Goal: Feedback & Contribution: Leave review/rating

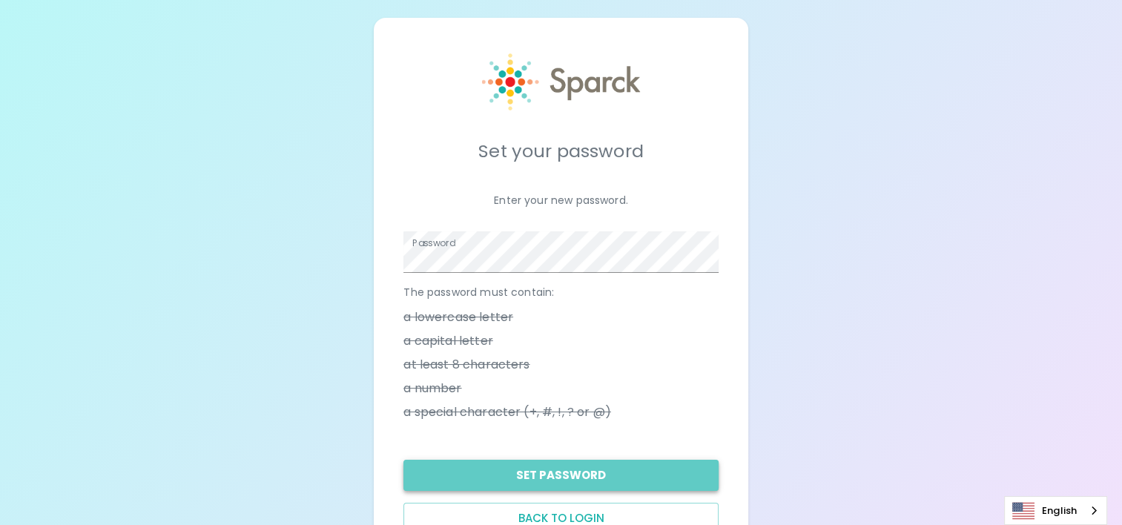
click at [565, 474] on button "Set Password" at bounding box center [561, 475] width 315 height 31
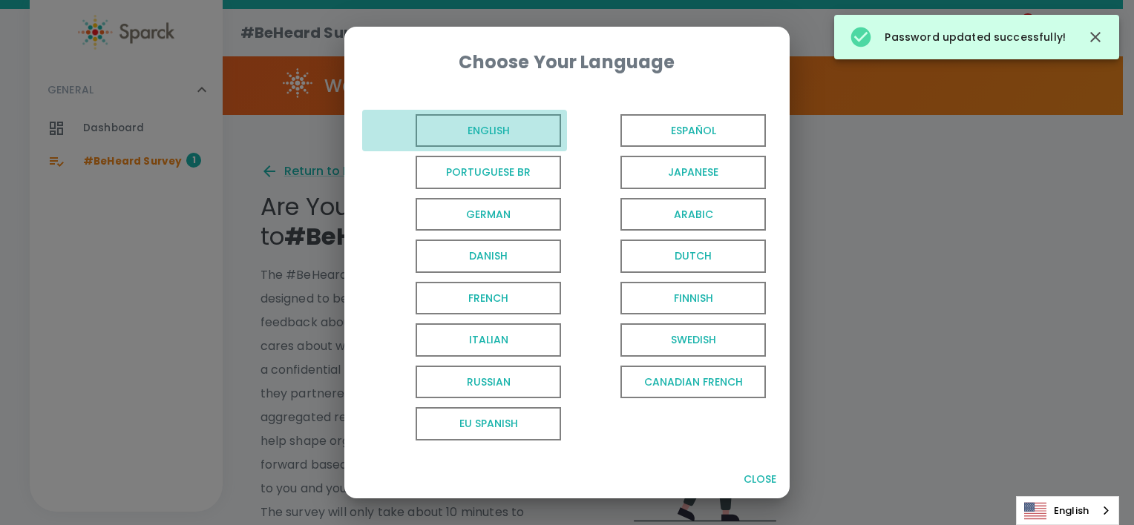
click at [479, 125] on span "English" at bounding box center [487, 130] width 145 height 33
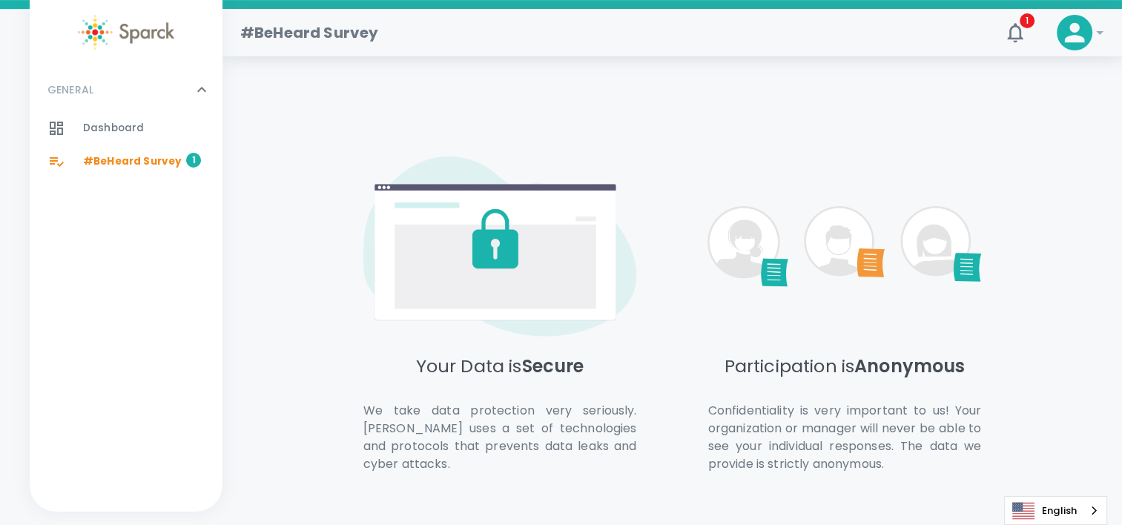
scroll to position [1064, 0]
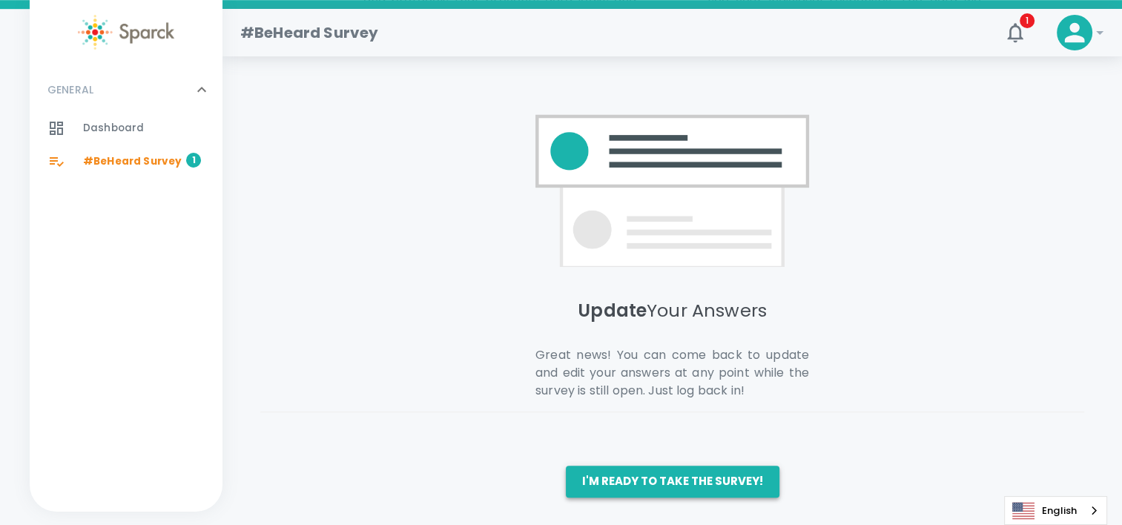
click at [637, 469] on button "I'm ready to take the survey!" at bounding box center [673, 481] width 214 height 31
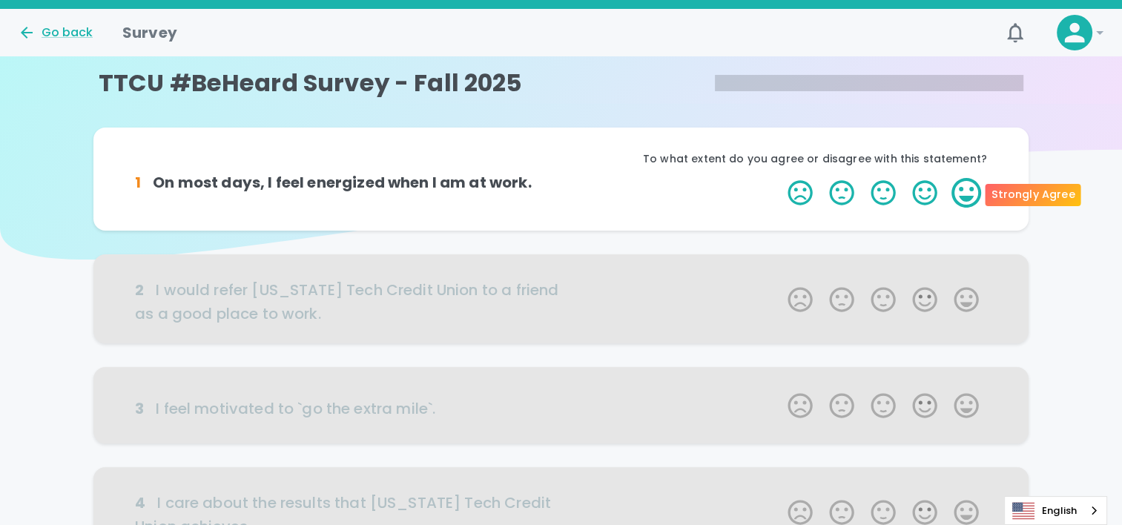
click at [961, 202] on label "5 Stars" at bounding box center [967, 193] width 42 height 30
click at [780, 178] on input "5 Stars" at bounding box center [779, 177] width 1 height 1
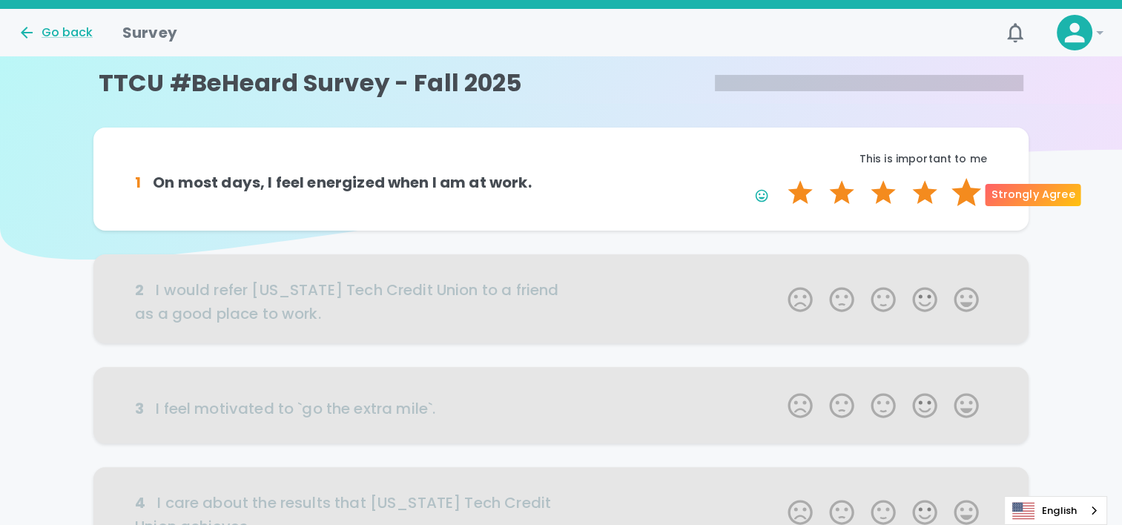
click at [964, 193] on label "5 Stars" at bounding box center [967, 193] width 42 height 30
click at [780, 178] on input "5 Stars" at bounding box center [779, 177] width 1 height 1
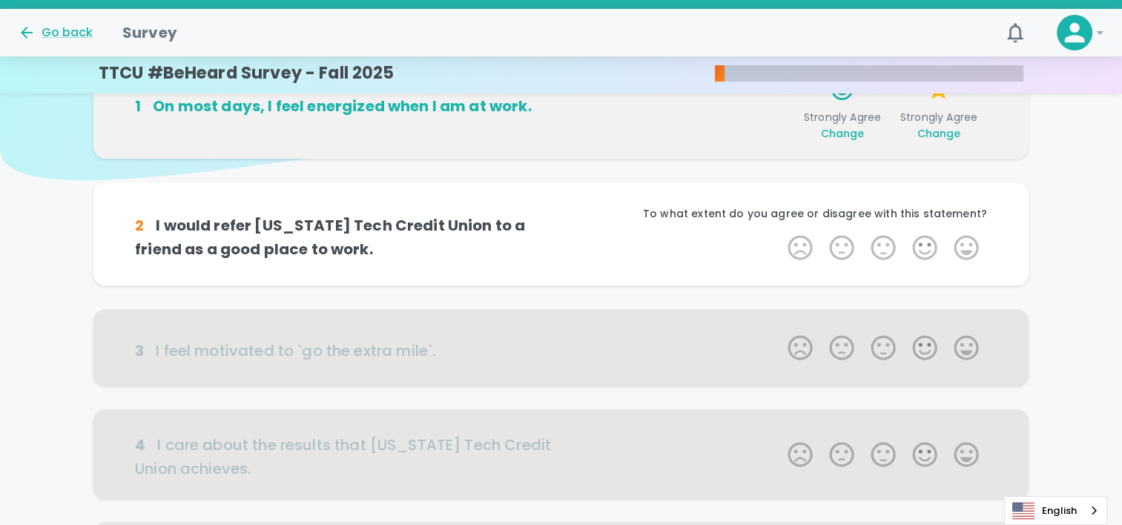
scroll to position [131, 0]
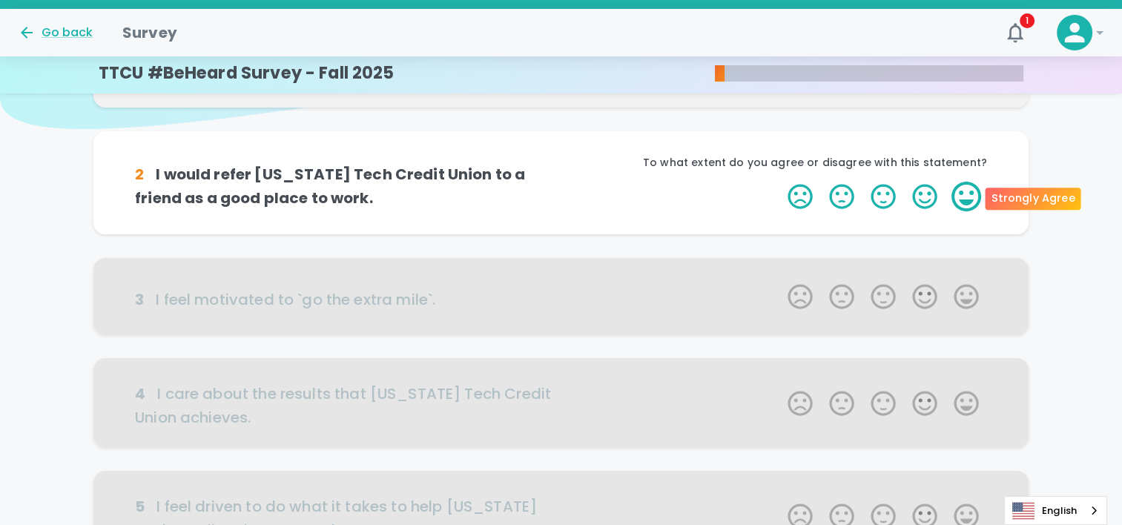
click at [964, 191] on label "5 Stars" at bounding box center [967, 197] width 42 height 30
click at [780, 182] on input "5 Stars" at bounding box center [779, 181] width 1 height 1
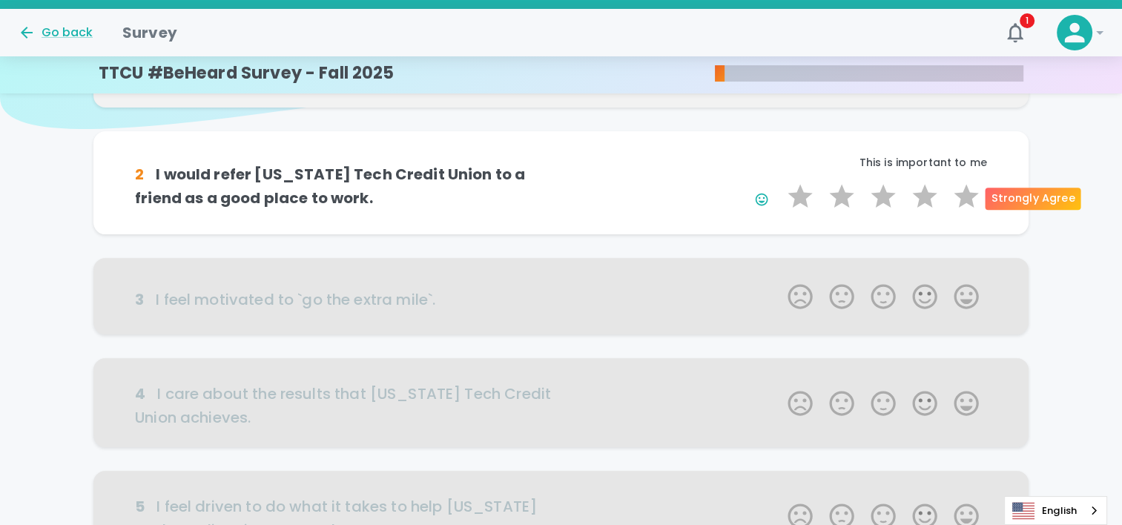
click at [964, 191] on label "5 Stars" at bounding box center [967, 197] width 42 height 30
click at [780, 182] on input "5 Stars" at bounding box center [779, 181] width 1 height 1
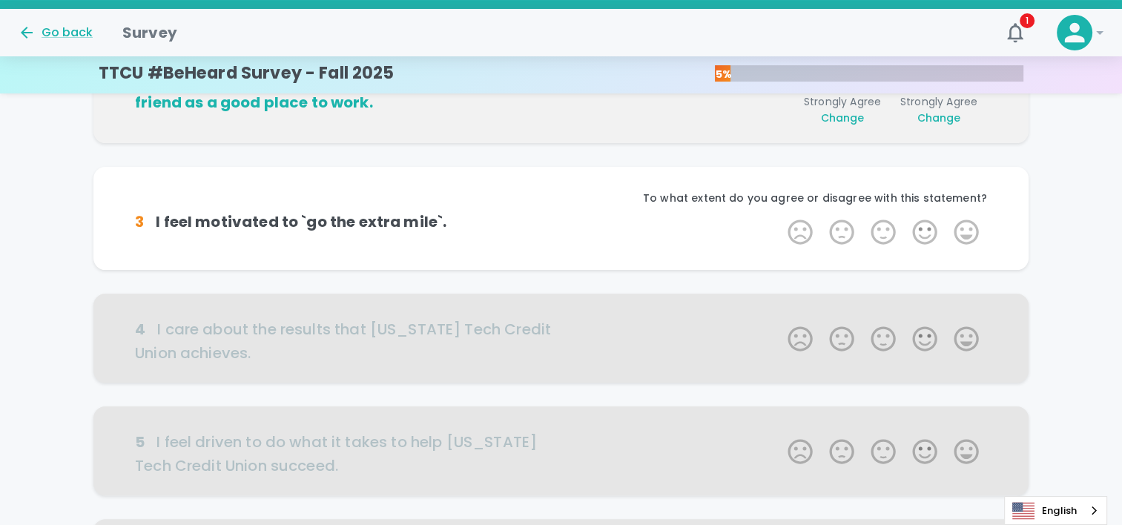
scroll to position [261, 0]
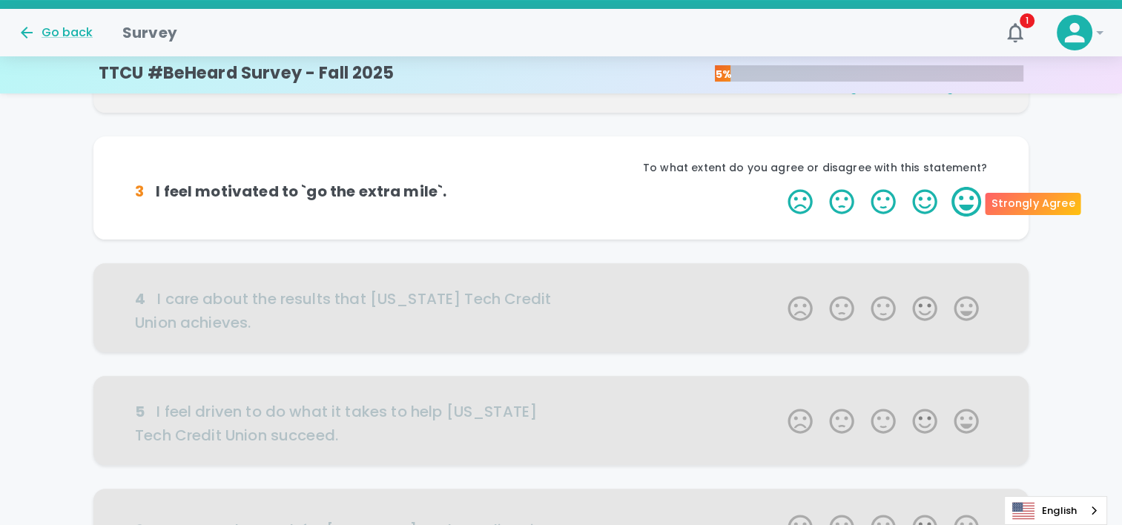
click at [959, 188] on label "5 Stars" at bounding box center [967, 202] width 42 height 30
click at [780, 187] on input "5 Stars" at bounding box center [779, 186] width 1 height 1
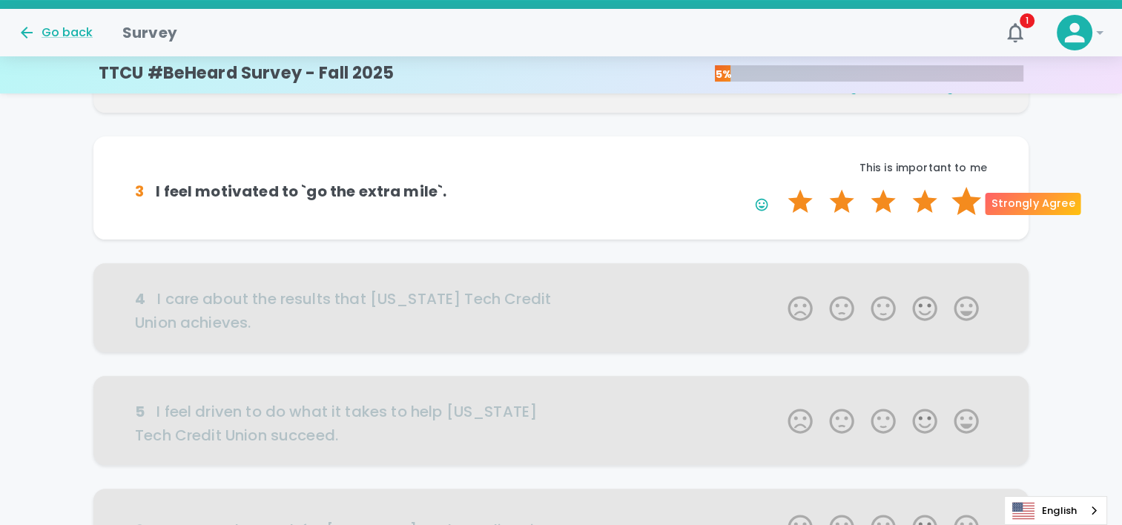
click at [959, 193] on label "5 Stars" at bounding box center [967, 202] width 42 height 30
click at [780, 187] on input "5 Stars" at bounding box center [779, 186] width 1 height 1
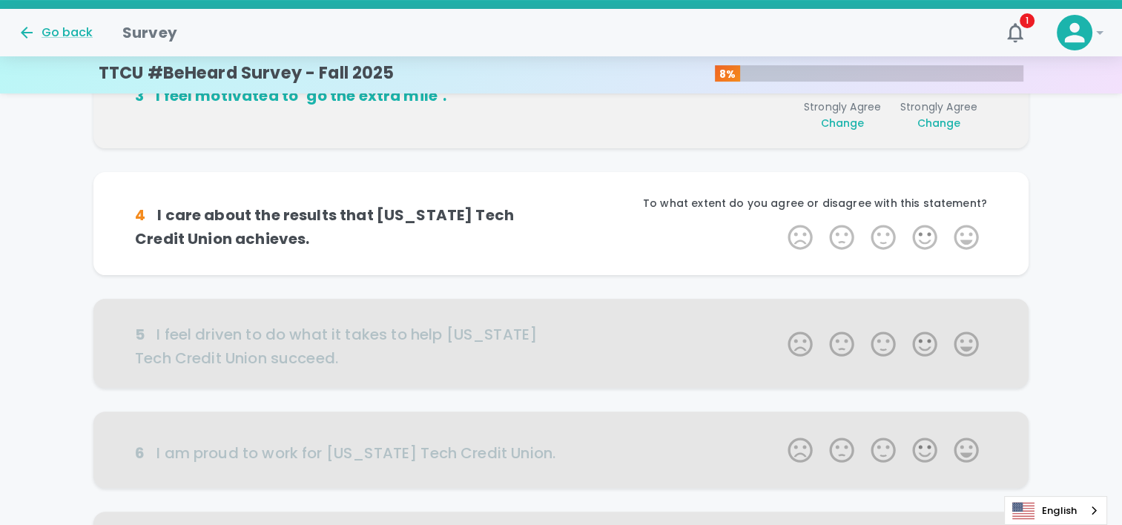
scroll to position [392, 0]
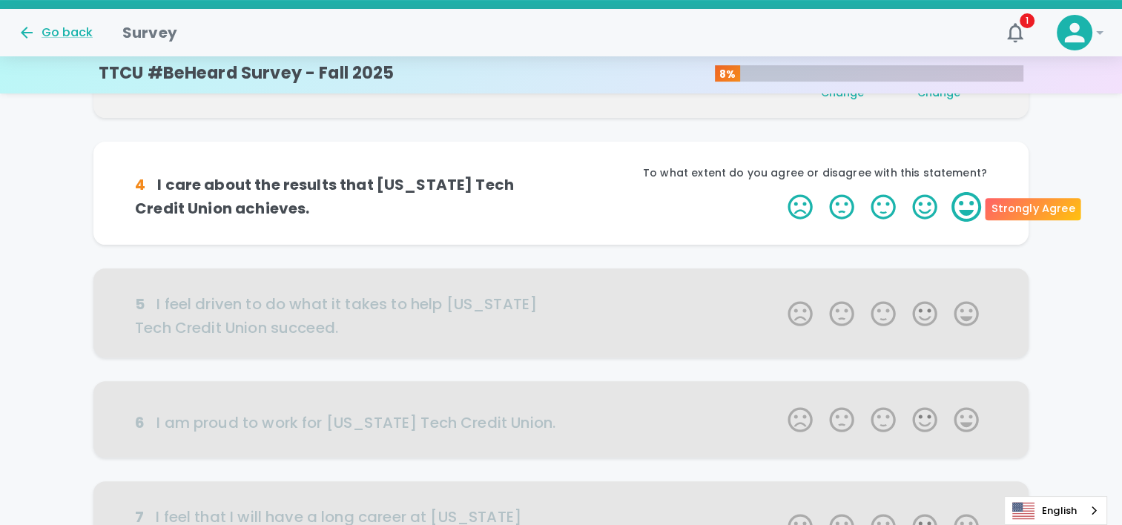
click at [970, 204] on label "5 Stars" at bounding box center [967, 207] width 42 height 30
click at [780, 192] on input "5 Stars" at bounding box center [779, 191] width 1 height 1
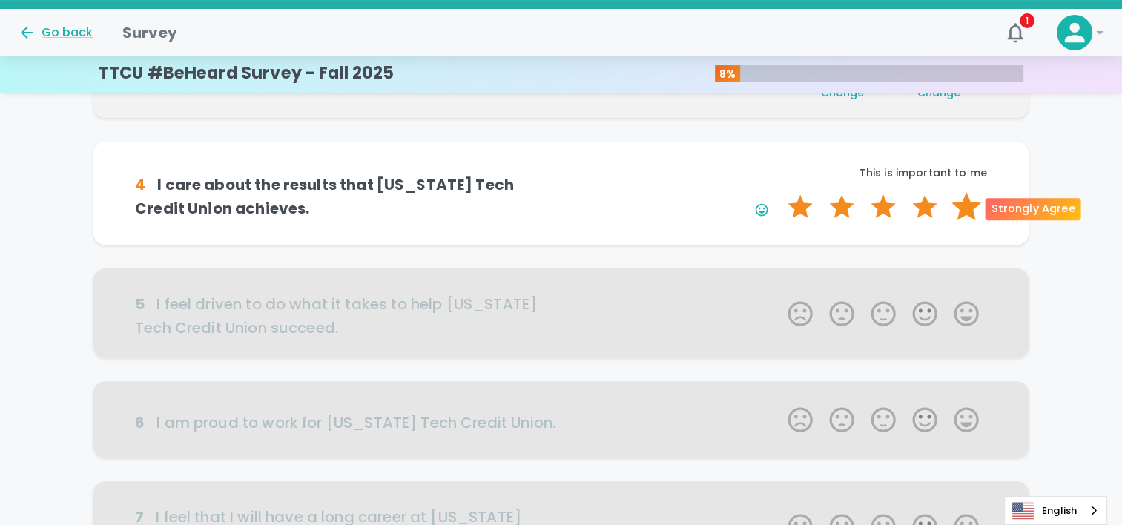
click at [970, 205] on label "5 Stars" at bounding box center [967, 207] width 42 height 30
click at [780, 192] on input "5 Stars" at bounding box center [779, 191] width 1 height 1
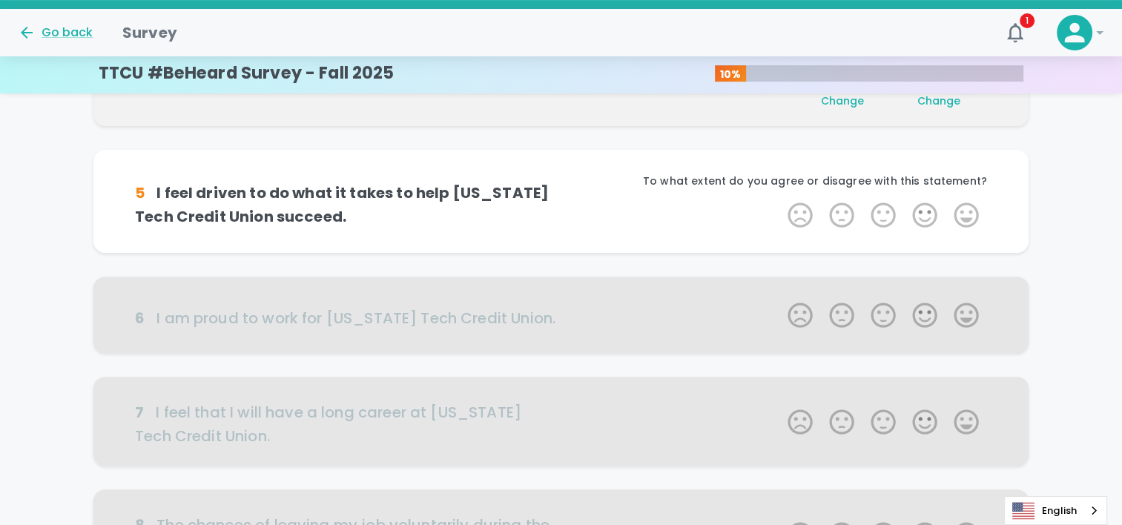
scroll to position [522, 0]
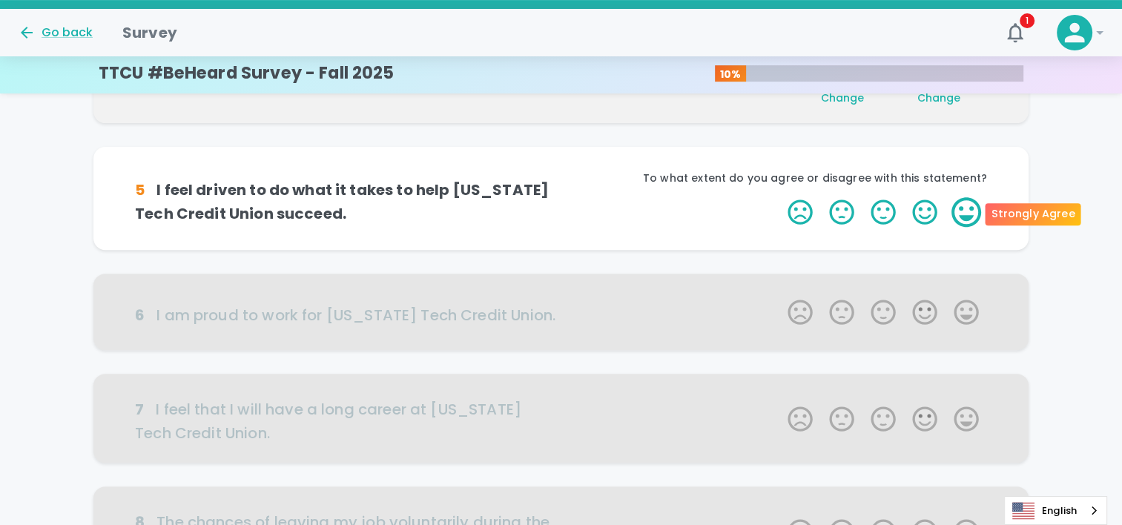
click at [970, 209] on label "5 Stars" at bounding box center [967, 212] width 42 height 30
click at [780, 197] on input "5 Stars" at bounding box center [779, 197] width 1 height 1
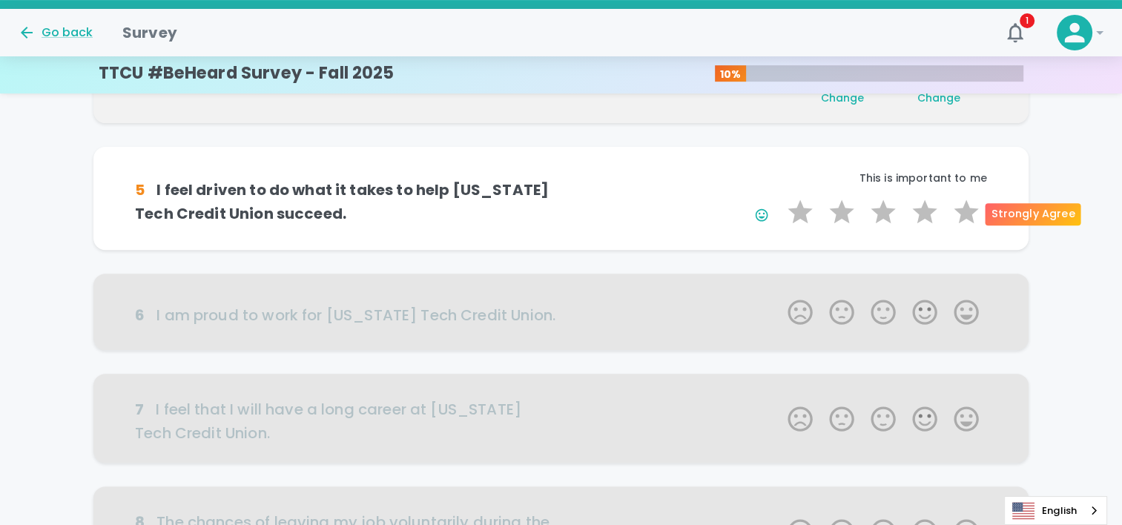
click at [970, 209] on label "5 Stars" at bounding box center [967, 212] width 42 height 30
click at [780, 197] on input "5 Stars" at bounding box center [779, 197] width 1 height 1
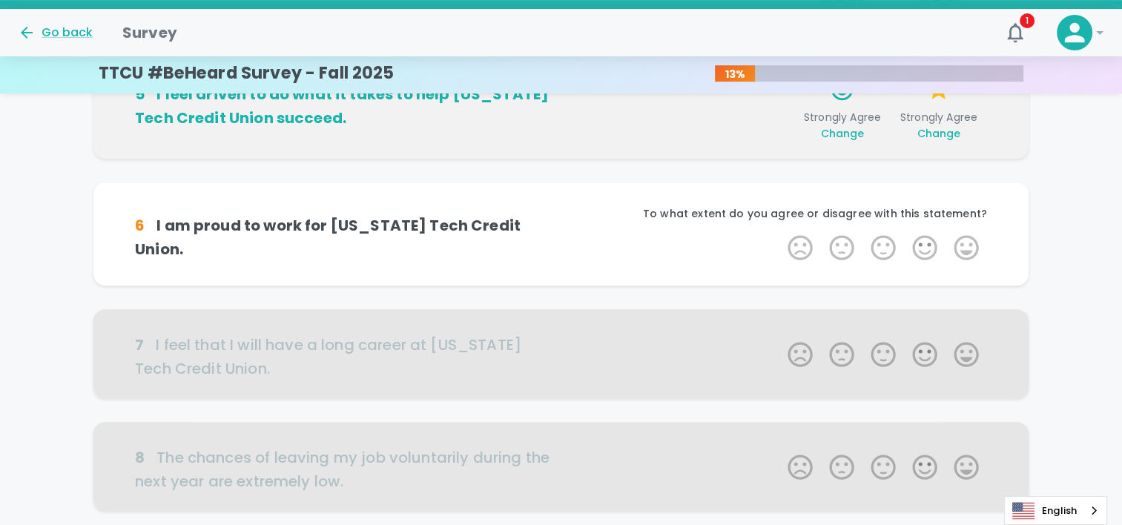
scroll to position [653, 0]
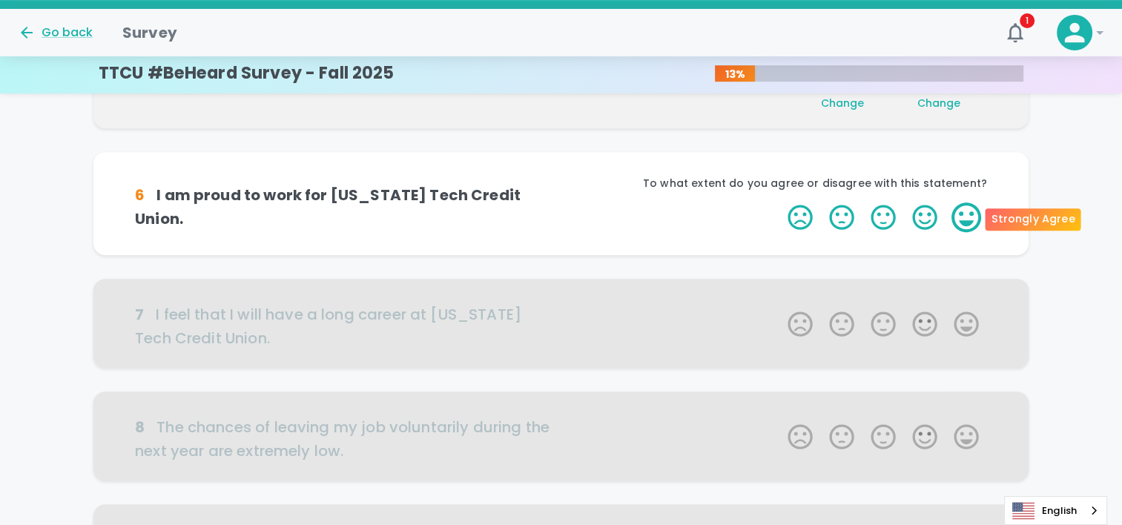
click at [961, 215] on label "5 Stars" at bounding box center [967, 218] width 42 height 30
click at [780, 203] on input "5 Stars" at bounding box center [779, 202] width 1 height 1
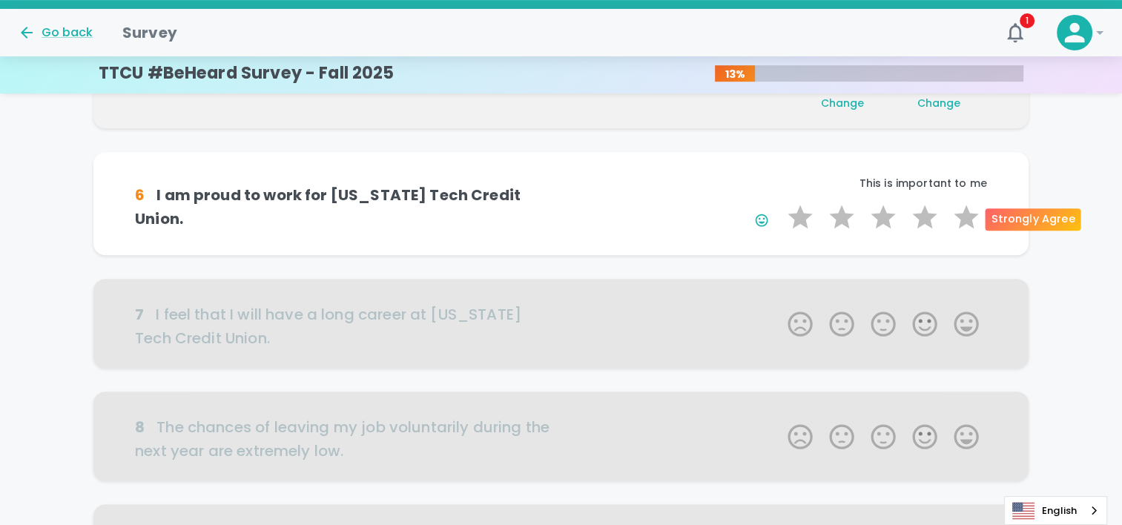
click at [961, 215] on label "5 Stars" at bounding box center [967, 218] width 42 height 30
click at [780, 203] on input "5 Stars" at bounding box center [779, 202] width 1 height 1
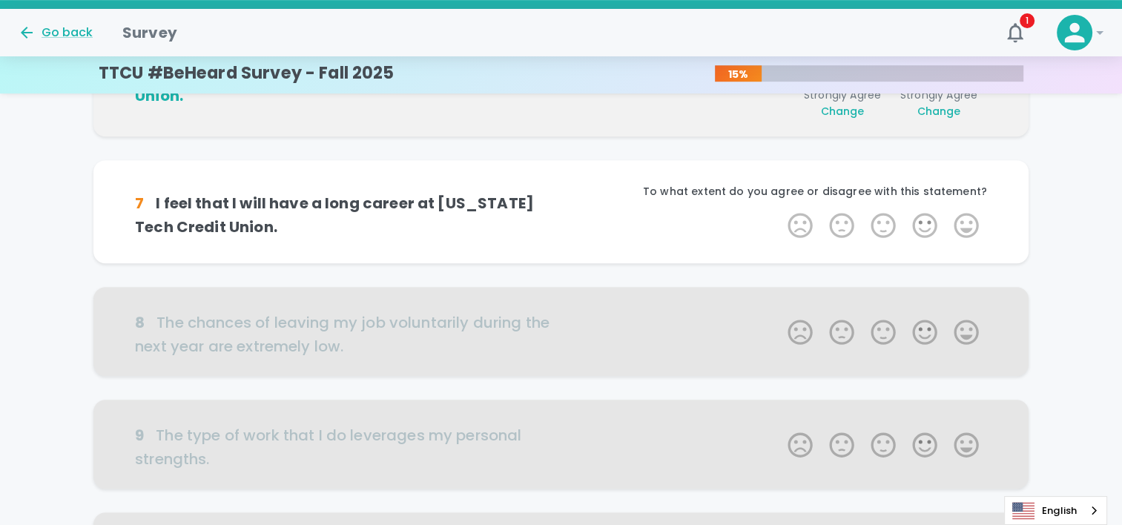
scroll to position [783, 0]
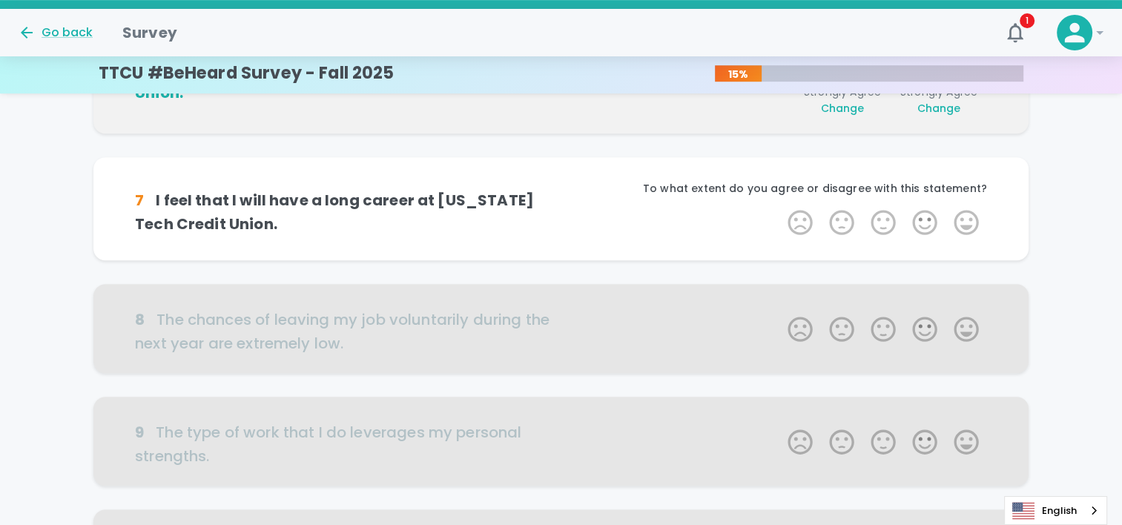
click at [961, 215] on label "5 Stars" at bounding box center [967, 223] width 42 height 30
click at [780, 208] on input "5 Stars" at bounding box center [779, 207] width 1 height 1
click at [961, 215] on label "5 Stars" at bounding box center [967, 223] width 42 height 30
click at [780, 208] on input "5 Stars" at bounding box center [779, 207] width 1 height 1
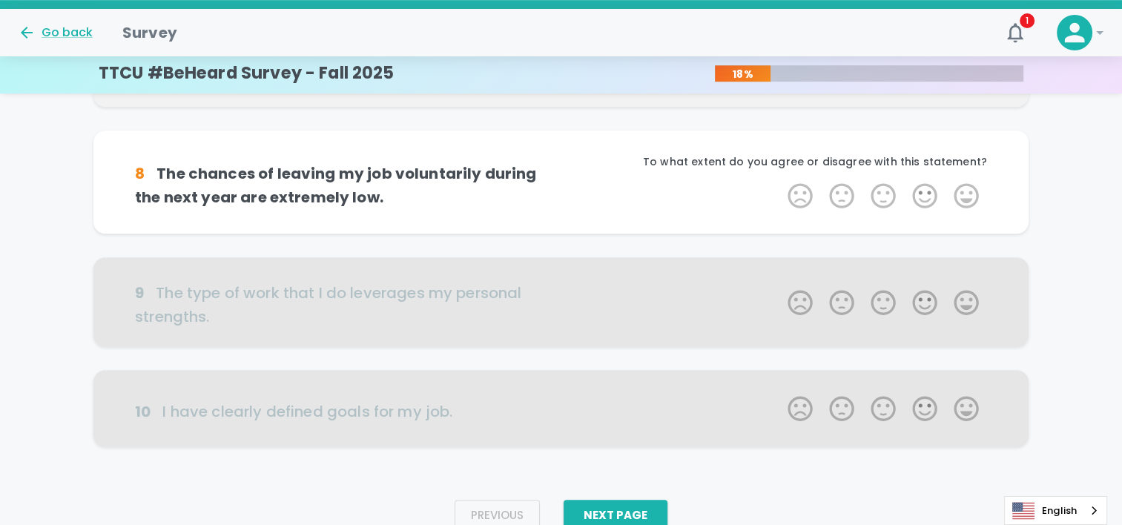
scroll to position [936, 0]
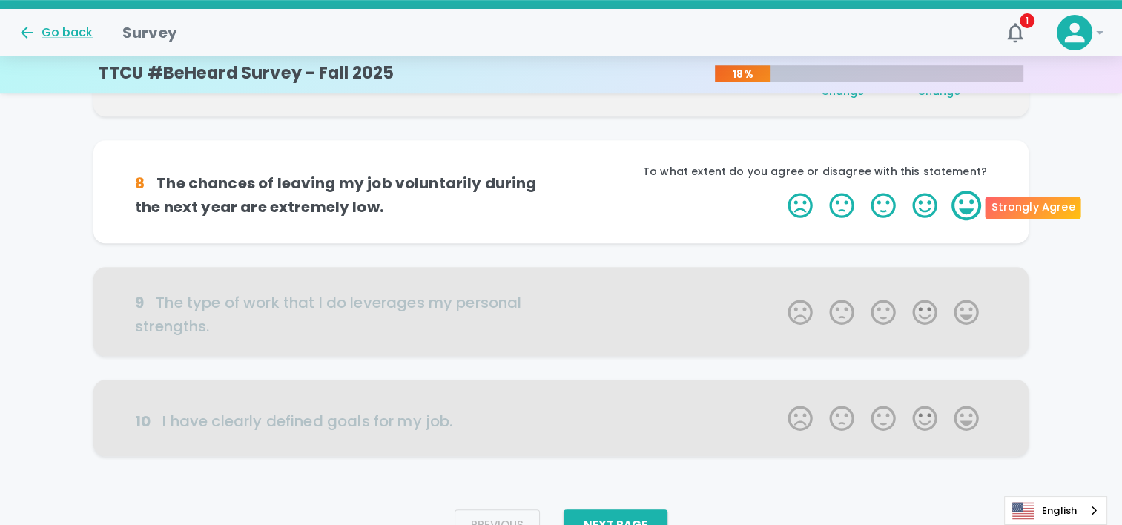
click at [964, 212] on label "5 Stars" at bounding box center [967, 206] width 42 height 30
click at [780, 191] on input "5 Stars" at bounding box center [779, 190] width 1 height 1
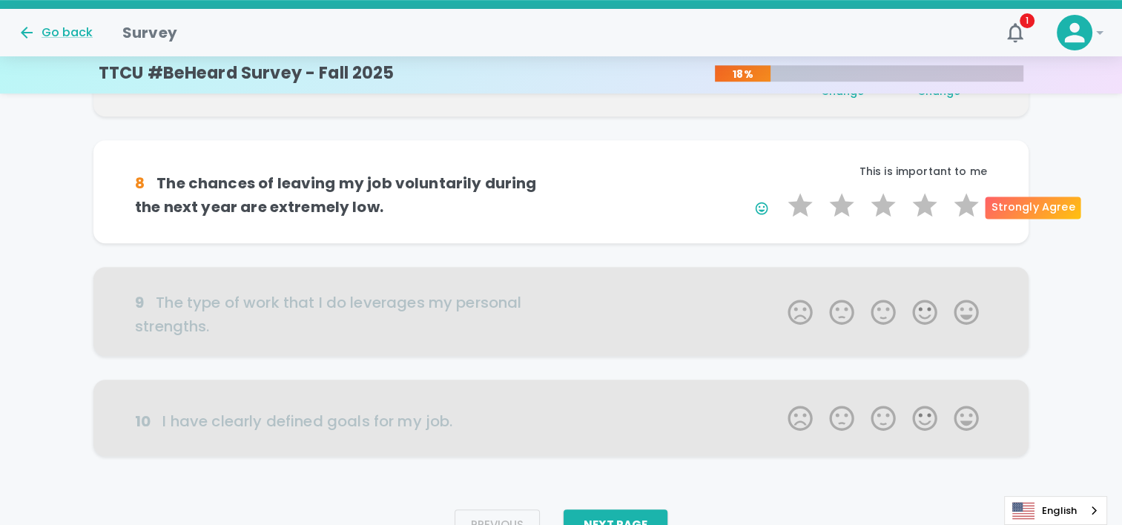
click at [964, 212] on label "5 Stars" at bounding box center [967, 206] width 42 height 30
click at [780, 191] on input "5 Stars" at bounding box center [779, 190] width 1 height 1
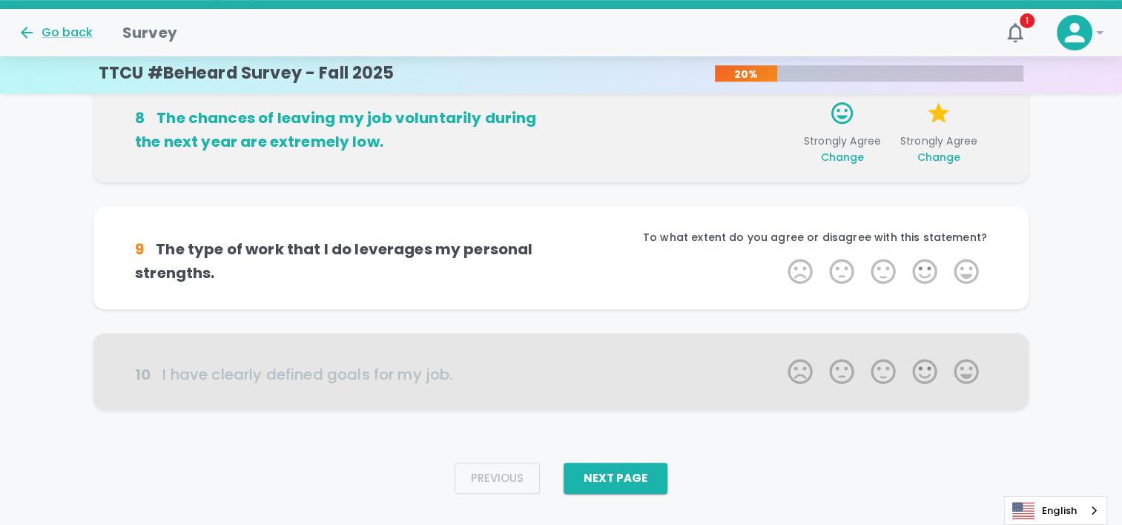
scroll to position [1010, 0]
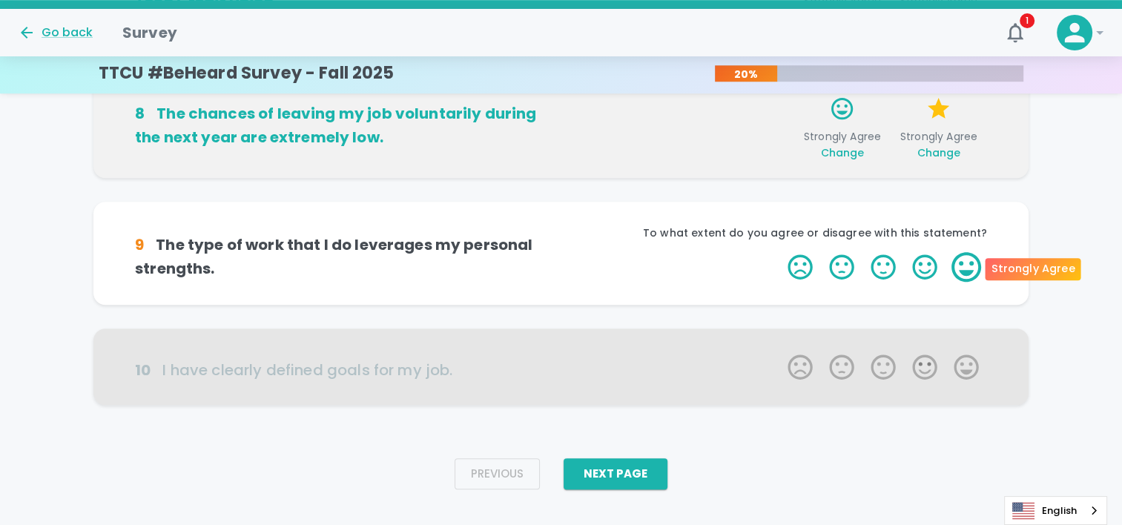
click at [974, 269] on label "5 Stars" at bounding box center [967, 267] width 42 height 30
click at [780, 252] on input "5 Stars" at bounding box center [779, 252] width 1 height 1
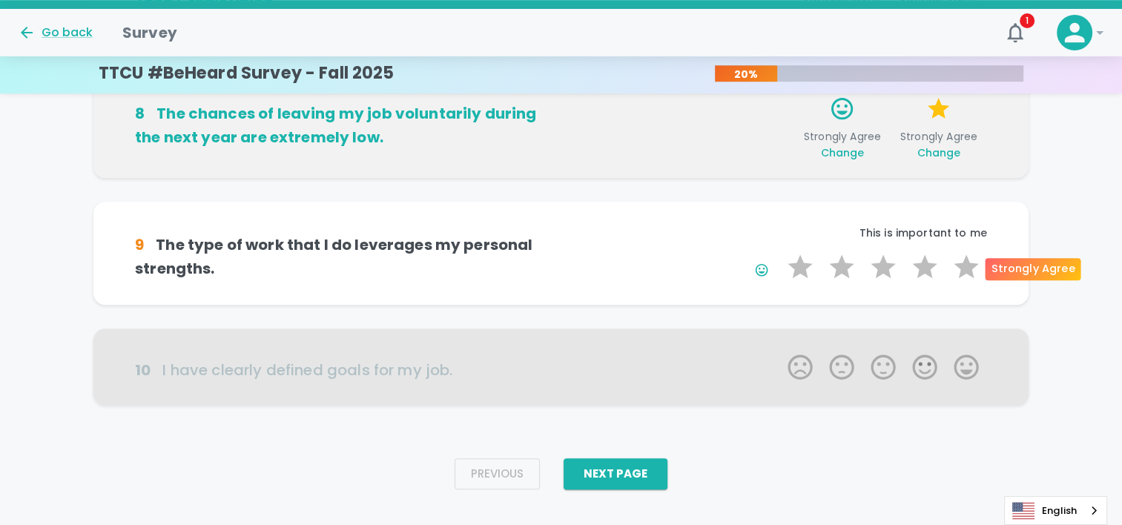
click at [974, 269] on label "5 Stars" at bounding box center [967, 267] width 42 height 30
click at [780, 252] on input "5 Stars" at bounding box center [779, 252] width 1 height 1
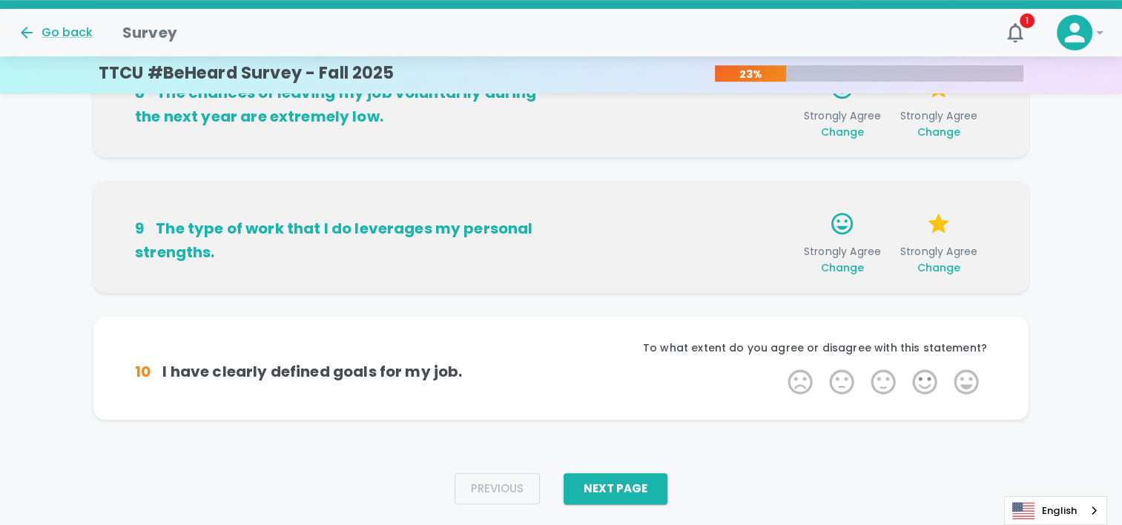
scroll to position [1033, 0]
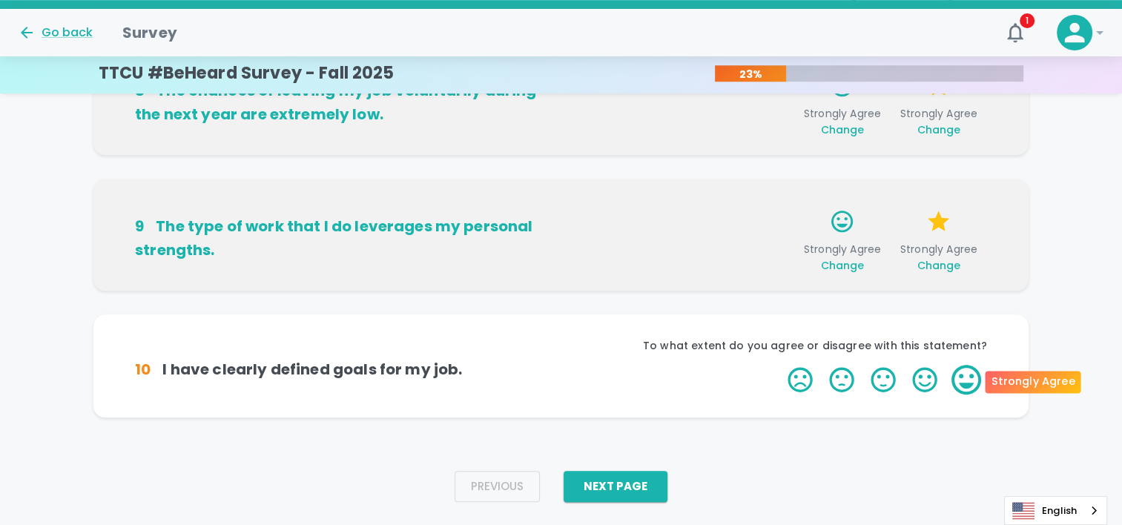
click at [974, 374] on label "5 Stars" at bounding box center [967, 380] width 42 height 30
click at [780, 365] on input "5 Stars" at bounding box center [779, 364] width 1 height 1
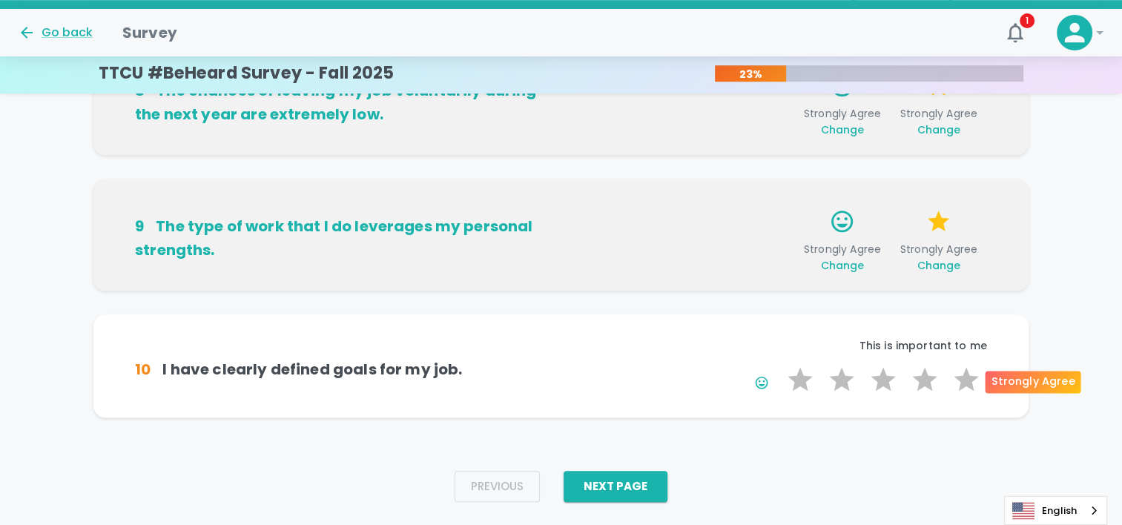
click at [974, 374] on label "5 Stars" at bounding box center [967, 380] width 42 height 30
click at [780, 365] on input "5 Stars" at bounding box center [779, 364] width 1 height 1
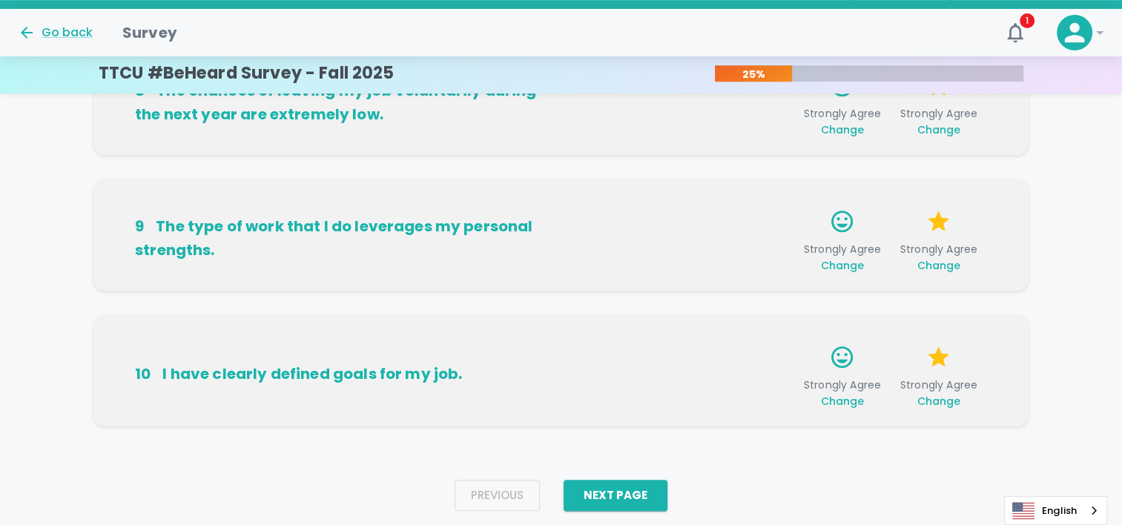
scroll to position [1070, 0]
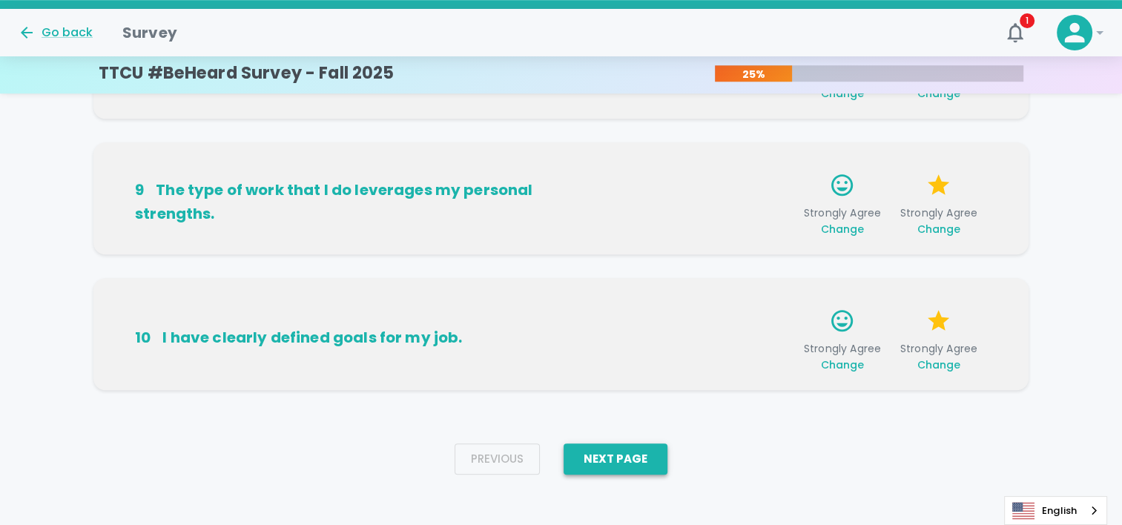
click at [583, 456] on button "Next Page" at bounding box center [616, 459] width 104 height 31
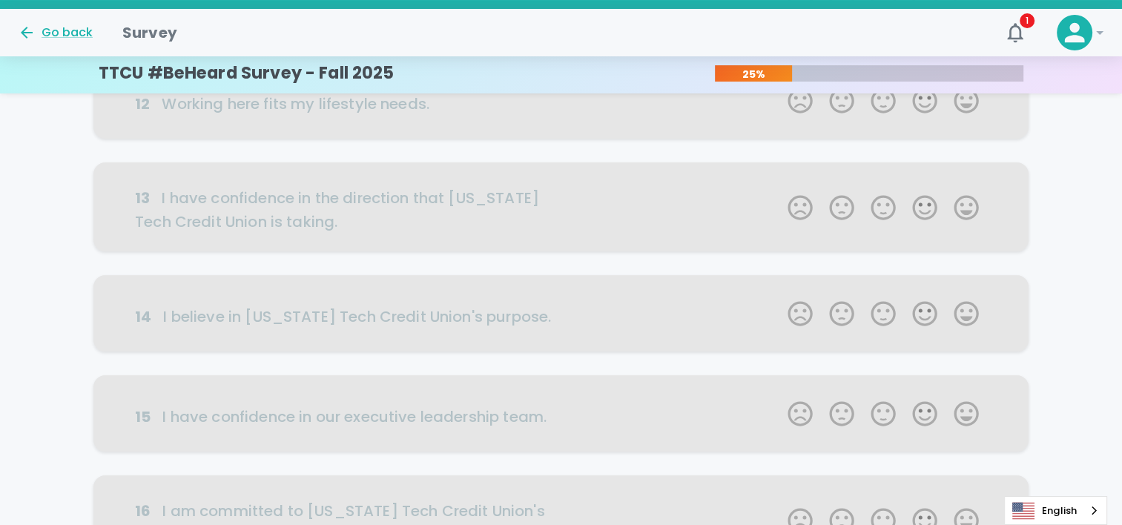
scroll to position [0, 0]
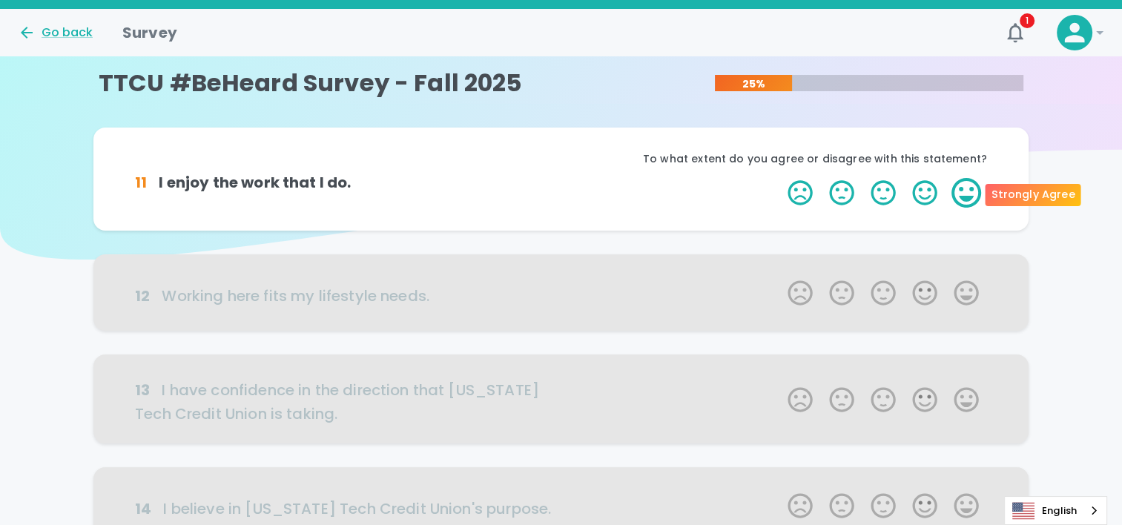
click at [960, 180] on label "5 Stars" at bounding box center [967, 193] width 42 height 30
click at [780, 178] on input "5 Stars" at bounding box center [779, 177] width 1 height 1
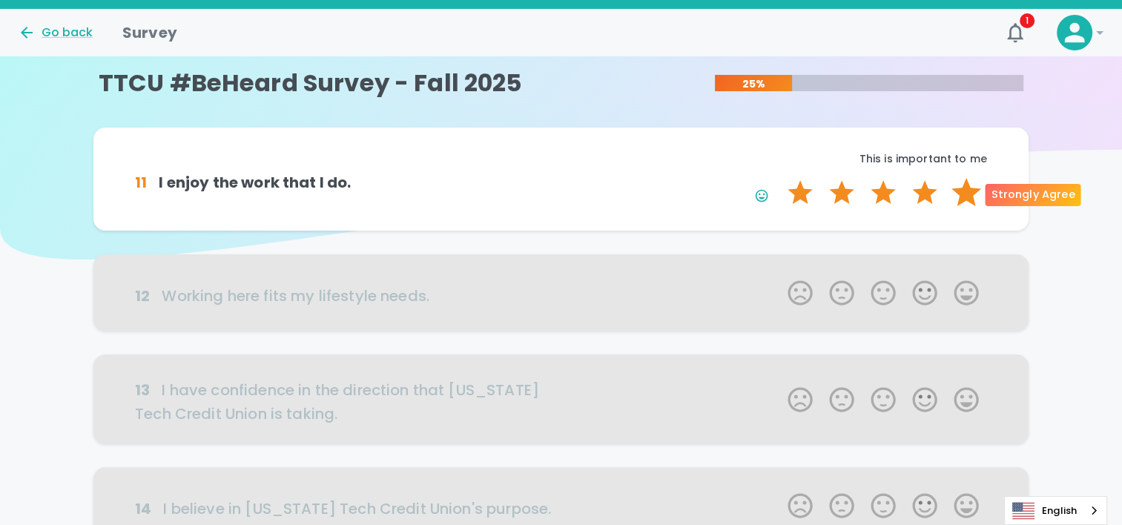
click at [961, 191] on label "5 Stars" at bounding box center [967, 193] width 42 height 30
click at [780, 178] on input "5 Stars" at bounding box center [779, 177] width 1 height 1
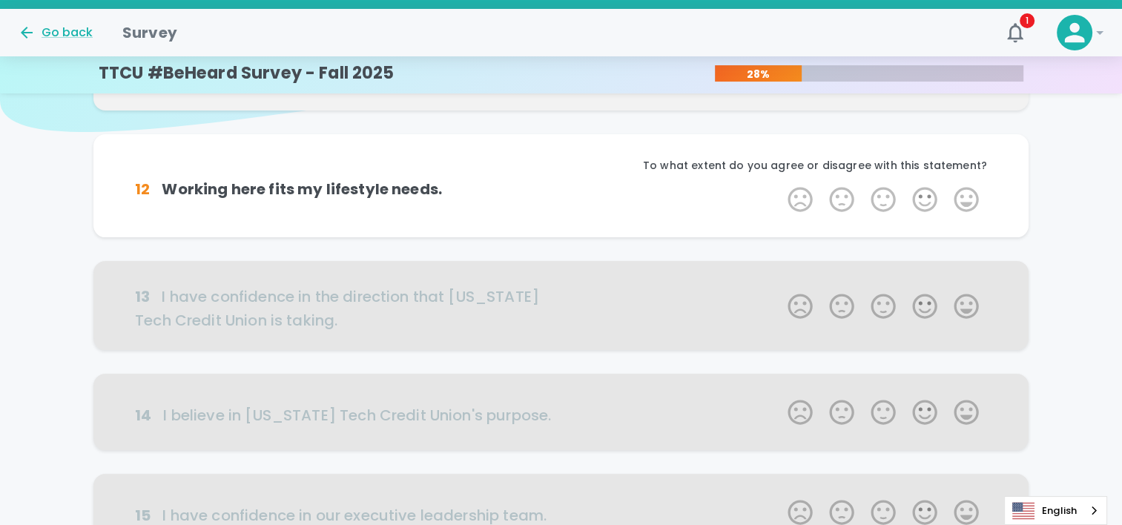
scroll to position [131, 0]
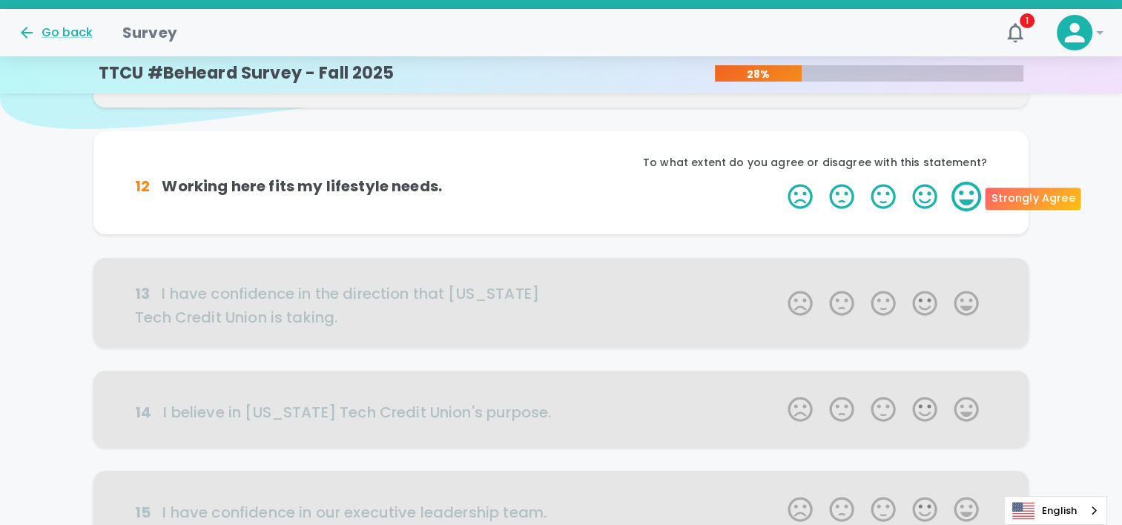
click at [957, 199] on label "5 Stars" at bounding box center [967, 197] width 42 height 30
click at [780, 182] on input "5 Stars" at bounding box center [779, 181] width 1 height 1
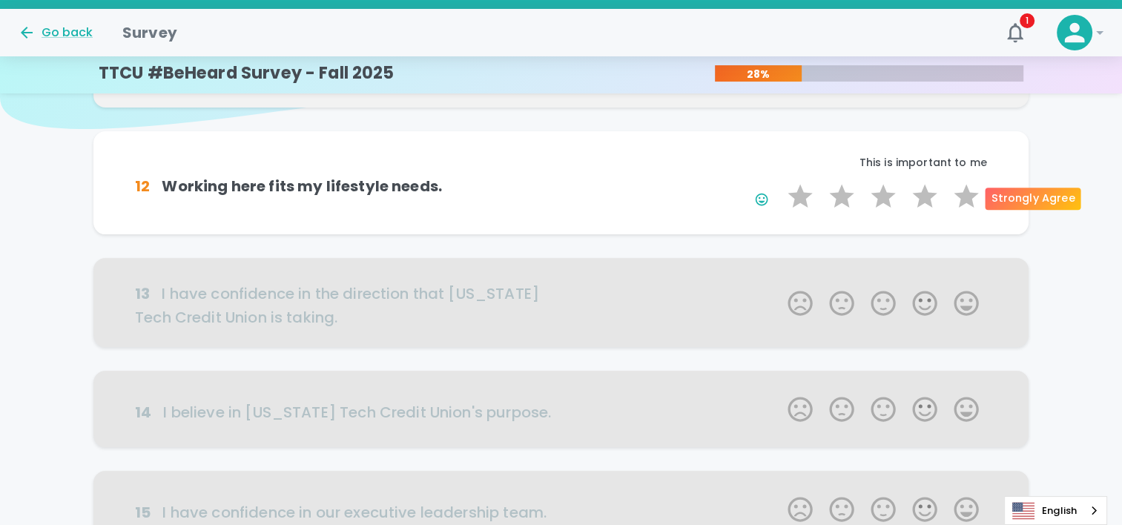
click at [957, 199] on label "5 Stars" at bounding box center [967, 197] width 42 height 30
click at [780, 182] on input "5 Stars" at bounding box center [779, 181] width 1 height 1
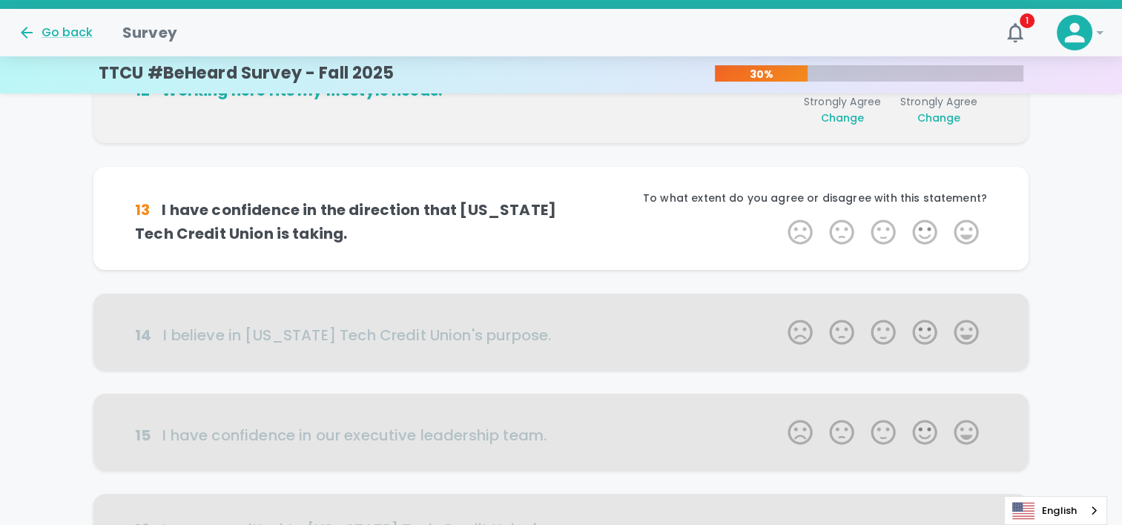
scroll to position [261, 0]
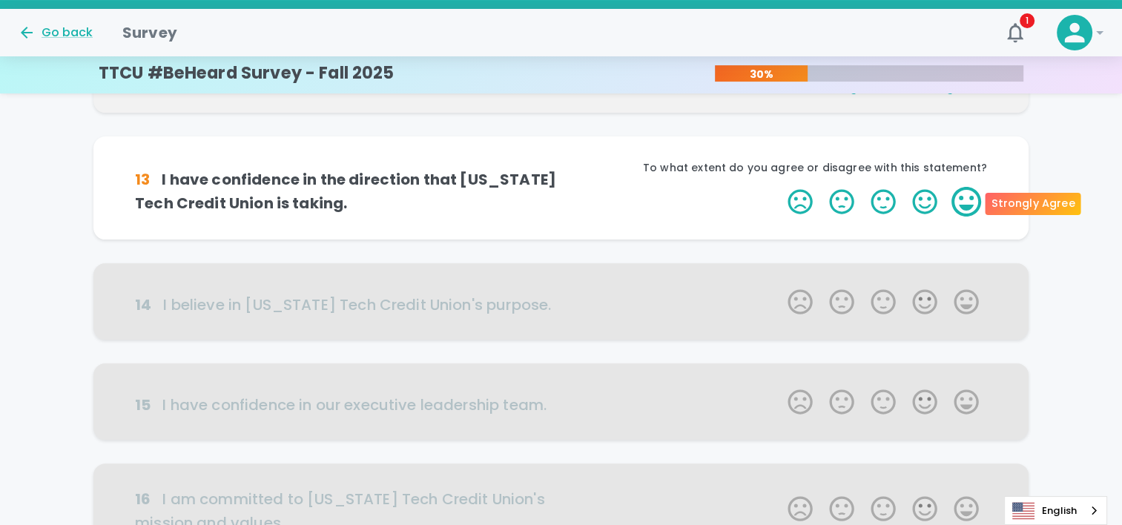
click at [953, 196] on label "5 Stars" at bounding box center [967, 202] width 42 height 30
click at [780, 187] on input "5 Stars" at bounding box center [779, 186] width 1 height 1
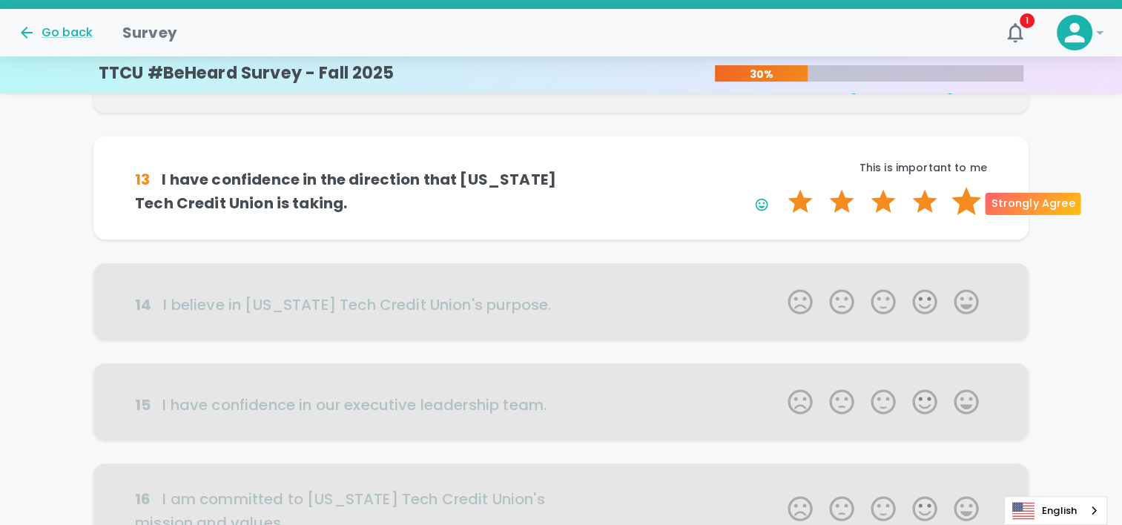
click at [964, 206] on label "5 Stars" at bounding box center [967, 202] width 42 height 30
click at [780, 187] on input "5 Stars" at bounding box center [779, 186] width 1 height 1
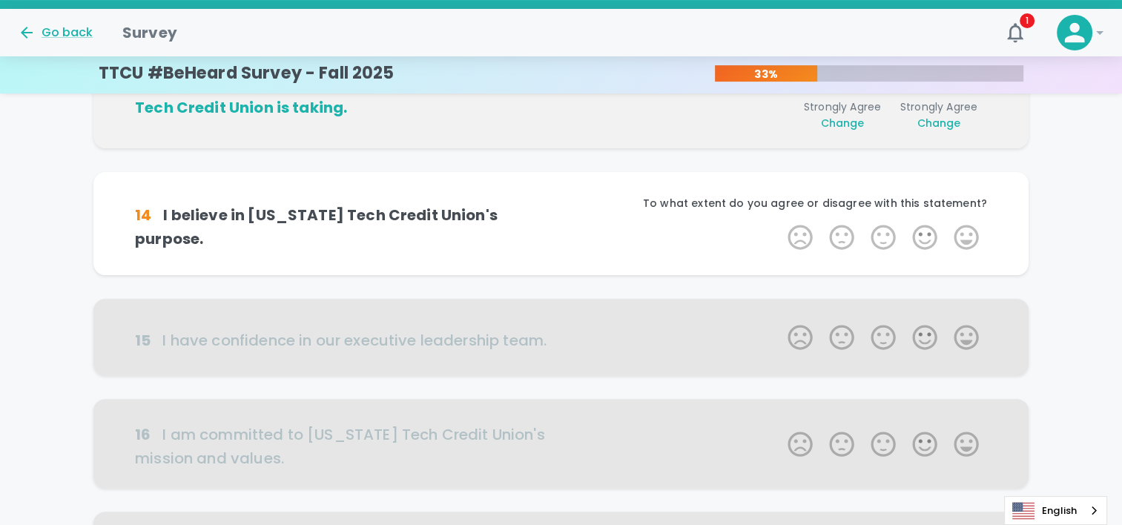
scroll to position [392, 0]
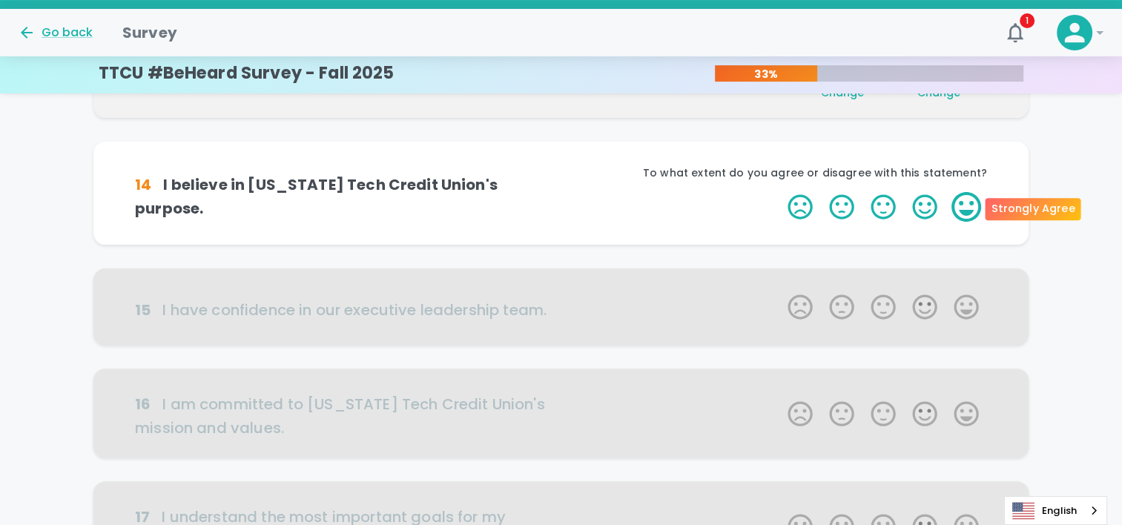
click at [961, 209] on label "5 Stars" at bounding box center [967, 207] width 42 height 30
click at [780, 192] on input "5 Stars" at bounding box center [779, 191] width 1 height 1
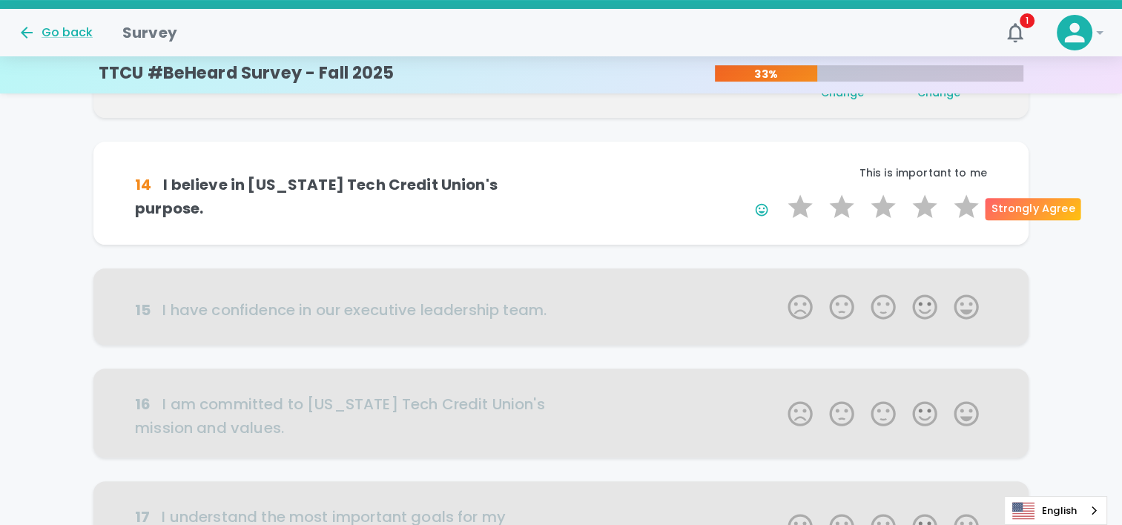
click at [961, 209] on label "5 Stars" at bounding box center [967, 207] width 42 height 30
click at [780, 192] on input "5 Stars" at bounding box center [779, 191] width 1 height 1
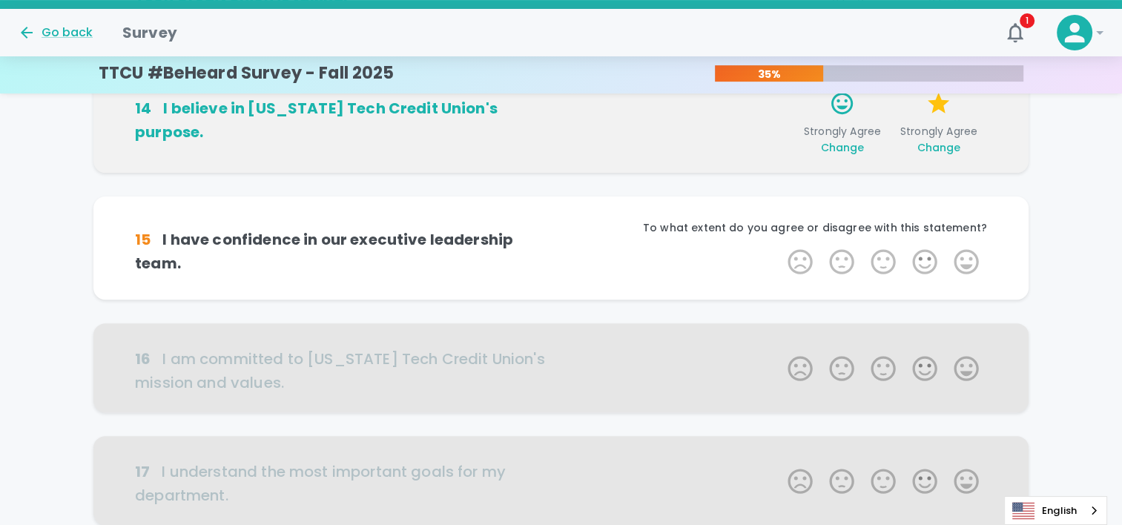
scroll to position [522, 0]
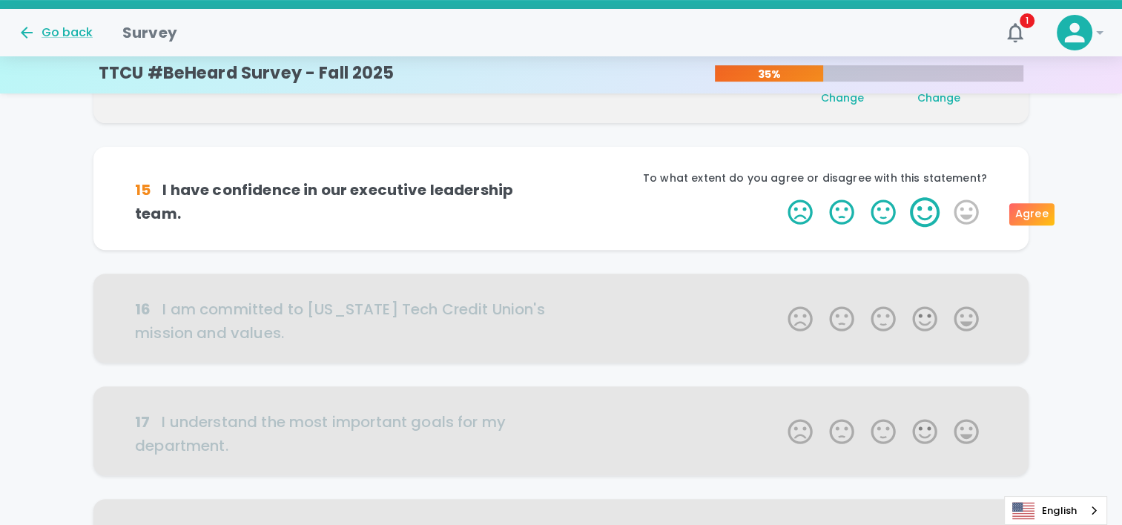
click at [946, 214] on label "5 Stars" at bounding box center [967, 212] width 42 height 30
click at [780, 197] on input "5 Stars" at bounding box center [779, 197] width 1 height 1
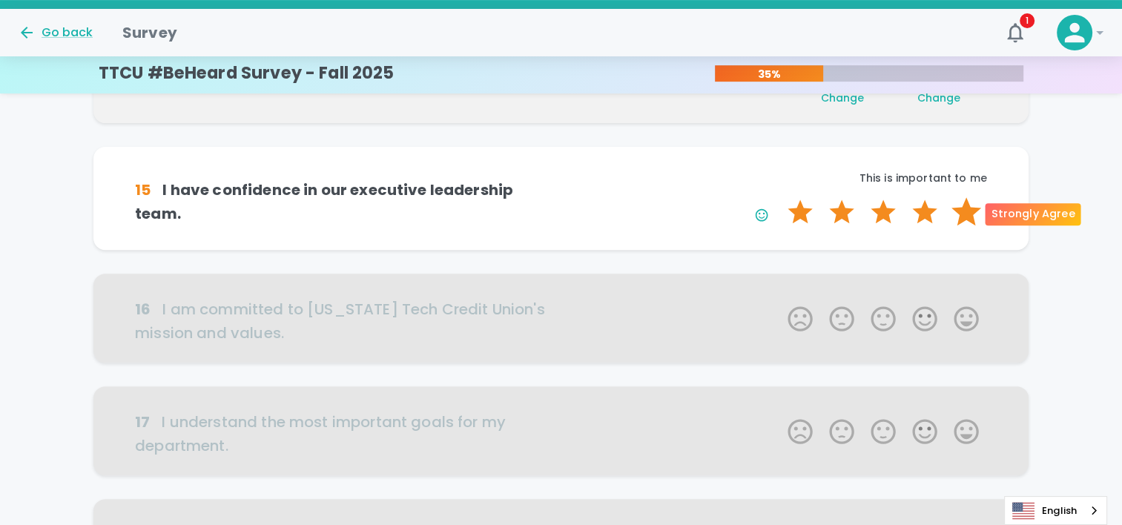
click at [967, 211] on label "5 Stars" at bounding box center [967, 212] width 42 height 30
click at [780, 197] on input "5 Stars" at bounding box center [779, 197] width 1 height 1
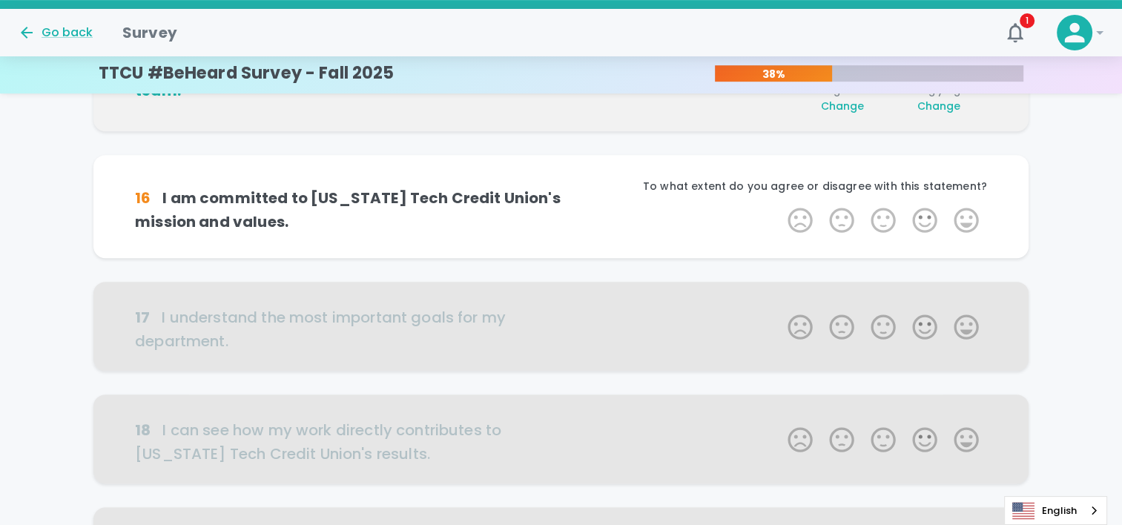
scroll to position [653, 0]
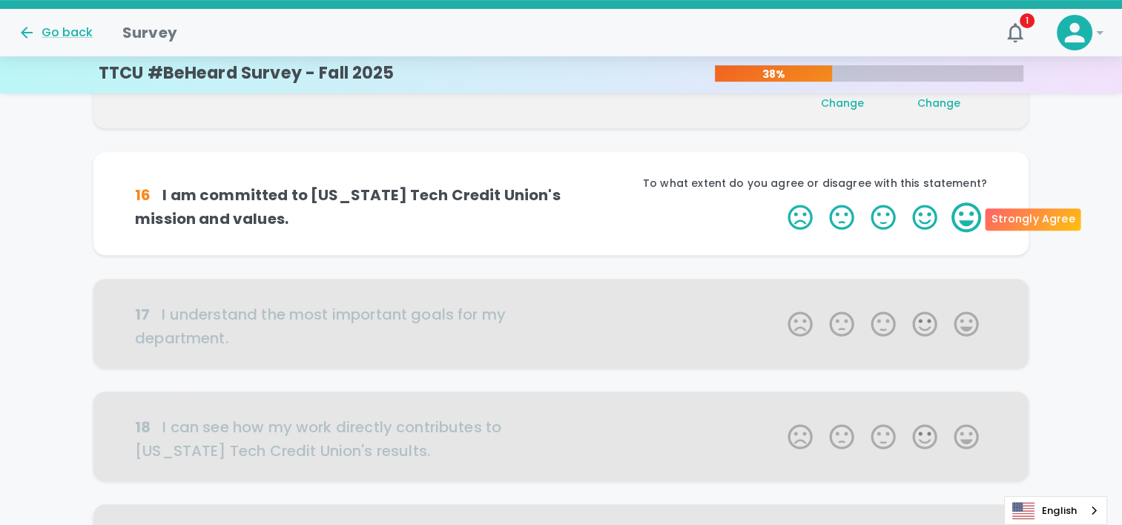
click at [961, 217] on label "5 Stars" at bounding box center [967, 218] width 42 height 30
click at [780, 203] on input "5 Stars" at bounding box center [779, 202] width 1 height 1
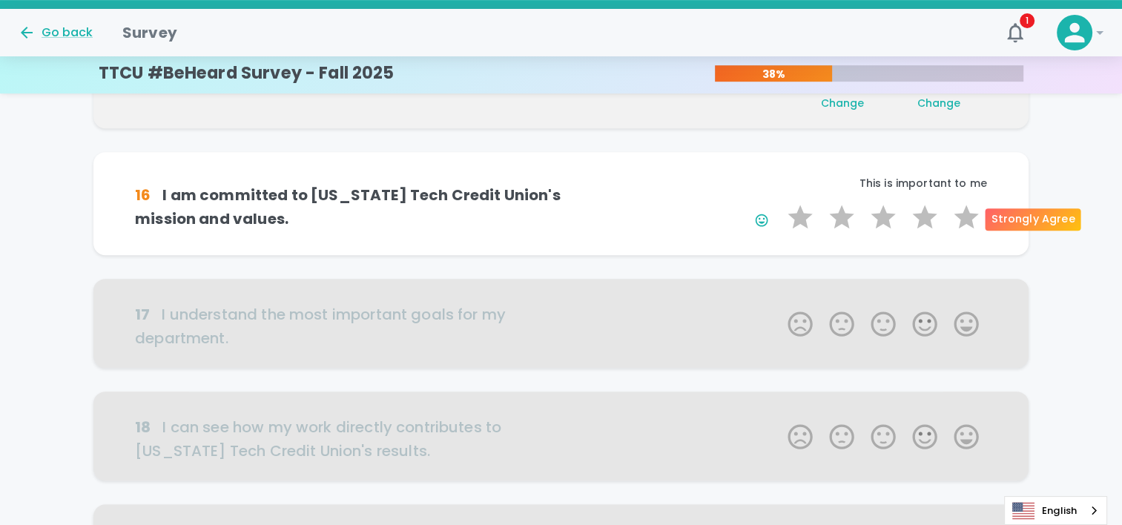
click at [961, 217] on label "5 Stars" at bounding box center [967, 218] width 42 height 30
click at [780, 203] on input "5 Stars" at bounding box center [779, 202] width 1 height 1
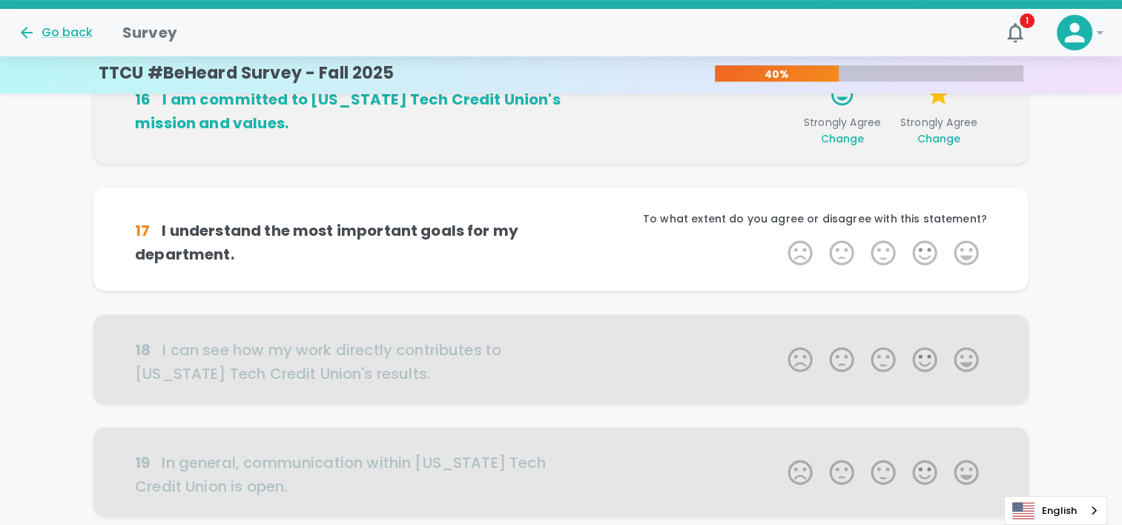
scroll to position [783, 0]
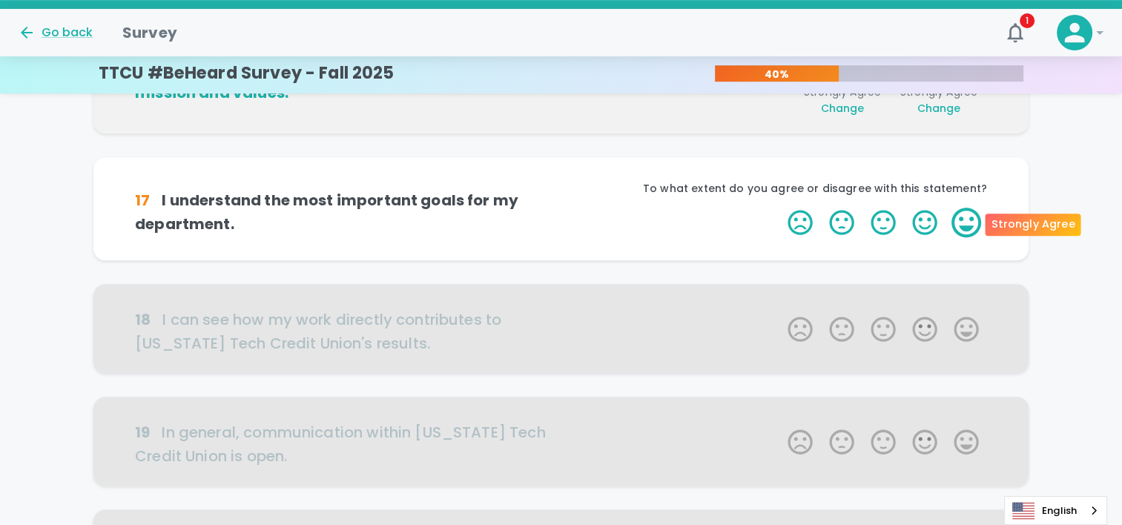
click at [955, 226] on label "5 Stars" at bounding box center [967, 223] width 42 height 30
click at [780, 208] on input "5 Stars" at bounding box center [779, 207] width 1 height 1
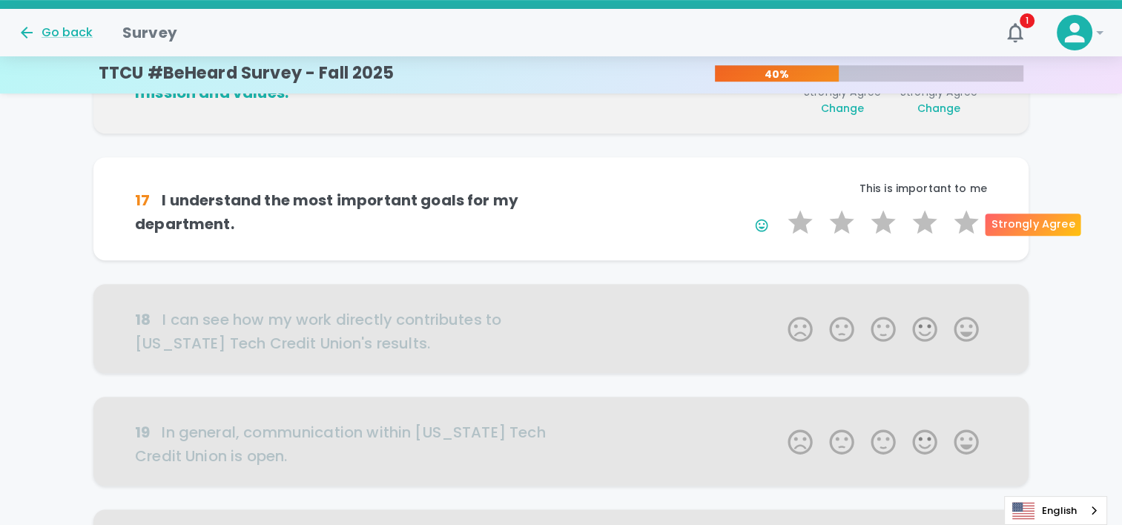
click at [955, 226] on label "5 Stars" at bounding box center [967, 223] width 42 height 30
click at [780, 208] on input "5 Stars" at bounding box center [779, 207] width 1 height 1
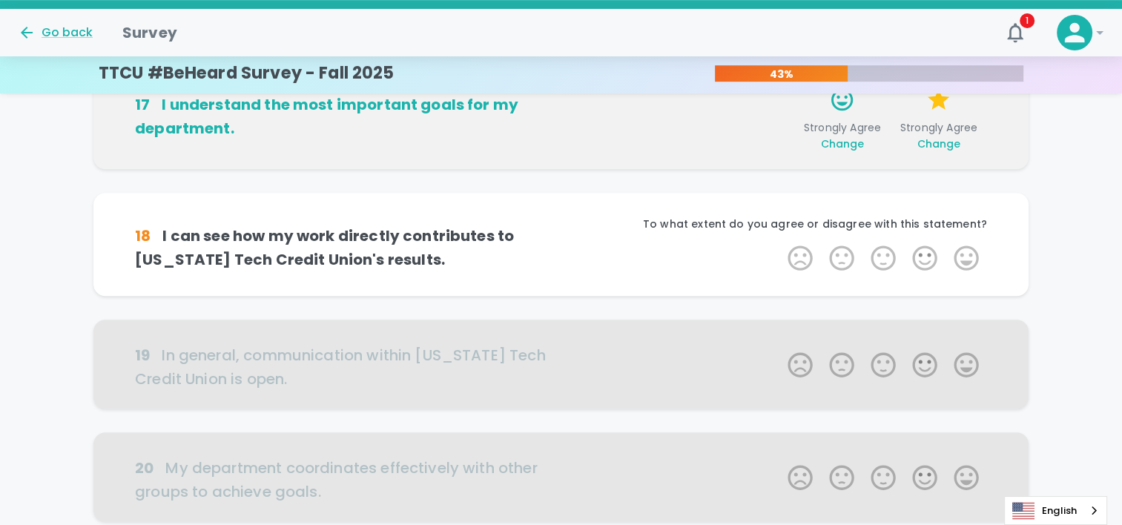
scroll to position [914, 0]
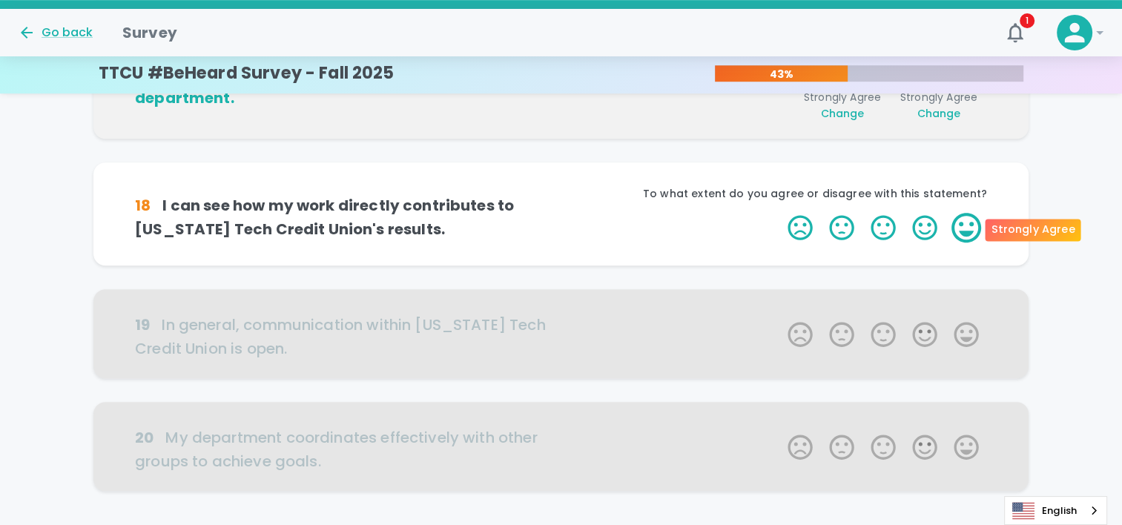
click at [969, 229] on label "5 Stars" at bounding box center [967, 228] width 42 height 30
click at [780, 213] on input "5 Stars" at bounding box center [779, 212] width 1 height 1
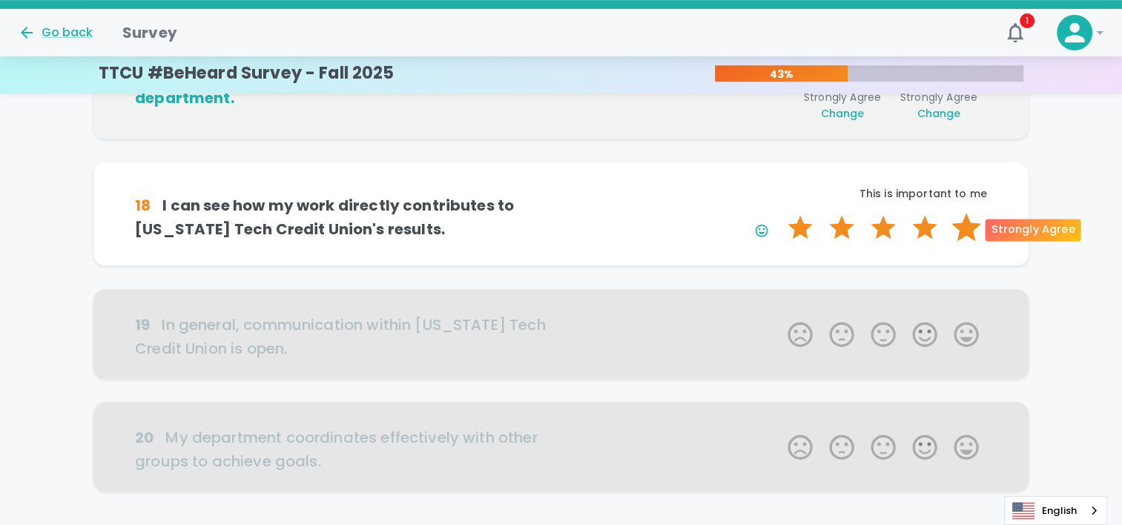
click at [969, 227] on label "5 Stars" at bounding box center [967, 228] width 42 height 30
click at [780, 213] on input "5 Stars" at bounding box center [779, 212] width 1 height 1
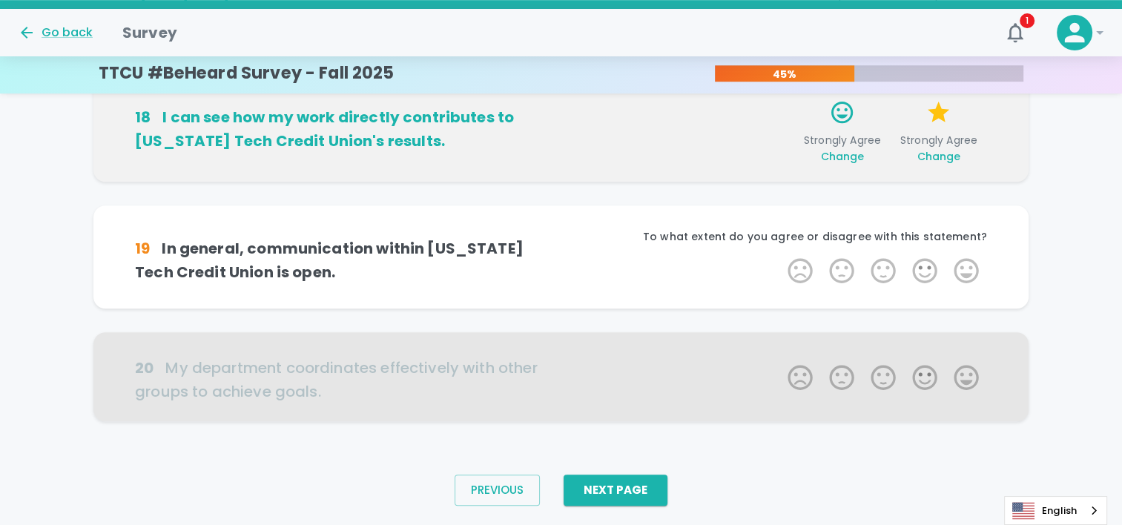
scroll to position [1024, 0]
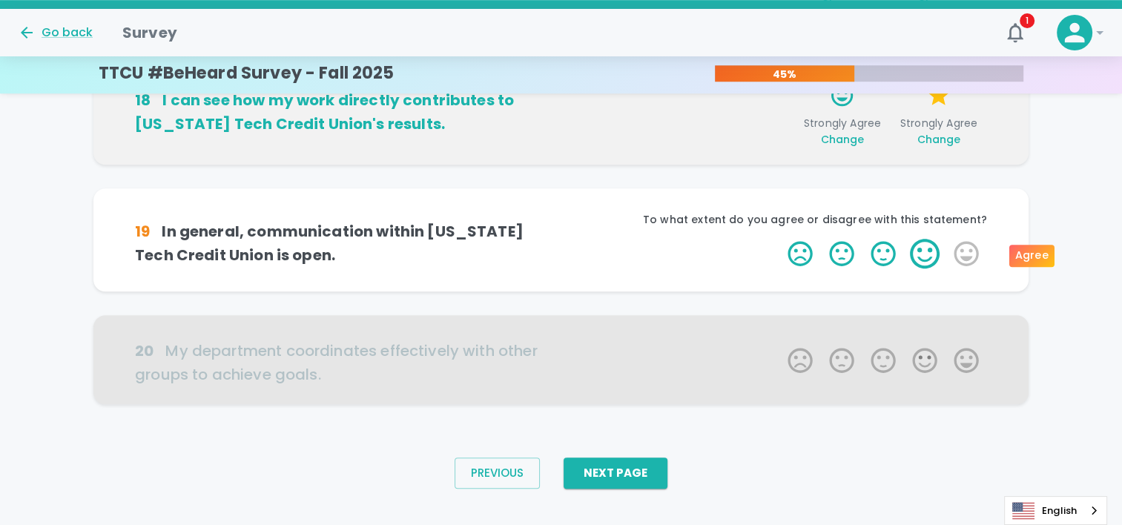
click at [936, 245] on label "4 Stars" at bounding box center [925, 254] width 42 height 30
click at [780, 239] on input "4 Stars" at bounding box center [779, 238] width 1 height 1
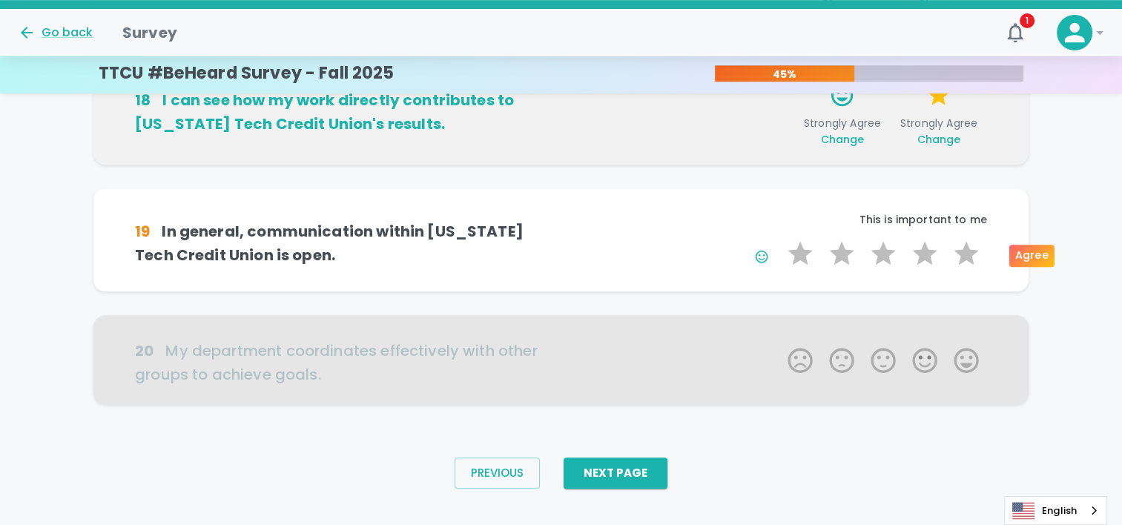
click at [936, 245] on label "4 Stars" at bounding box center [925, 254] width 42 height 30
click at [780, 239] on input "4 Stars" at bounding box center [779, 238] width 1 height 1
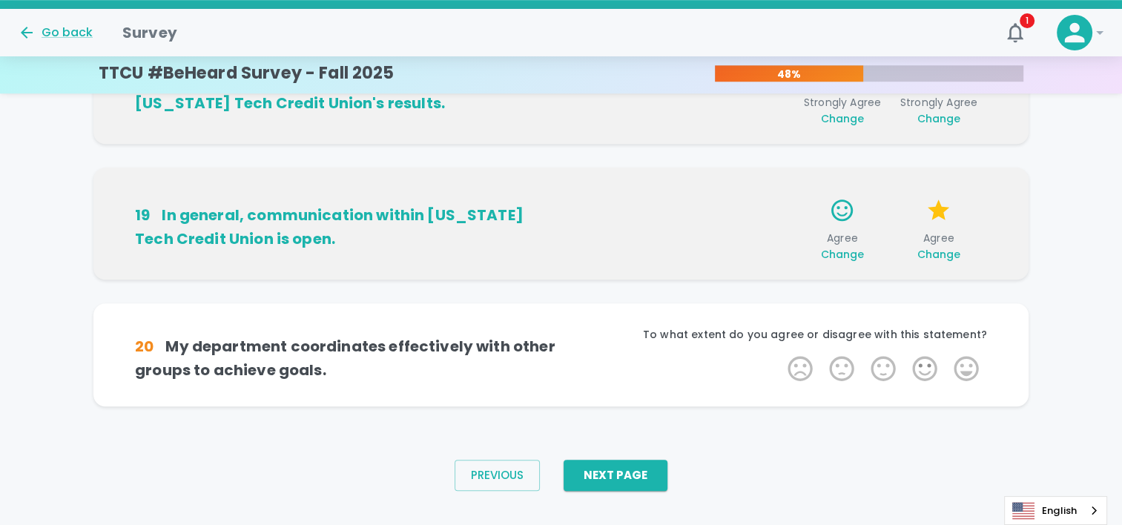
scroll to position [1046, 0]
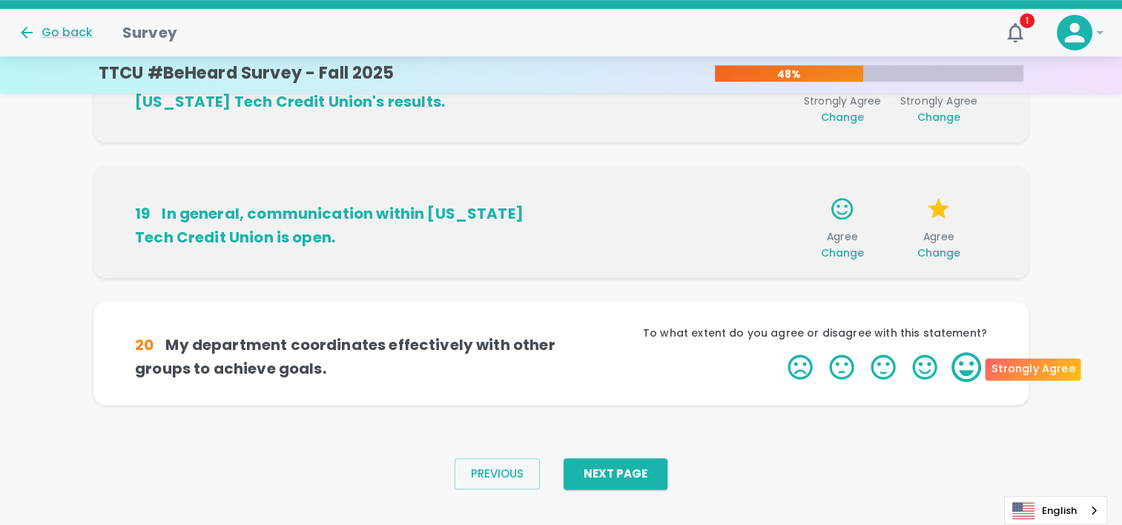
click at [969, 366] on label "5 Stars" at bounding box center [967, 367] width 42 height 30
click at [780, 352] on input "5 Stars" at bounding box center [779, 352] width 1 height 1
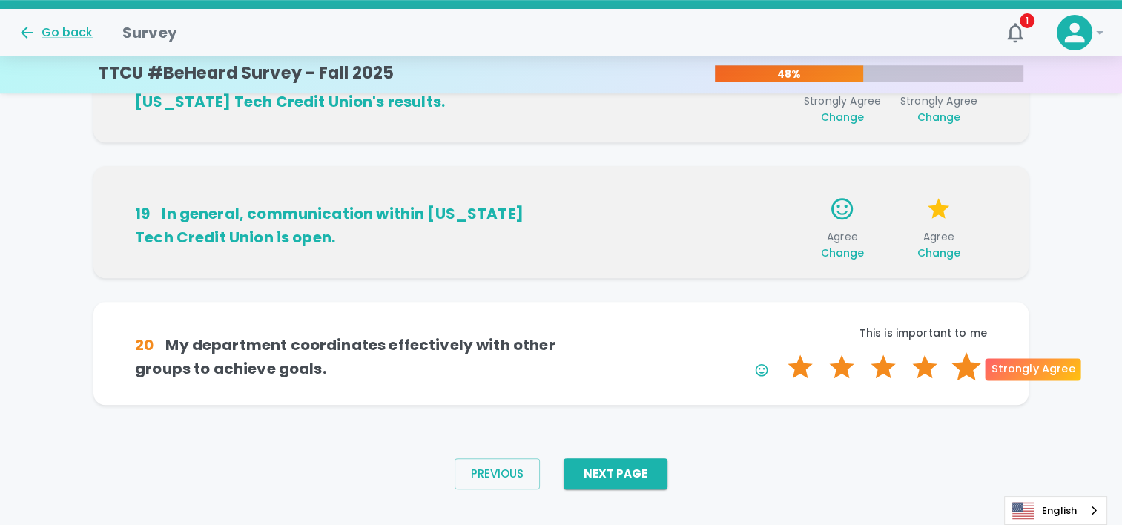
click at [970, 359] on label "5 Stars" at bounding box center [967, 367] width 42 height 30
click at [780, 352] on input "5 Stars" at bounding box center [779, 352] width 1 height 1
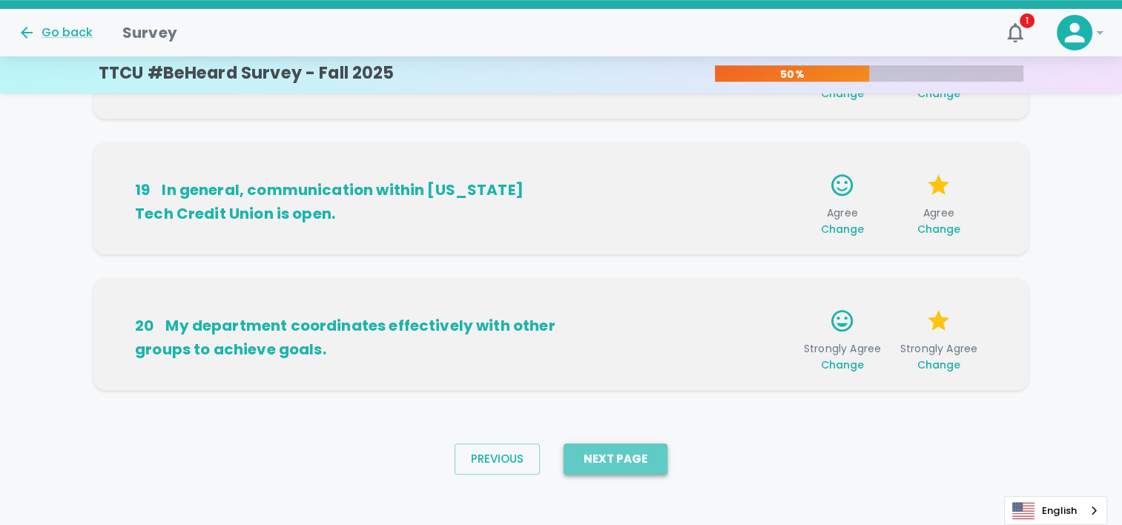
click at [631, 448] on button "Next Page" at bounding box center [616, 459] width 104 height 31
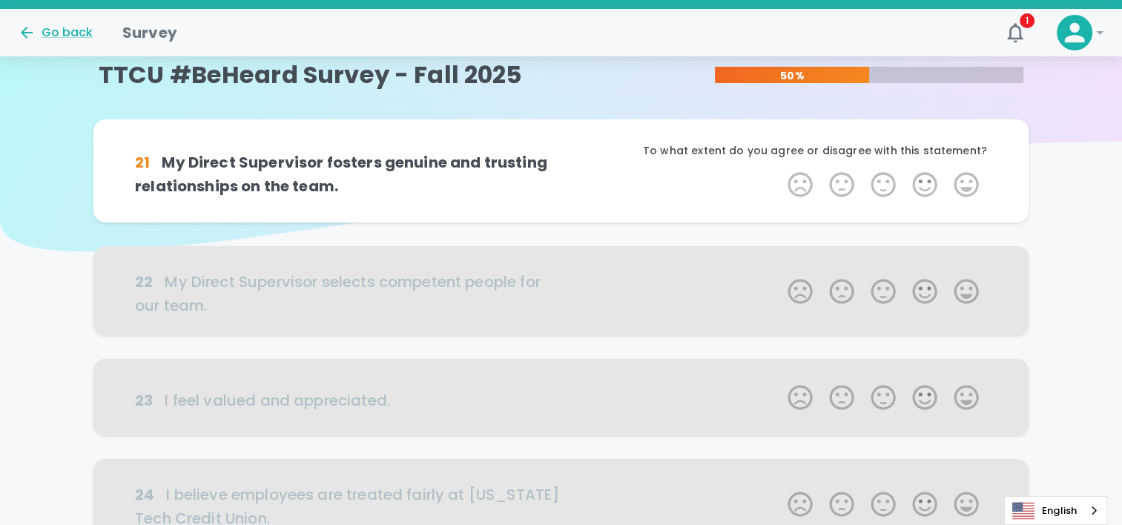
scroll to position [0, 0]
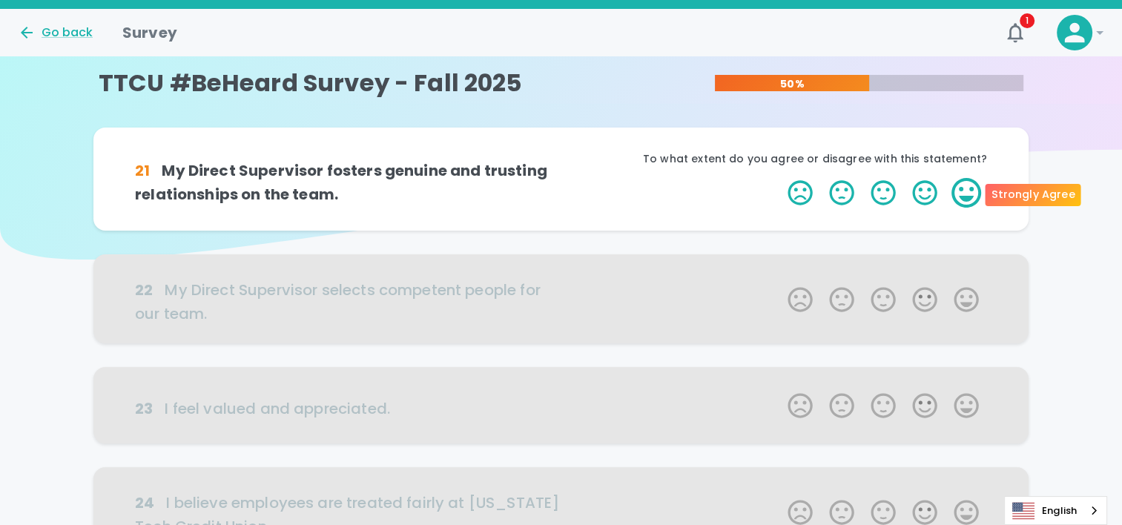
click at [979, 185] on label "5 Stars" at bounding box center [967, 193] width 42 height 30
click at [780, 178] on input "5 Stars" at bounding box center [779, 177] width 1 height 1
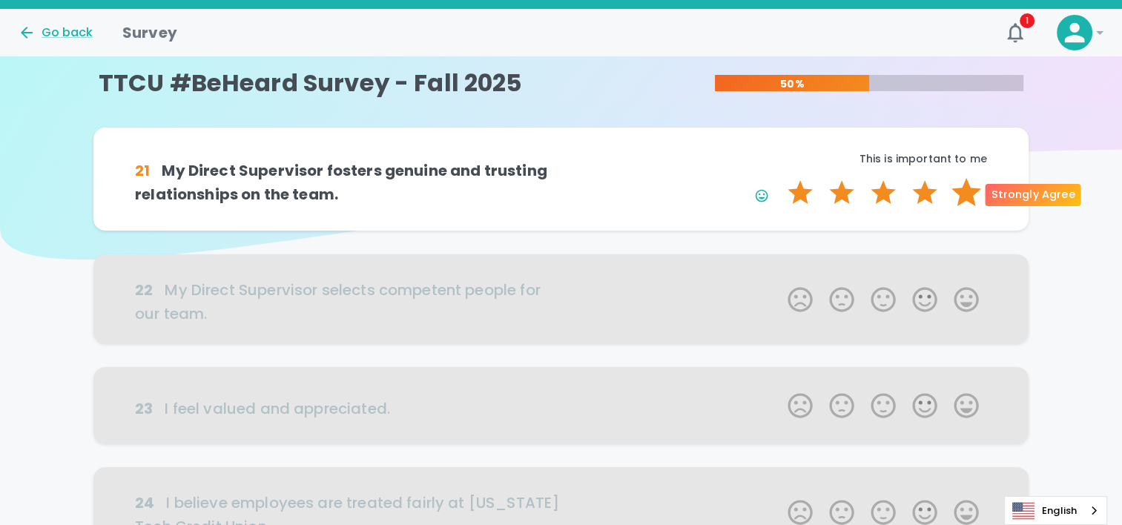
click at [973, 183] on label "5 Stars" at bounding box center [967, 193] width 42 height 30
click at [780, 178] on input "5 Stars" at bounding box center [779, 177] width 1 height 1
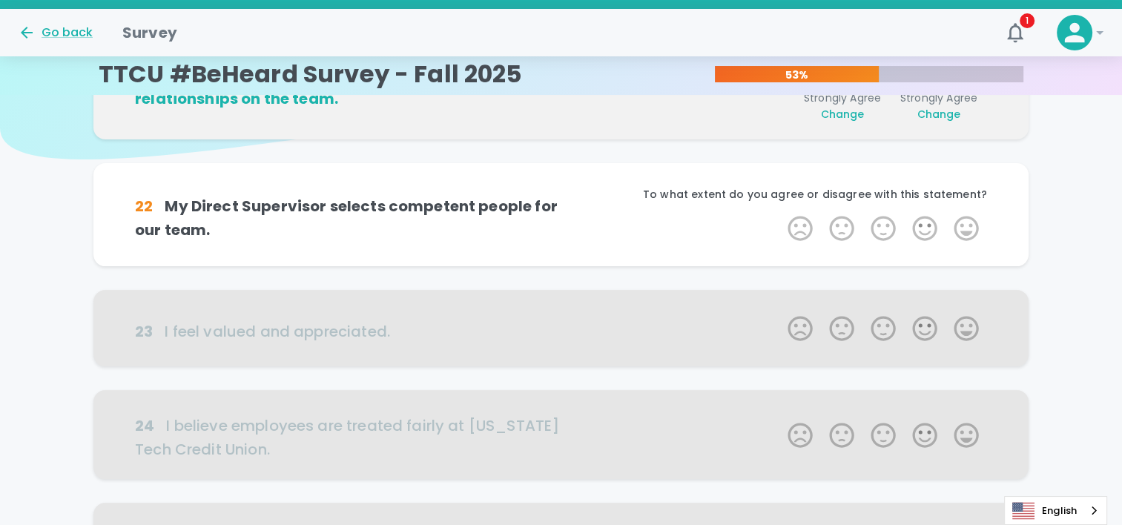
scroll to position [131, 0]
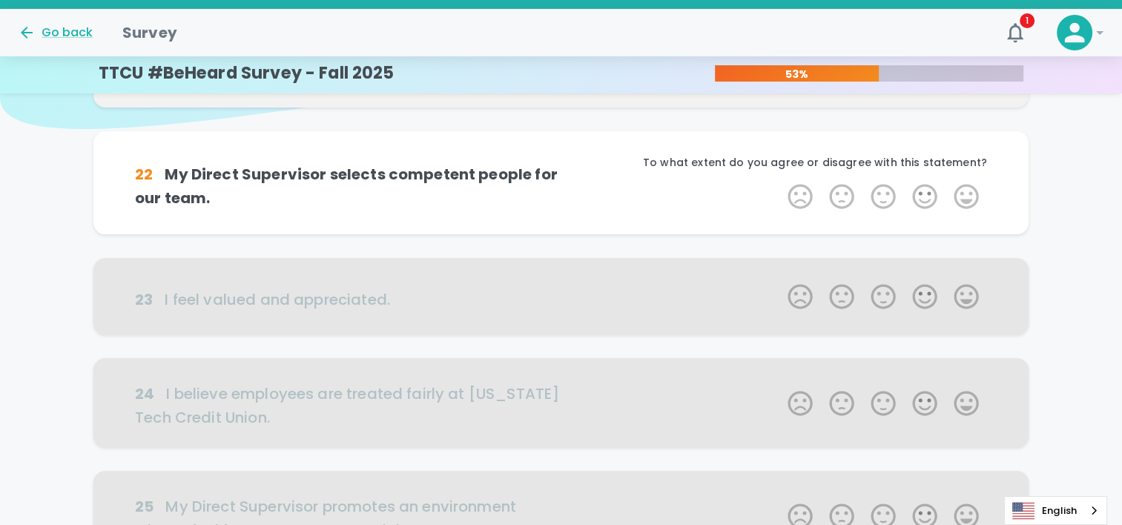
click at [973, 183] on label "5 Stars" at bounding box center [967, 197] width 42 height 30
click at [780, 182] on input "5 Stars" at bounding box center [779, 181] width 1 height 1
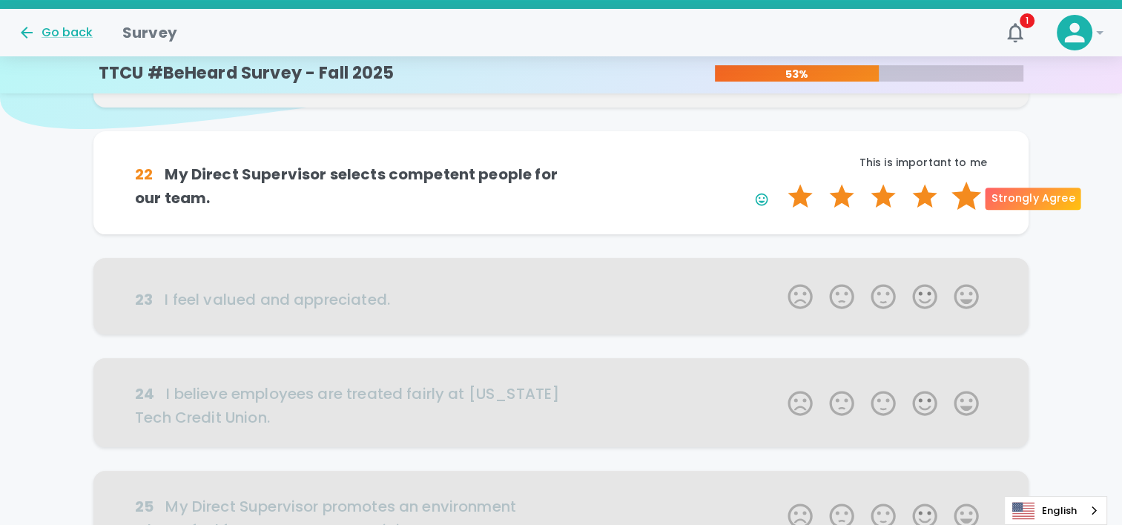
click at [970, 191] on label "5 Stars" at bounding box center [967, 197] width 42 height 30
click at [780, 182] on input "5 Stars" at bounding box center [779, 181] width 1 height 1
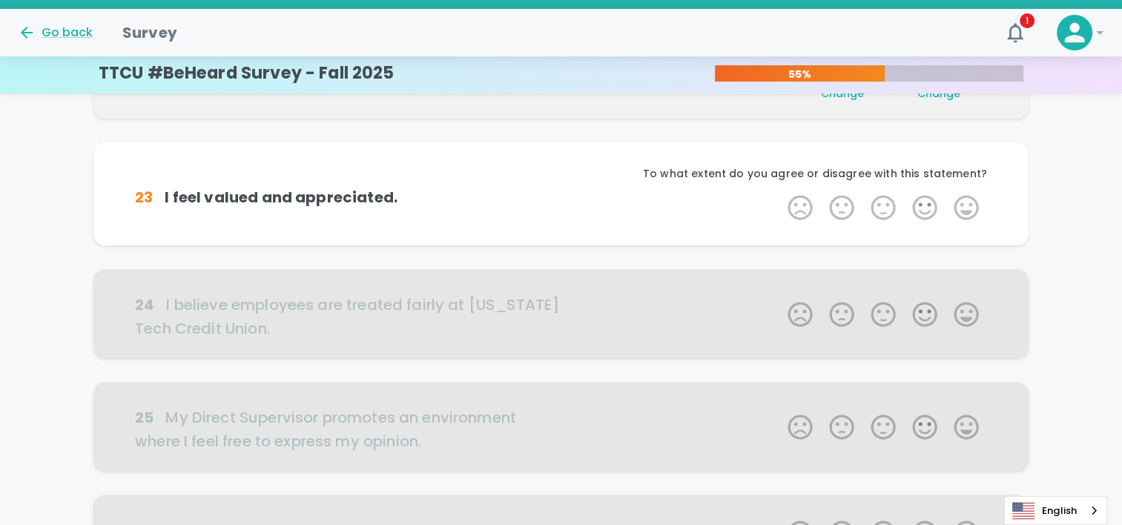
scroll to position [261, 0]
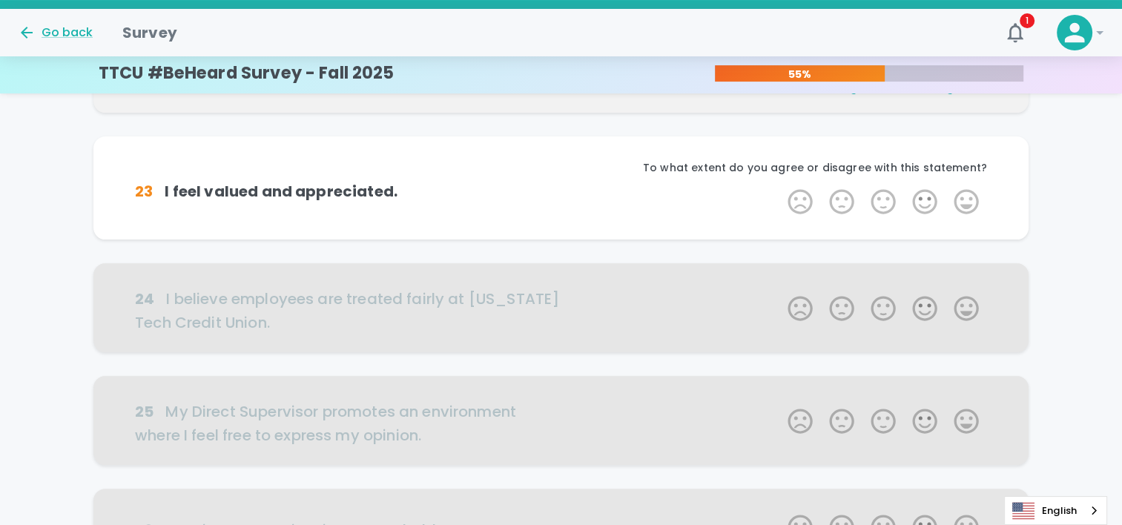
click at [970, 191] on label "5 Stars" at bounding box center [967, 202] width 42 height 30
click at [780, 187] on input "5 Stars" at bounding box center [779, 186] width 1 height 1
click at [970, 191] on label "5 Stars" at bounding box center [967, 202] width 42 height 30
click at [780, 187] on input "5 Stars" at bounding box center [779, 186] width 1 height 1
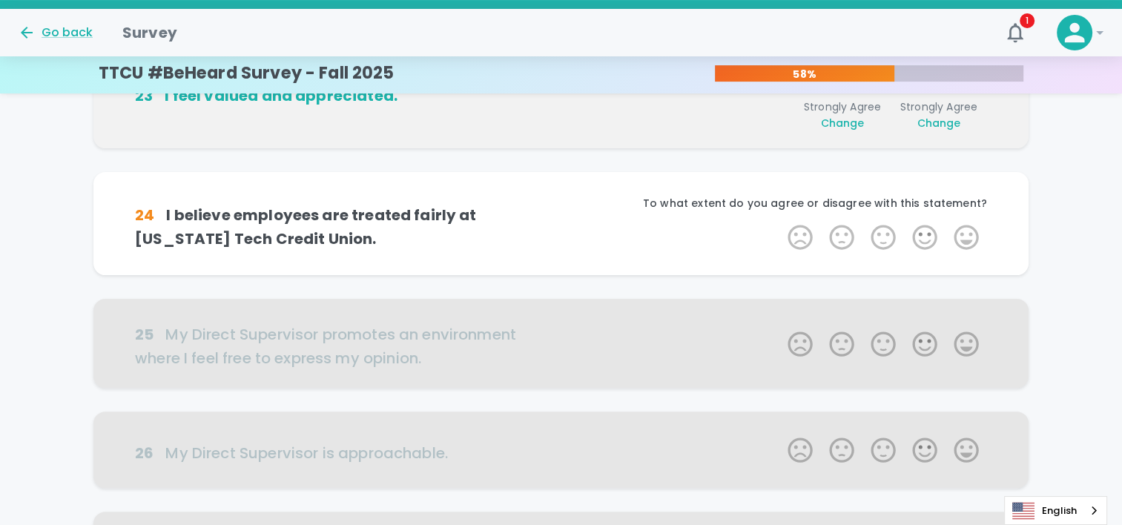
scroll to position [392, 0]
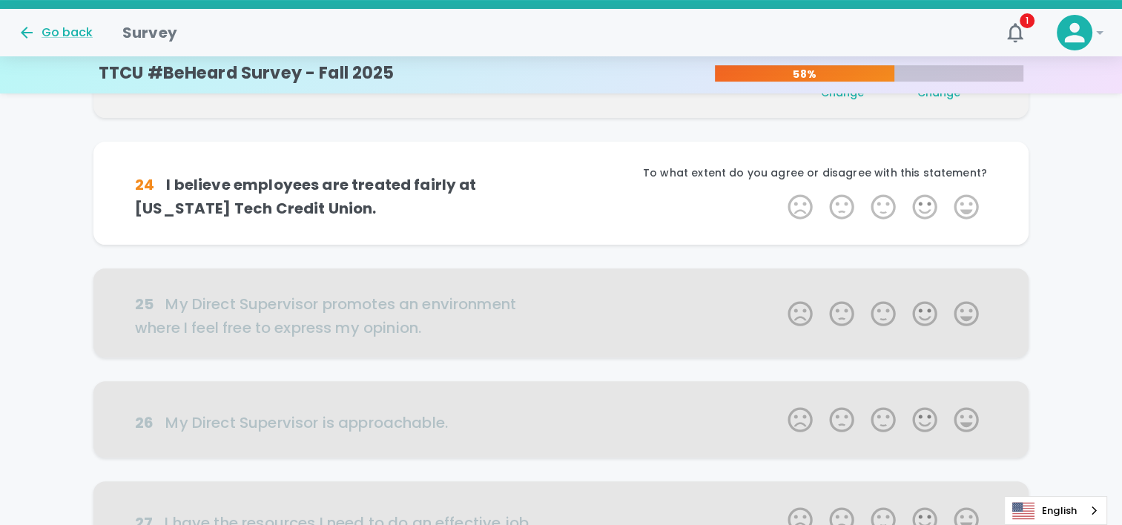
click at [970, 191] on div "To what extent do you agree or disagree with this statement?" at bounding box center [775, 178] width 426 height 27
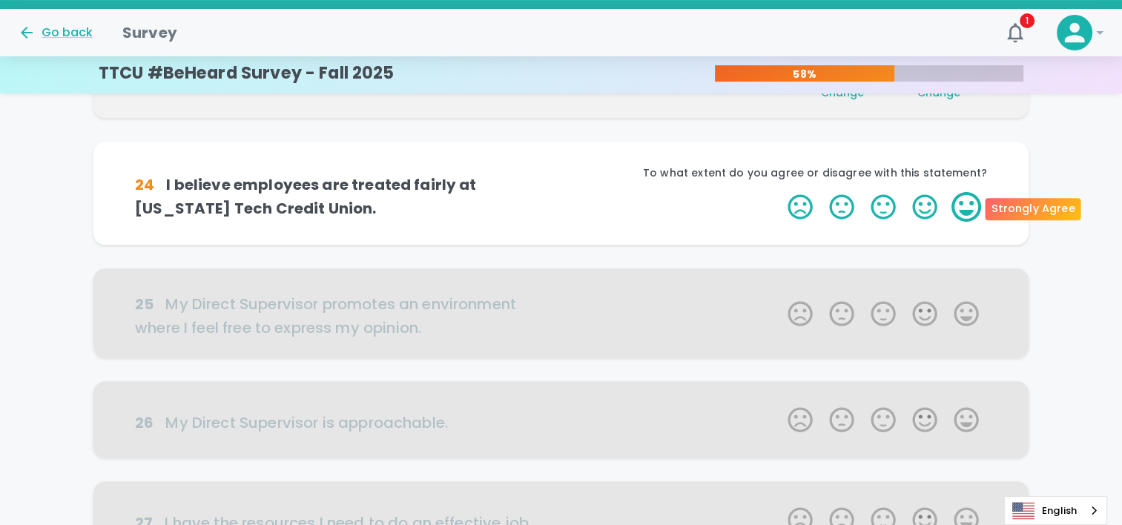
drag, startPoint x: 970, startPoint y: 191, endPoint x: 969, endPoint y: 202, distance: 10.4
click at [969, 202] on label "5 Stars" at bounding box center [967, 207] width 42 height 30
click at [780, 192] on input "5 Stars" at bounding box center [779, 191] width 1 height 1
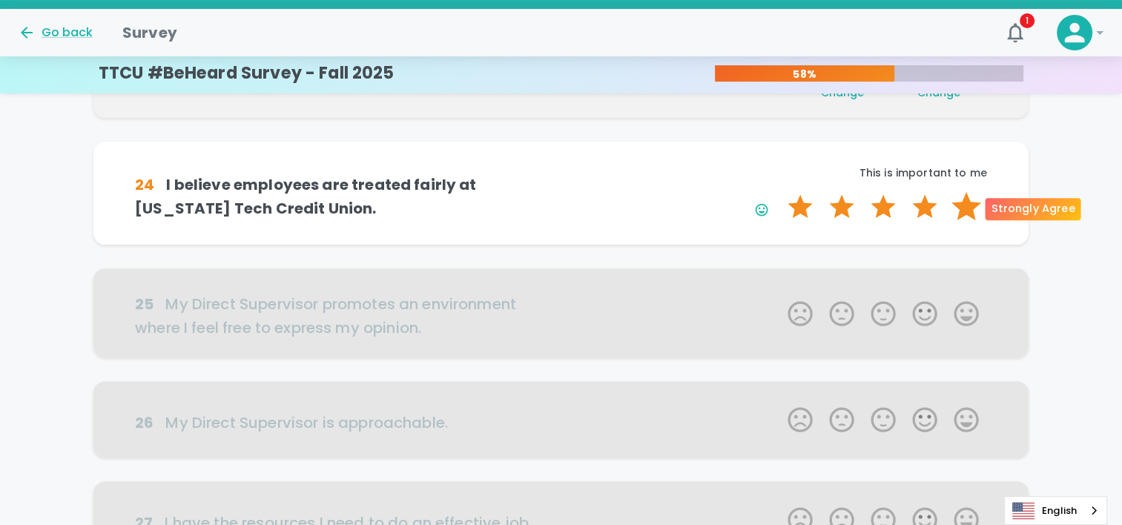
click at [969, 203] on label "5 Stars" at bounding box center [967, 207] width 42 height 30
click at [780, 192] on input "5 Stars" at bounding box center [779, 191] width 1 height 1
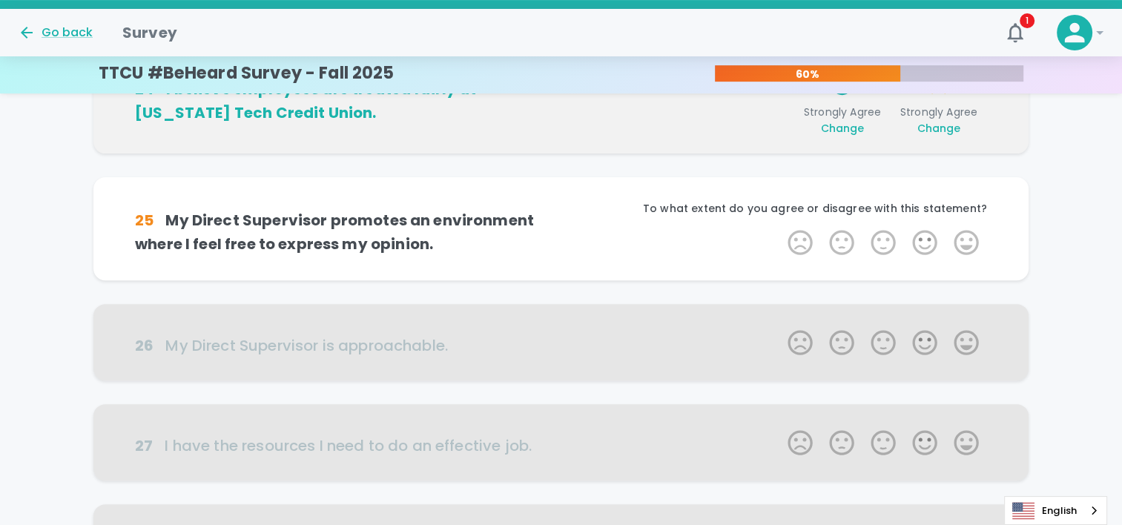
scroll to position [522, 0]
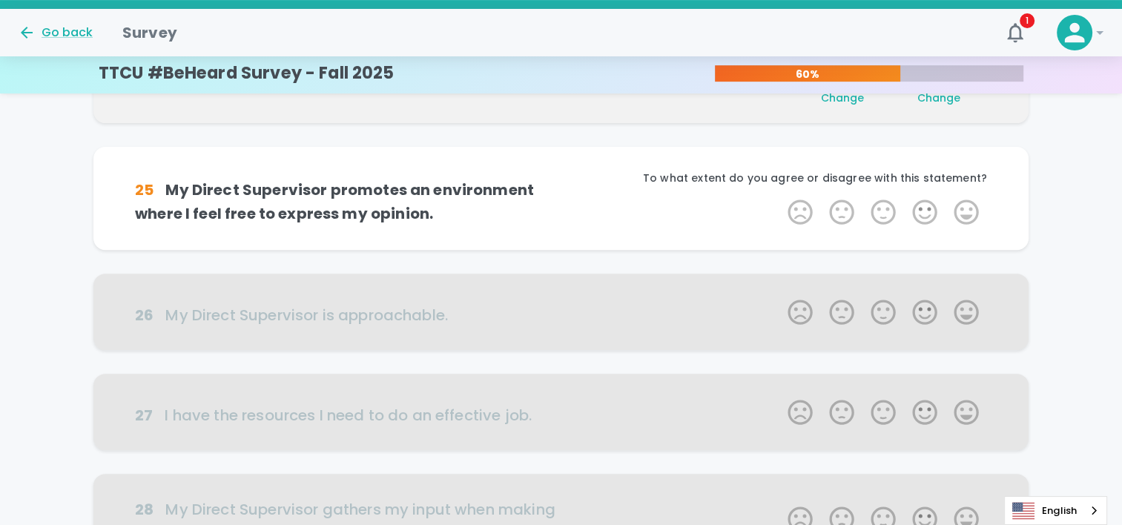
click at [969, 203] on label "5 Stars" at bounding box center [967, 212] width 42 height 30
click at [780, 197] on input "5 Stars" at bounding box center [779, 197] width 1 height 1
click at [969, 203] on label "5 Stars" at bounding box center [967, 212] width 42 height 30
click at [780, 197] on input "5 Stars" at bounding box center [779, 197] width 1 height 1
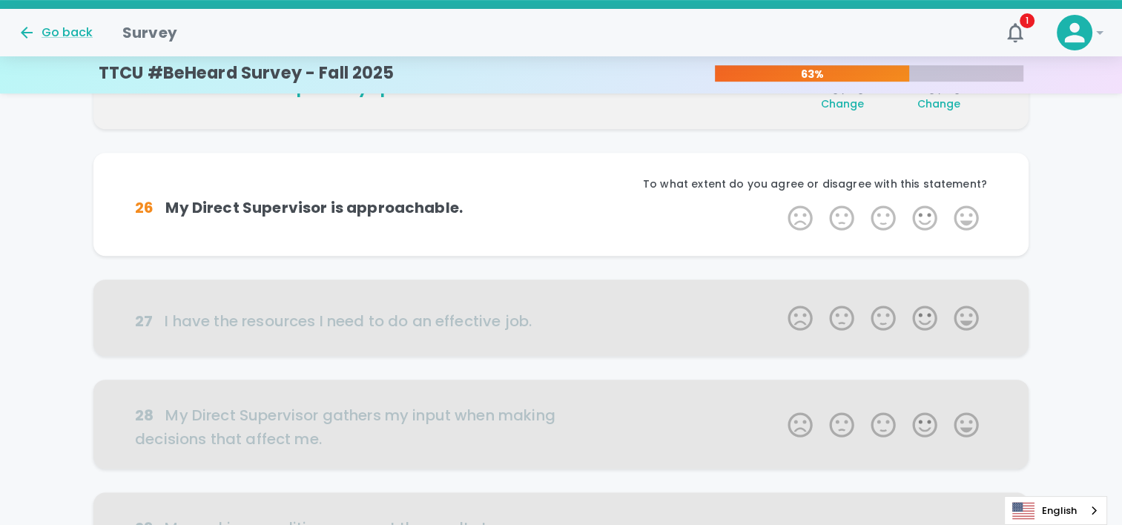
scroll to position [653, 0]
click at [969, 203] on label "5 Stars" at bounding box center [967, 218] width 42 height 30
click at [780, 203] on input "5 Stars" at bounding box center [779, 202] width 1 height 1
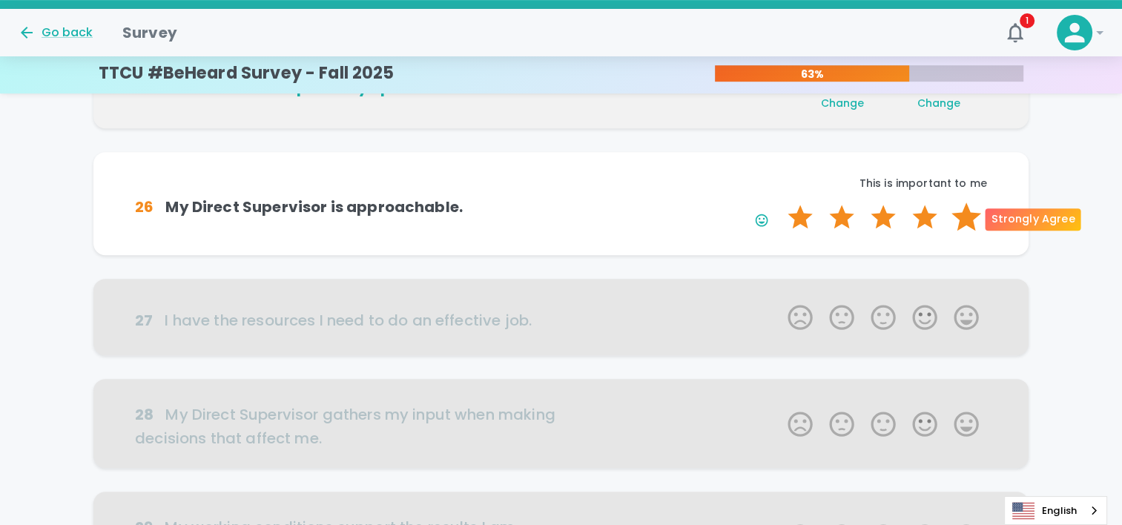
click at [967, 217] on label "5 Stars" at bounding box center [967, 218] width 42 height 30
click at [780, 203] on input "5 Stars" at bounding box center [779, 202] width 1 height 1
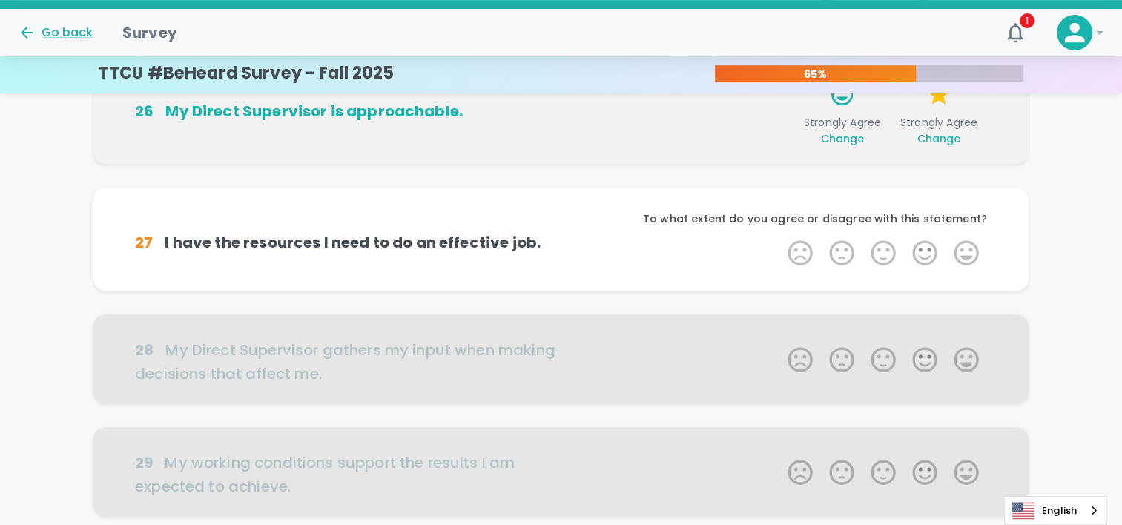
scroll to position [783, 0]
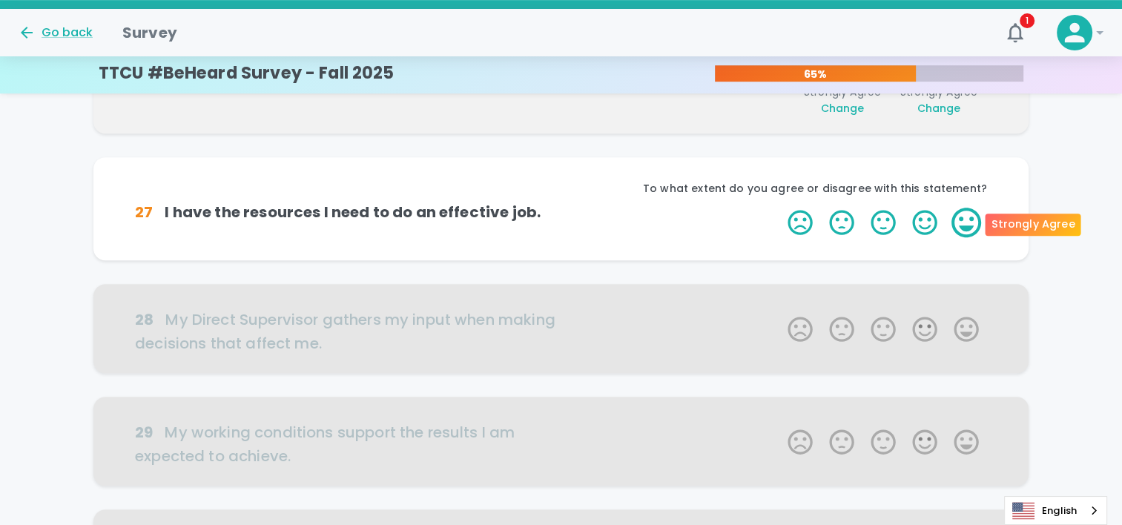
click at [962, 217] on label "5 Stars" at bounding box center [967, 223] width 42 height 30
click at [780, 208] on input "5 Stars" at bounding box center [779, 207] width 1 height 1
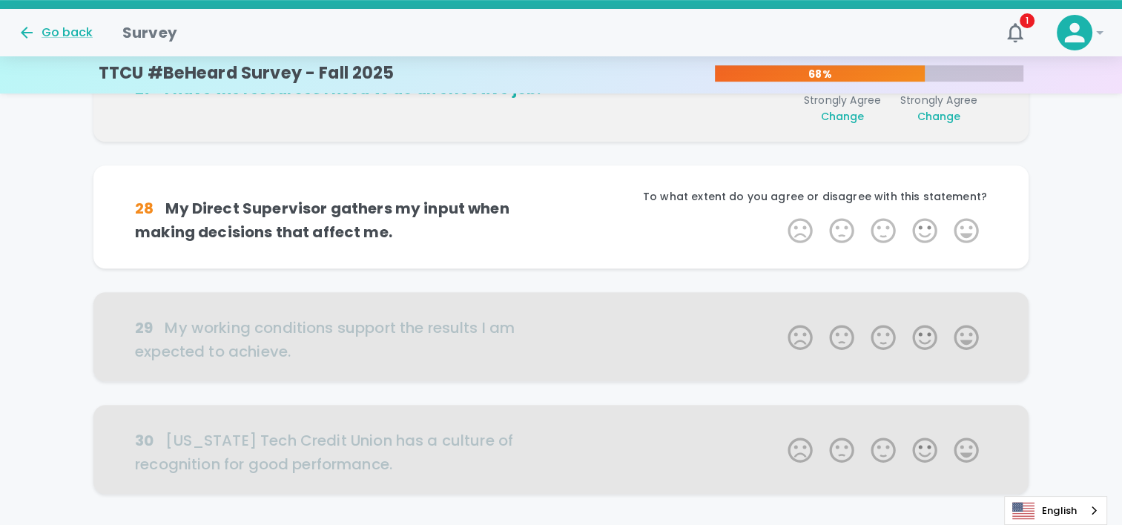
scroll to position [914, 0]
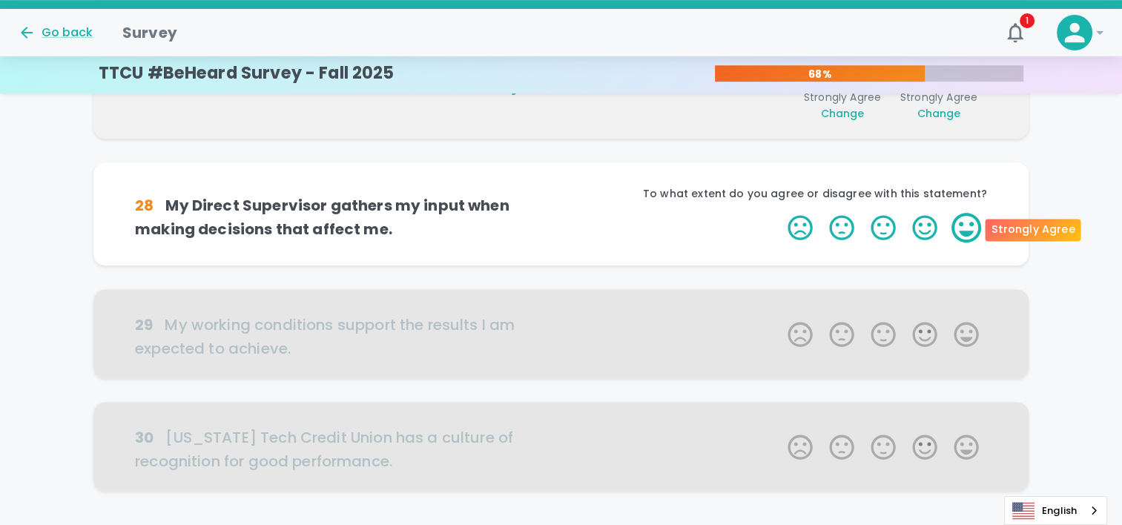
click at [956, 220] on label "5 Stars" at bounding box center [967, 228] width 42 height 30
click at [780, 213] on input "5 Stars" at bounding box center [779, 212] width 1 height 1
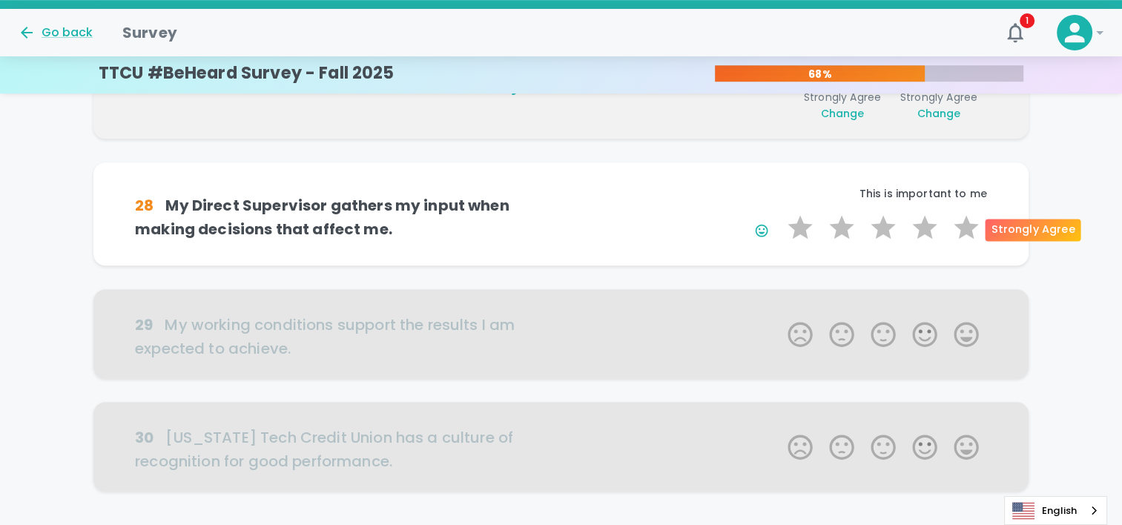
click at [956, 220] on label "5 Stars" at bounding box center [967, 228] width 42 height 30
click at [780, 213] on input "5 Stars" at bounding box center [779, 212] width 1 height 1
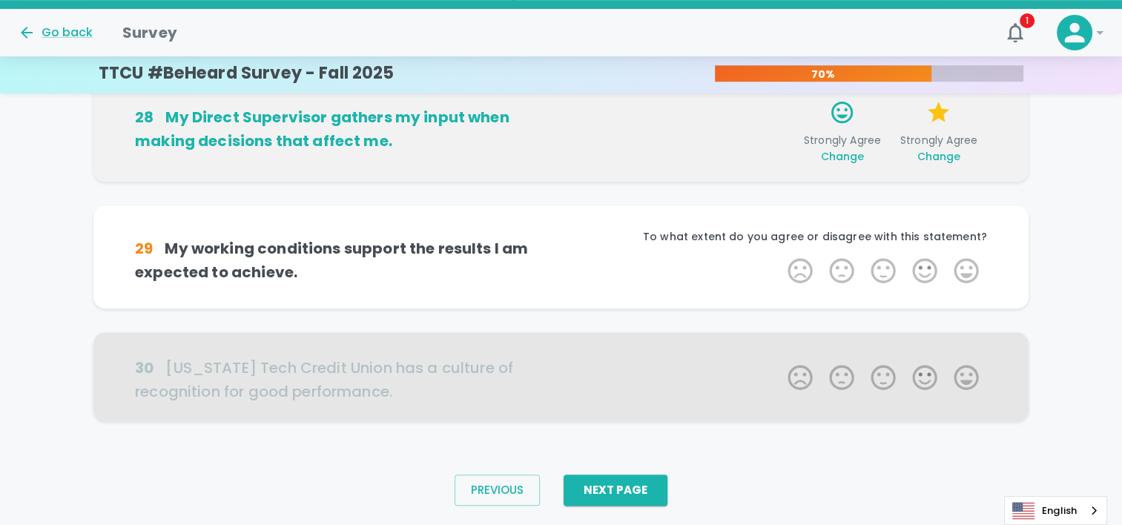
scroll to position [1024, 0]
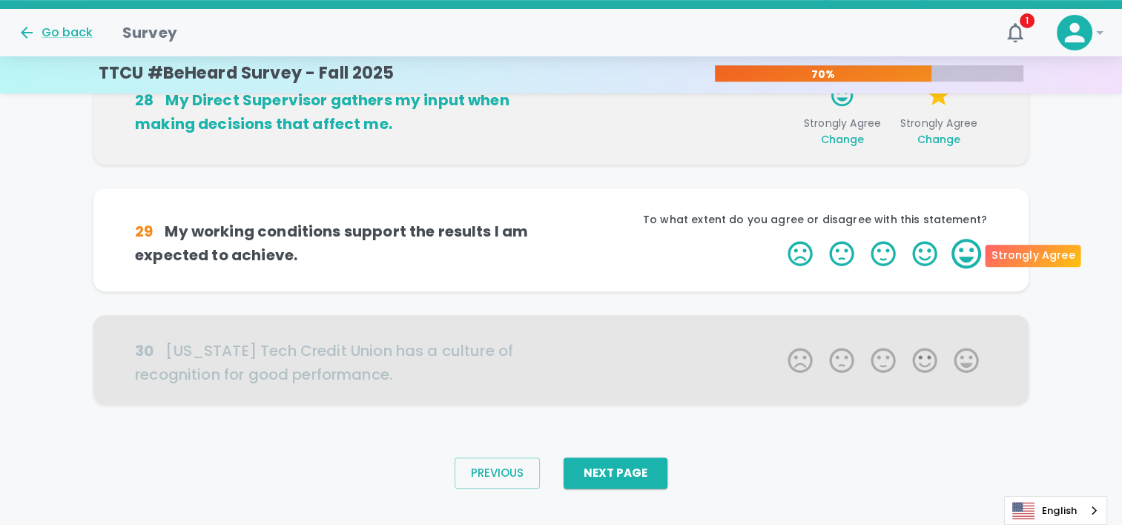
click at [979, 261] on label "5 Stars" at bounding box center [967, 254] width 42 height 30
click at [780, 239] on input "5 Stars" at bounding box center [779, 238] width 1 height 1
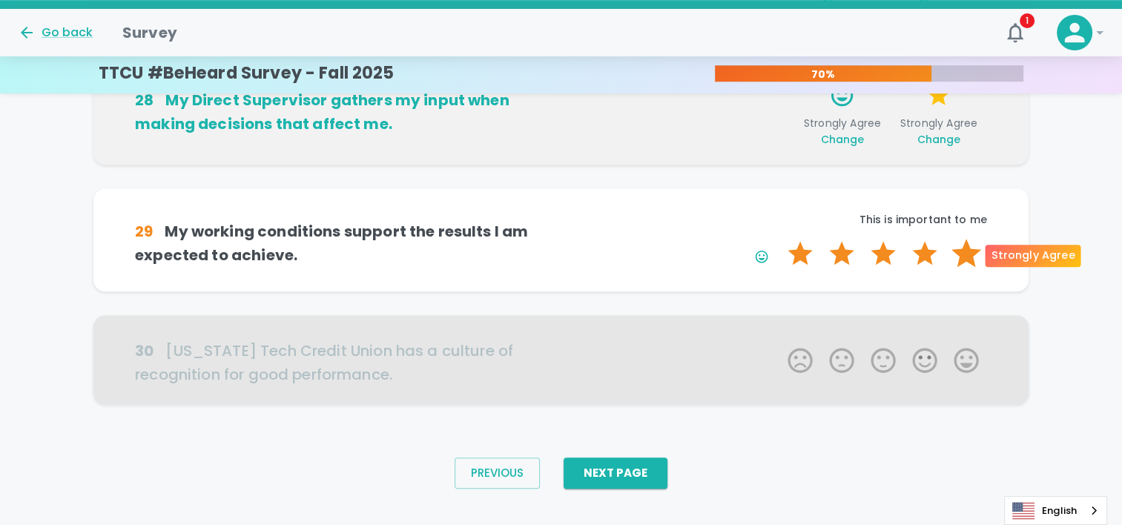
click at [973, 258] on label "5 Stars" at bounding box center [967, 254] width 42 height 30
click at [780, 239] on input "5 Stars" at bounding box center [779, 238] width 1 height 1
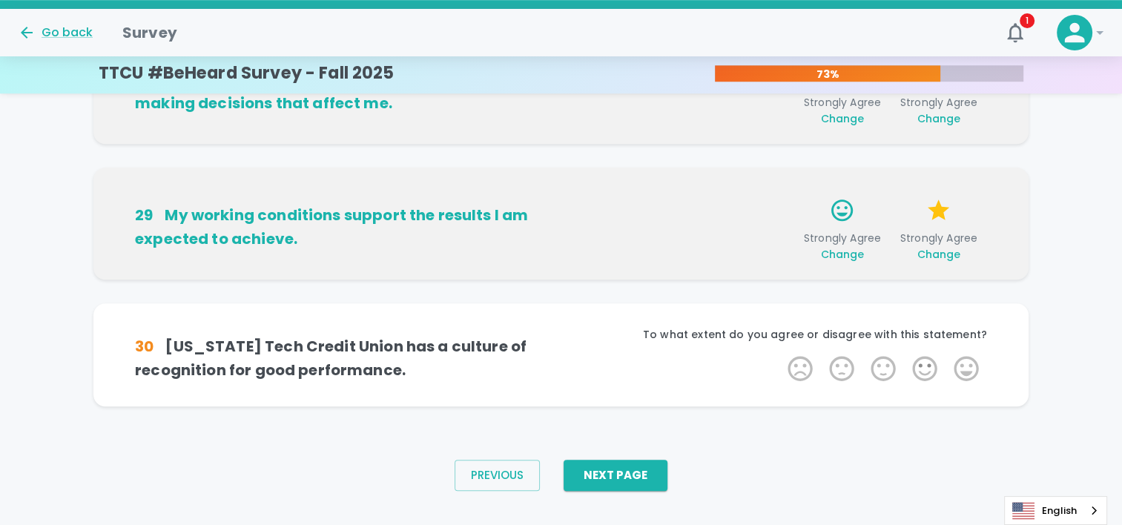
scroll to position [1046, 0]
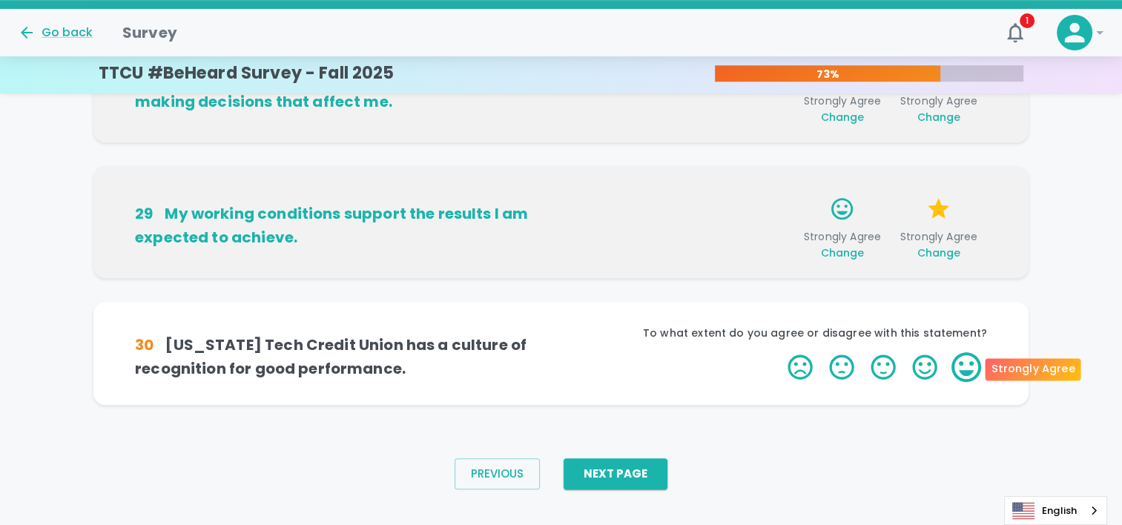
click at [967, 357] on label "5 Stars" at bounding box center [967, 367] width 42 height 30
click at [780, 352] on input "5 Stars" at bounding box center [779, 352] width 1 height 1
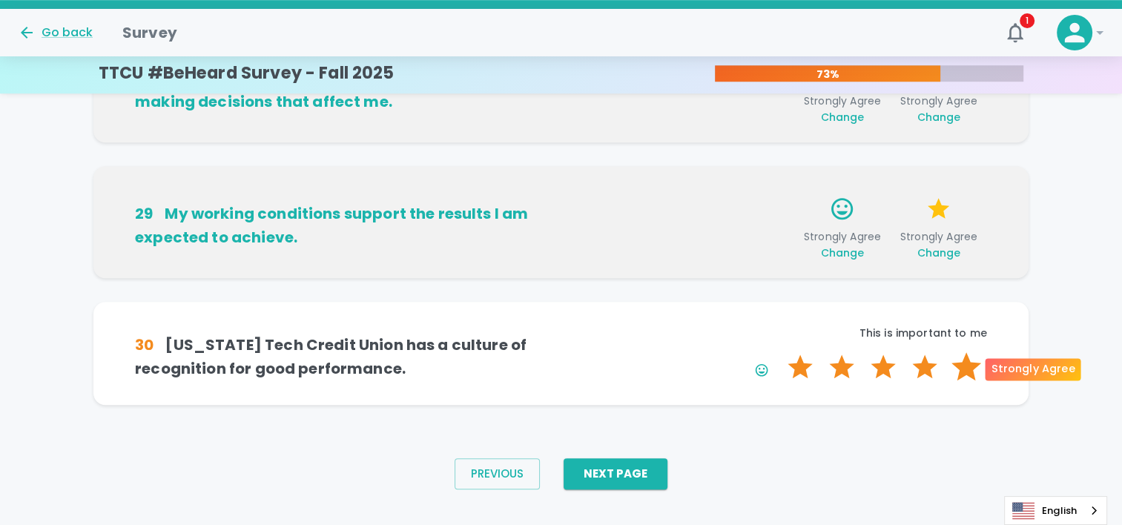
click at [967, 357] on label "5 Stars" at bounding box center [967, 367] width 42 height 30
click at [780, 352] on input "5 Stars" at bounding box center [779, 352] width 1 height 1
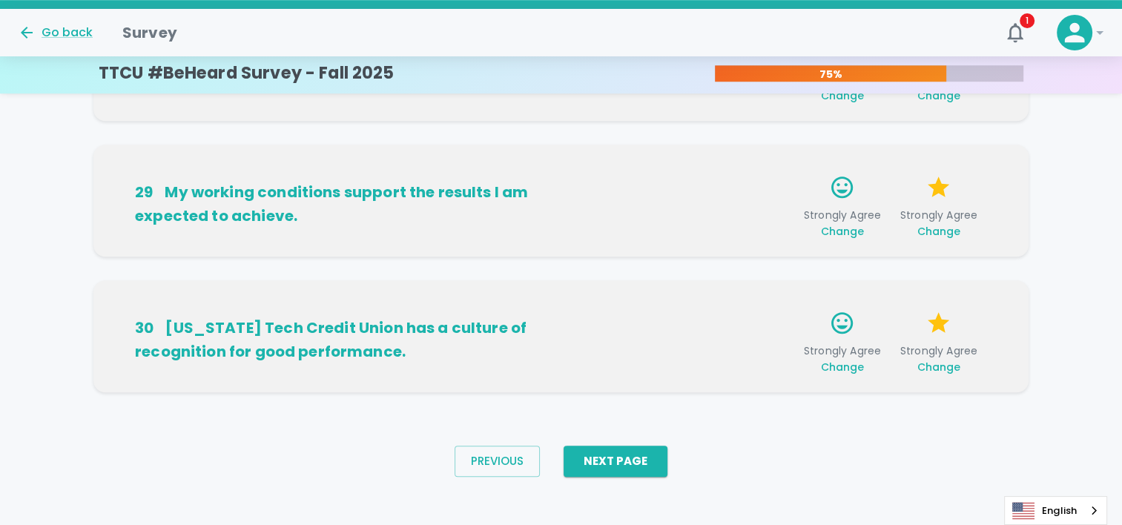
scroll to position [1070, 0]
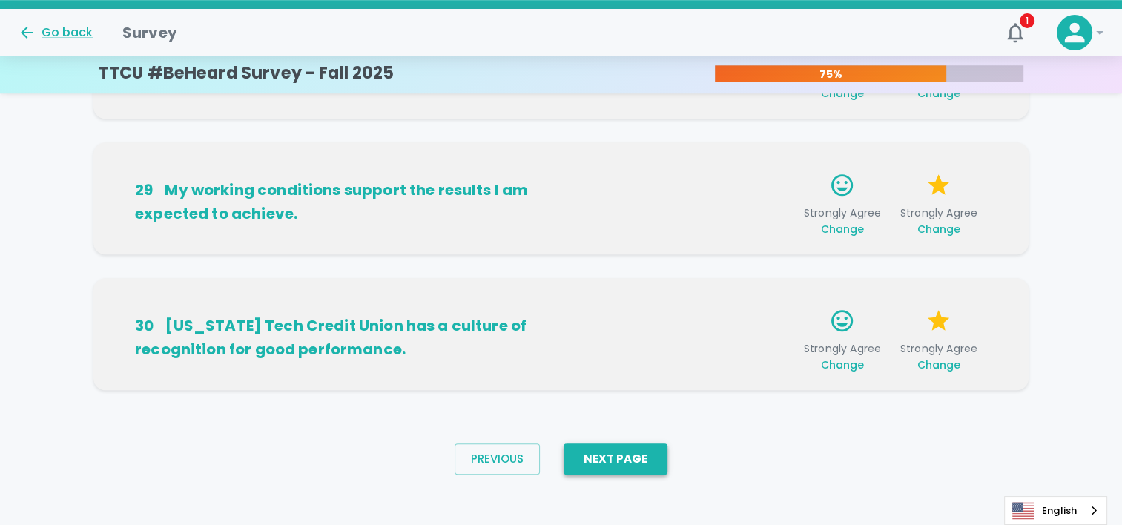
click at [639, 467] on button "Next Page" at bounding box center [616, 459] width 104 height 31
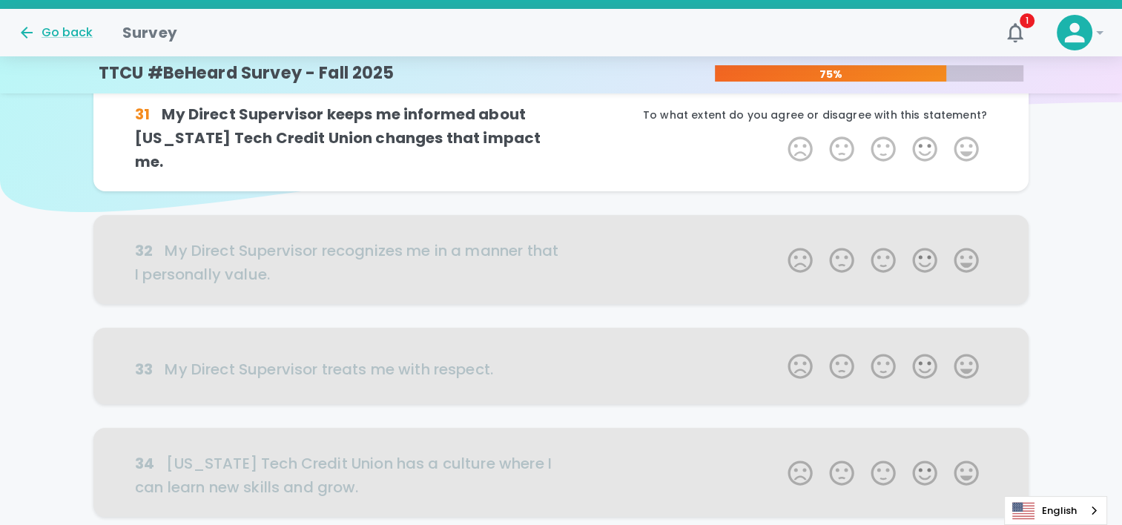
scroll to position [0, 0]
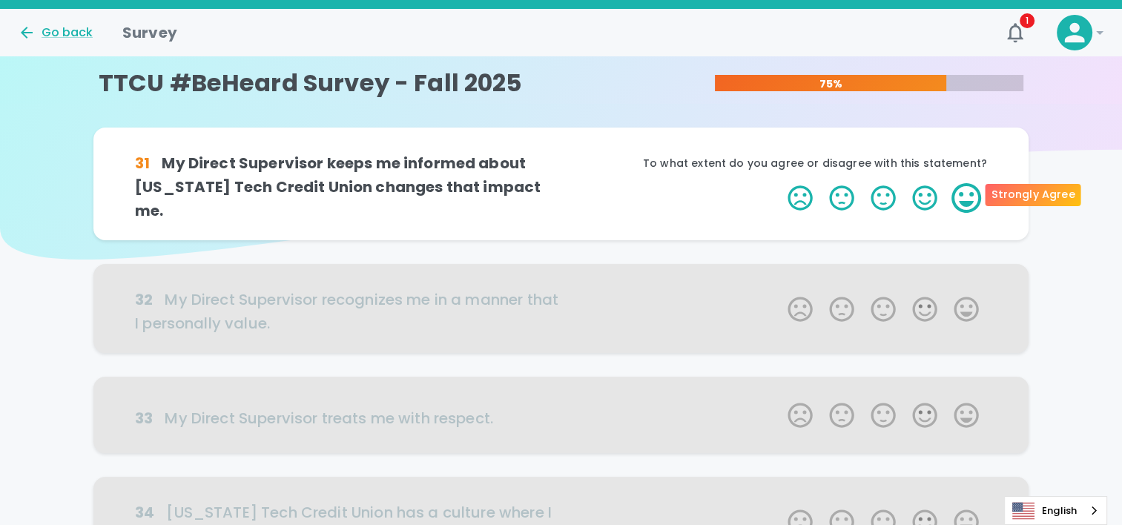
click at [976, 183] on label "5 Stars" at bounding box center [967, 198] width 42 height 30
click at [780, 183] on input "5 Stars" at bounding box center [779, 183] width 1 height 1
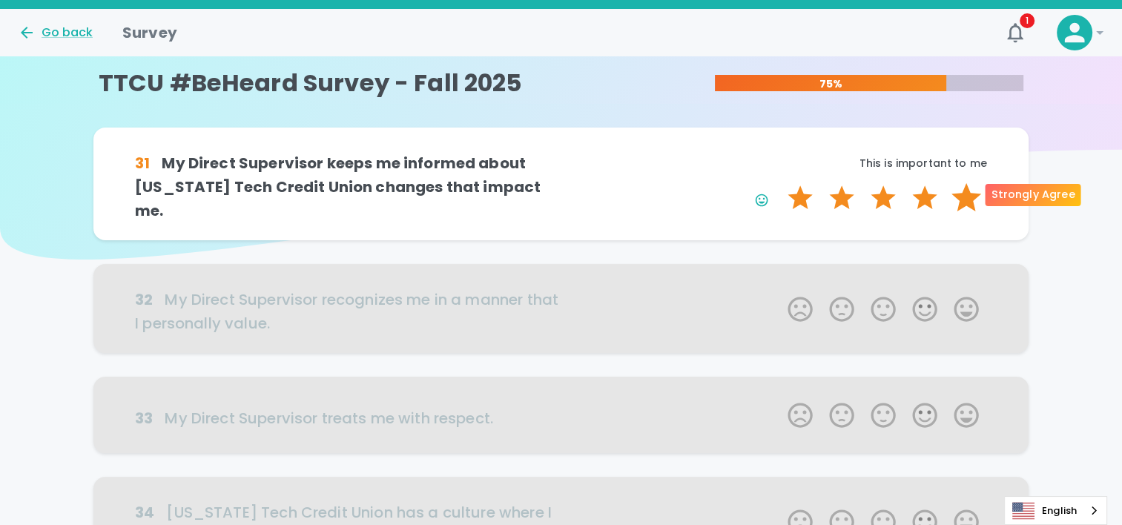
click at [976, 183] on label "5 Stars" at bounding box center [967, 198] width 42 height 30
click at [780, 183] on input "5 Stars" at bounding box center [779, 183] width 1 height 1
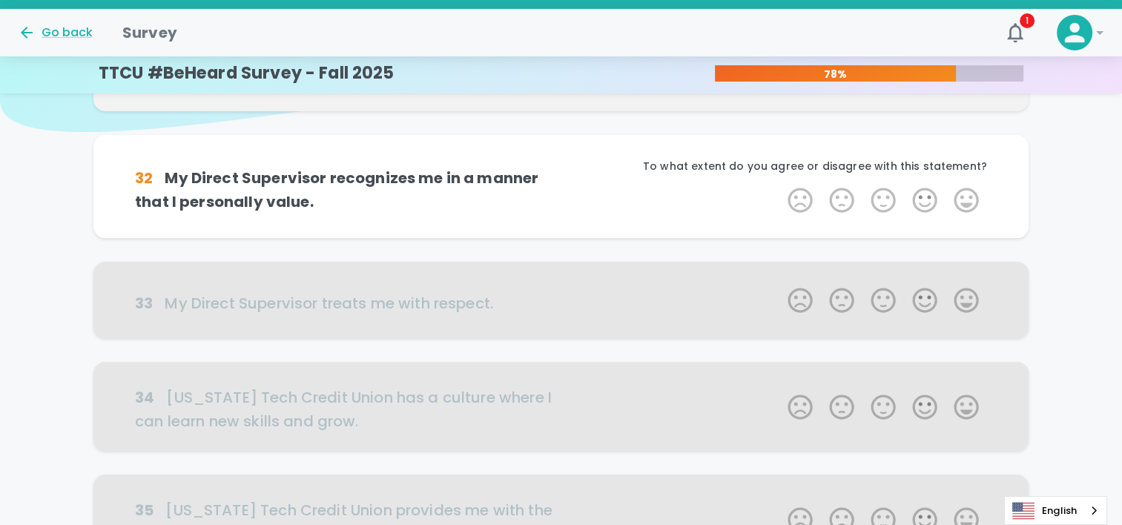
scroll to position [131, 0]
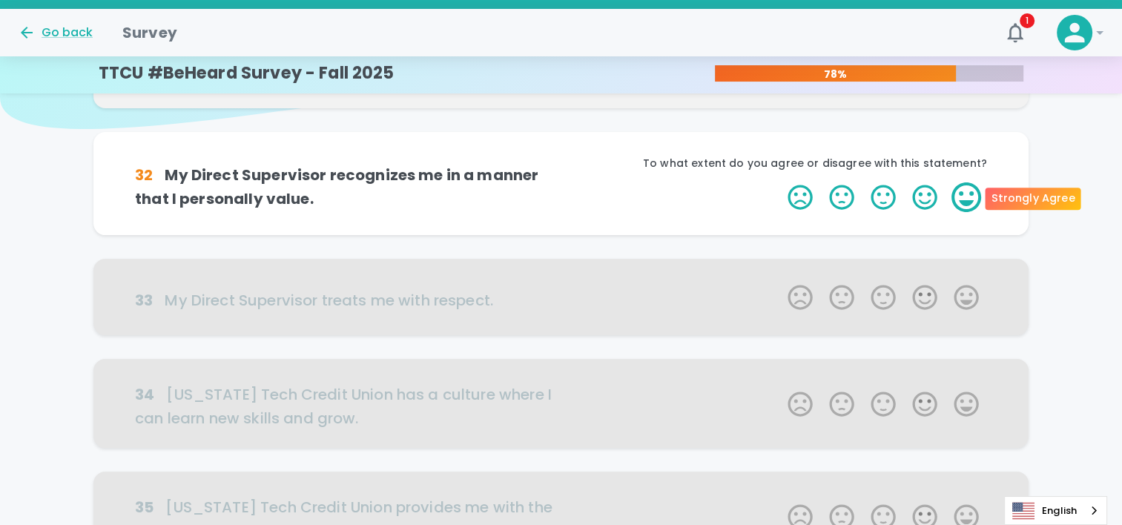
click at [968, 192] on label "5 Stars" at bounding box center [967, 198] width 42 height 30
click at [780, 183] on input "5 Stars" at bounding box center [779, 182] width 1 height 1
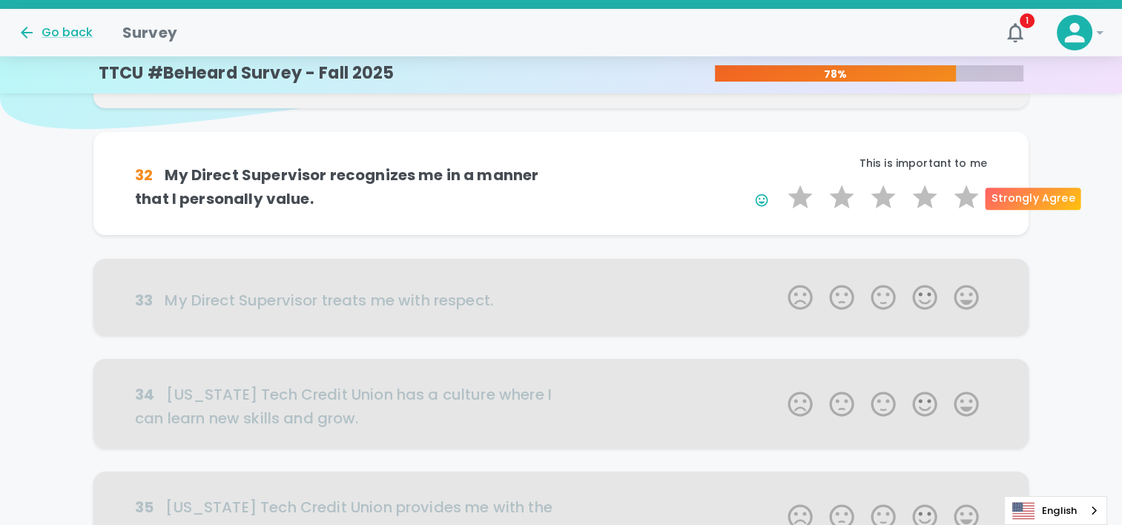
click at [968, 192] on label "5 Stars" at bounding box center [967, 198] width 42 height 30
click at [780, 183] on input "5 Stars" at bounding box center [779, 182] width 1 height 1
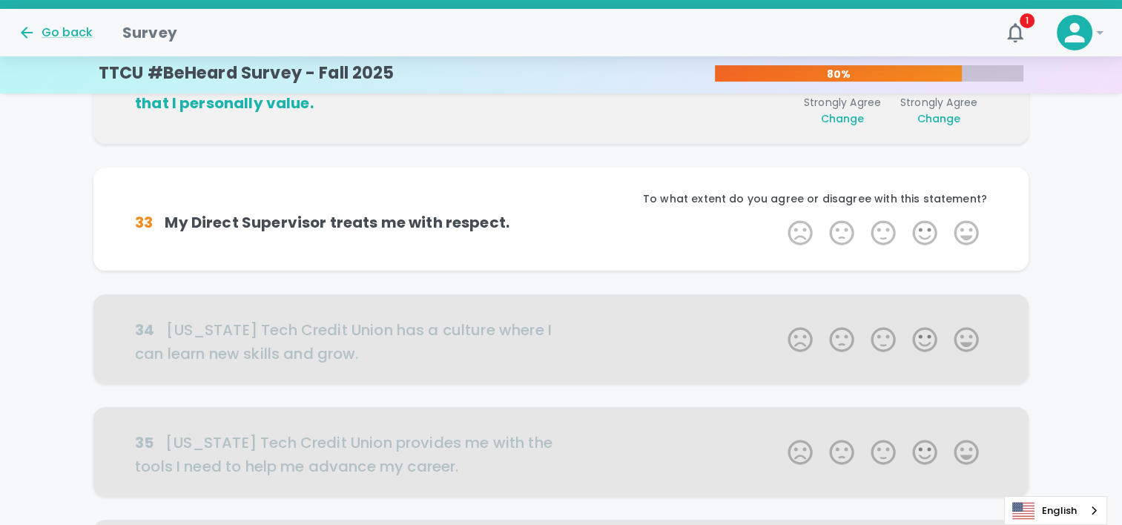
scroll to position [261, 0]
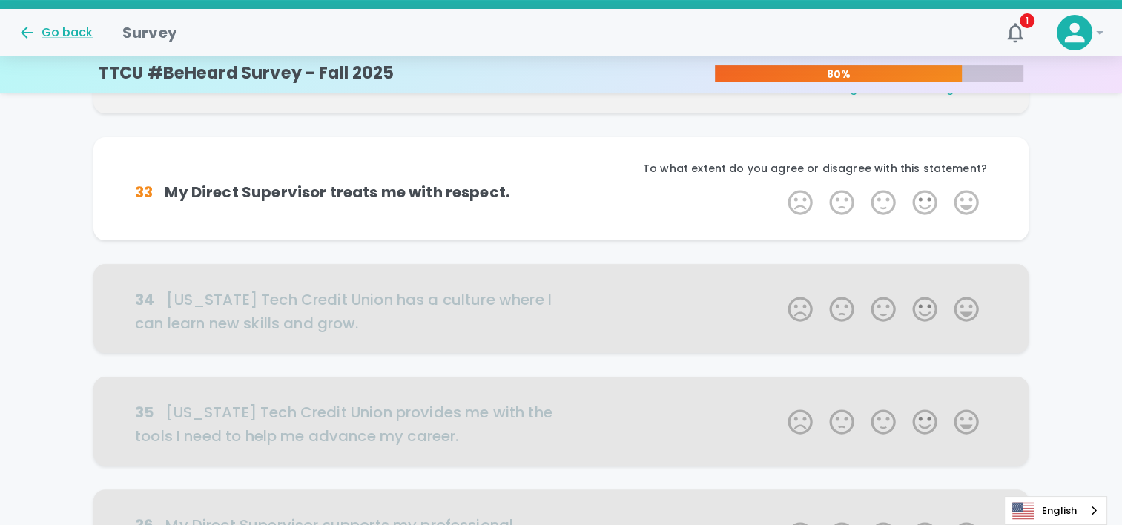
click at [734, 480] on div "35 [US_STATE] Tech Credit Union provides me with the tools I need to help me ad…" at bounding box center [561, 433] width 936 height 113
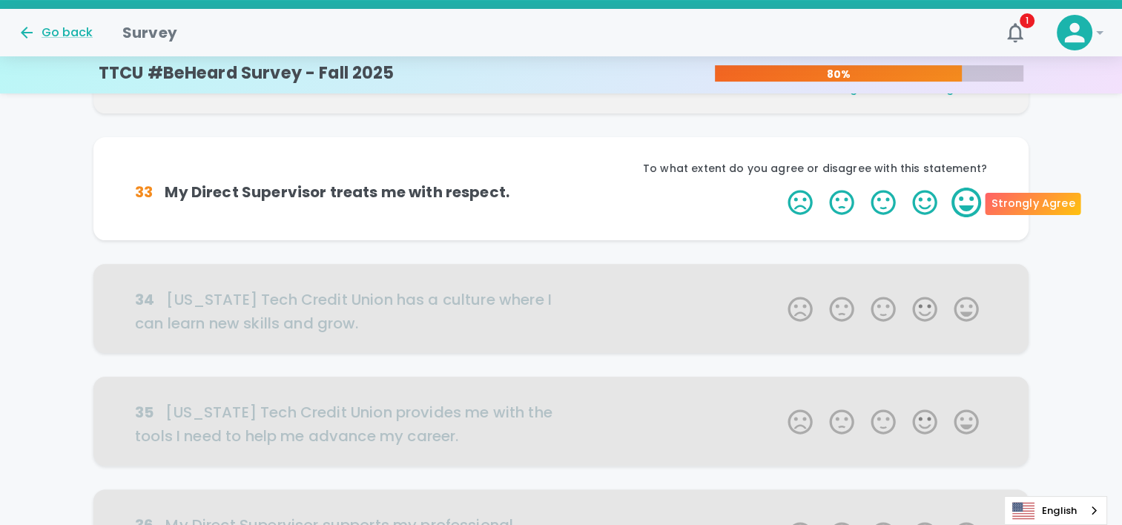
click at [970, 191] on label "5 Stars" at bounding box center [967, 203] width 42 height 30
click at [780, 188] on input "5 Stars" at bounding box center [779, 187] width 1 height 1
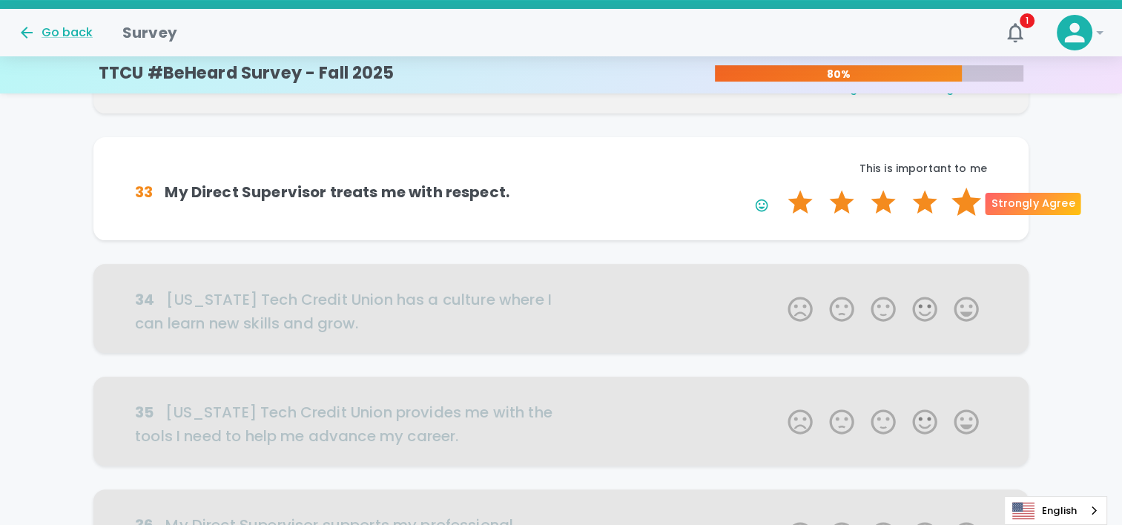
click at [970, 191] on label "5 Stars" at bounding box center [967, 203] width 42 height 30
click at [780, 188] on input "5 Stars" at bounding box center [779, 187] width 1 height 1
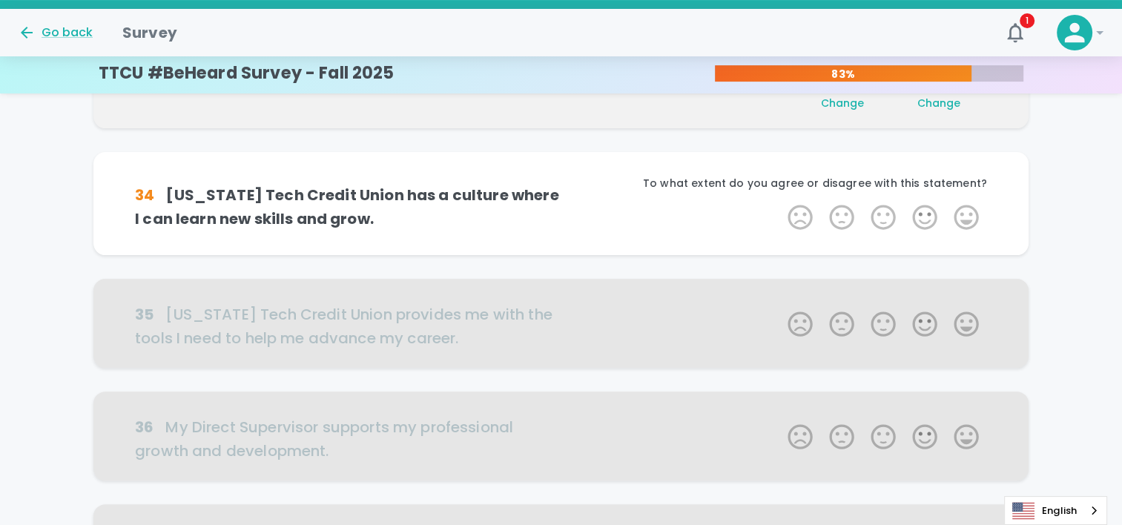
scroll to position [392, 0]
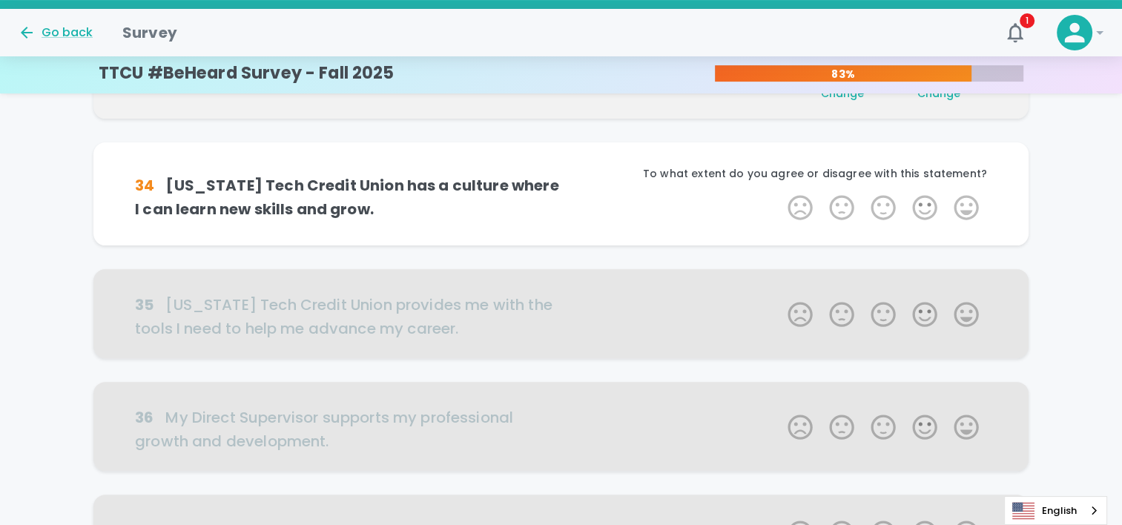
click at [970, 249] on div "34 [US_STATE] Tech Credit Union has a culture where I can learn new skills and …" at bounding box center [561, 205] width 936 height 127
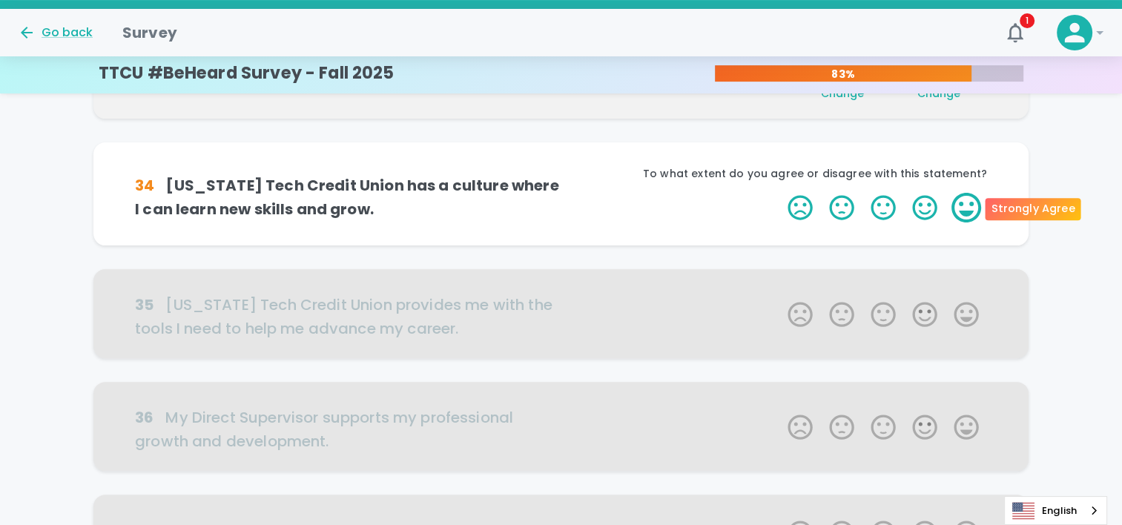
click at [967, 210] on label "5 Stars" at bounding box center [967, 208] width 42 height 30
click at [780, 193] on input "5 Stars" at bounding box center [779, 192] width 1 height 1
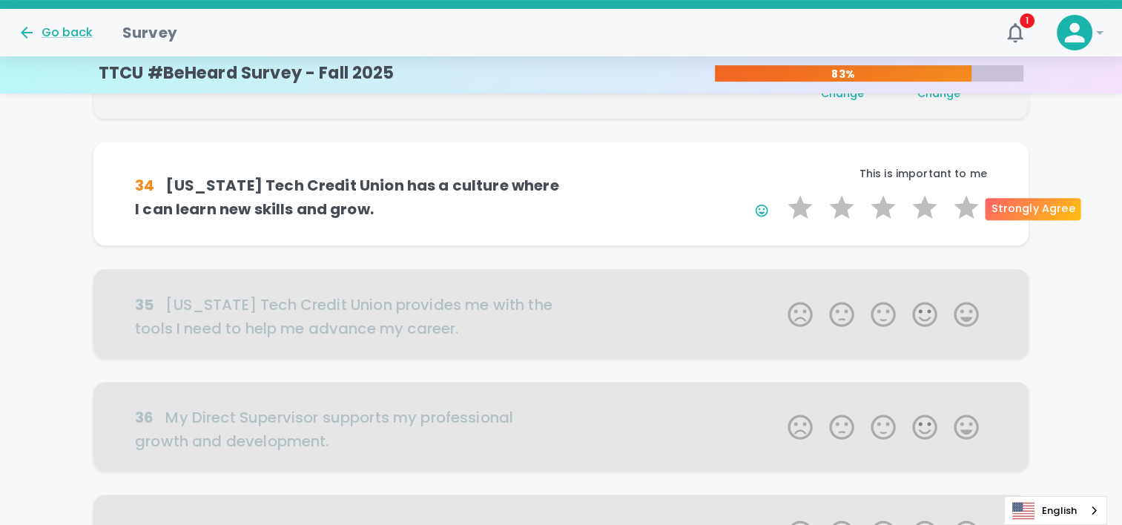
click at [967, 210] on label "5 Stars" at bounding box center [967, 208] width 42 height 30
click at [780, 193] on input "5 Stars" at bounding box center [779, 192] width 1 height 1
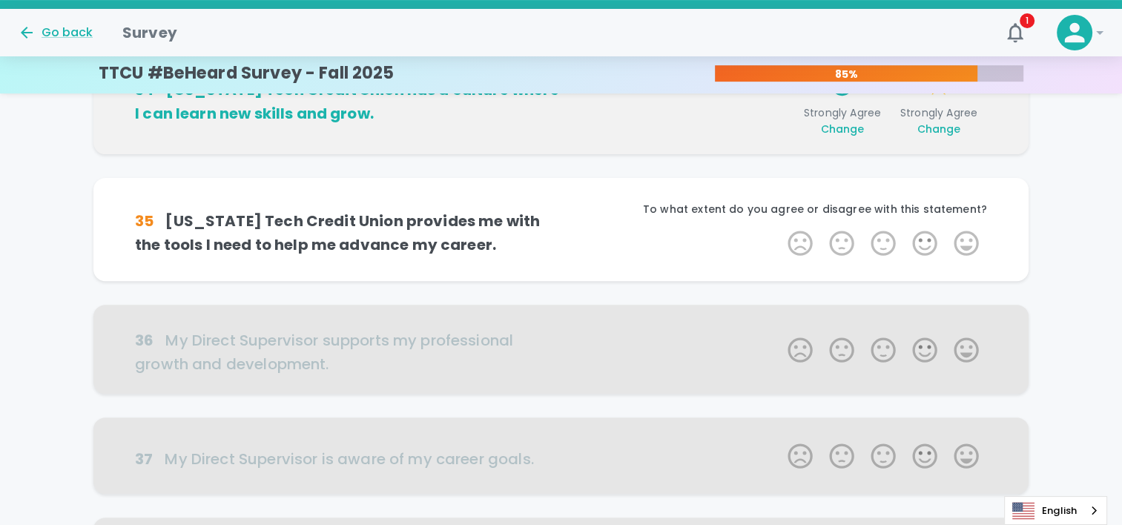
scroll to position [522, 0]
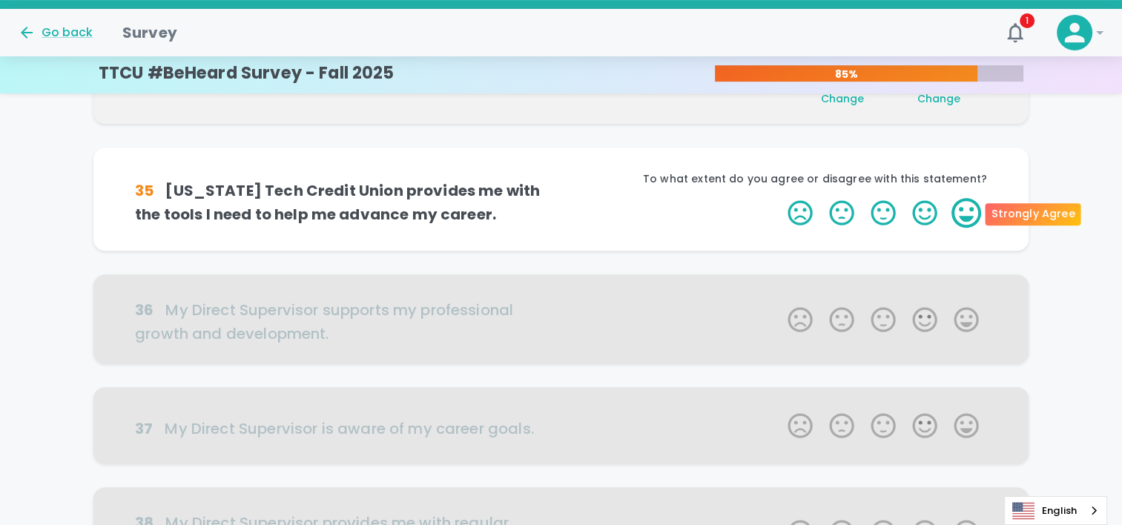
click at [967, 214] on label "5 Stars" at bounding box center [967, 213] width 42 height 30
click at [780, 198] on input "5 Stars" at bounding box center [779, 197] width 1 height 1
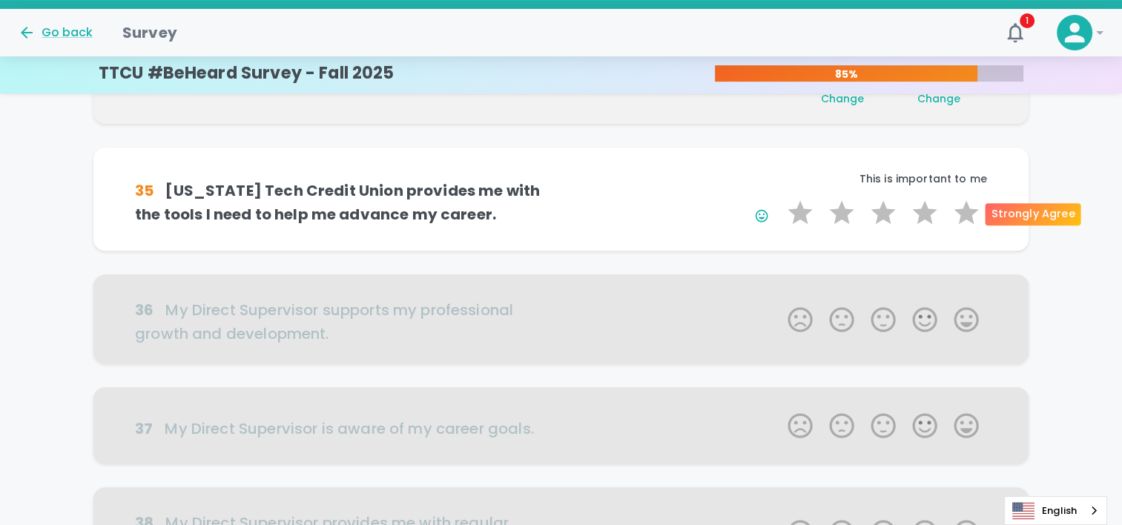
click at [967, 214] on label "5 Stars" at bounding box center [967, 213] width 42 height 30
click at [780, 198] on input "5 Stars" at bounding box center [779, 197] width 1 height 1
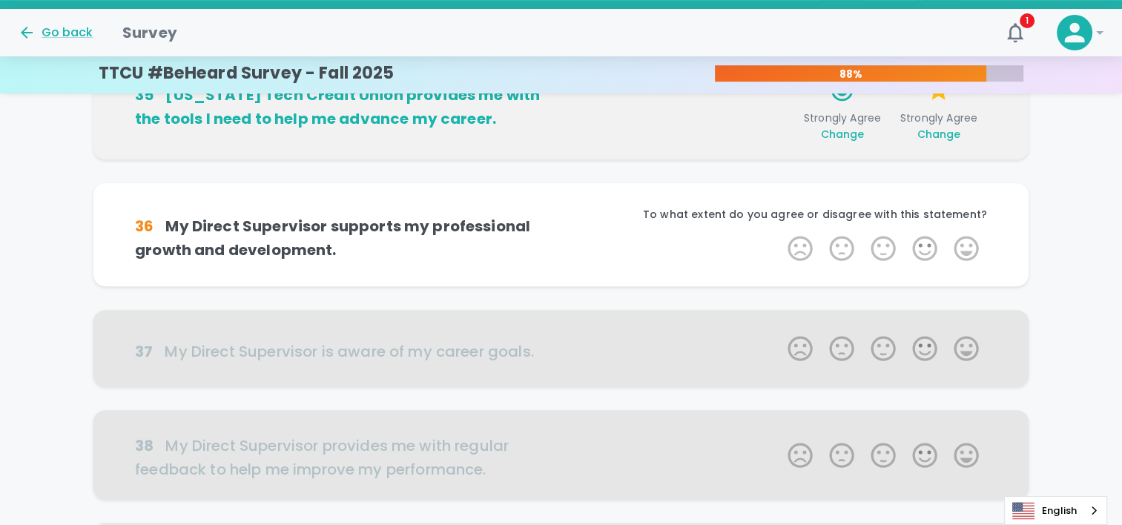
scroll to position [653, 0]
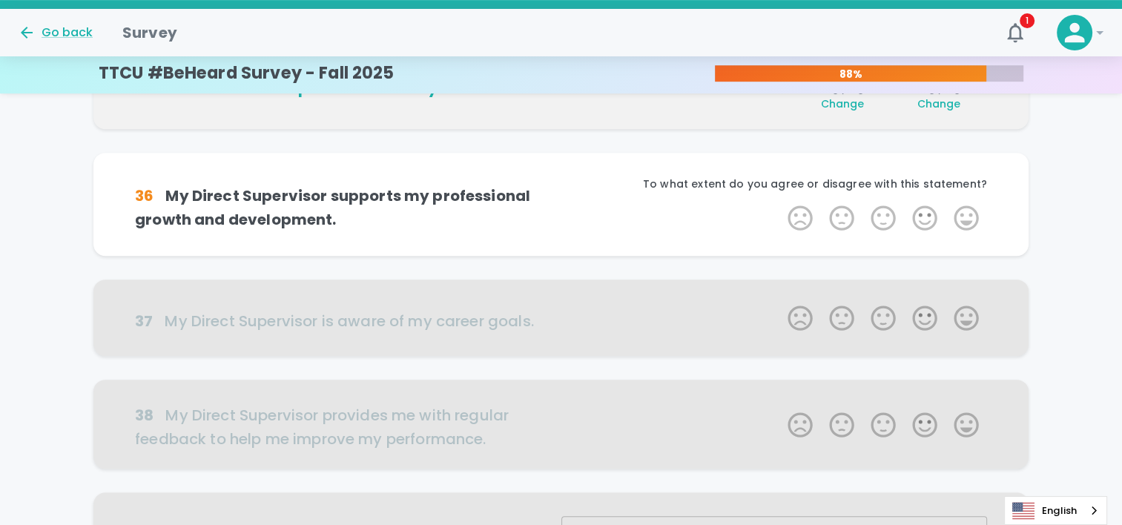
click at [967, 214] on label "5 Stars" at bounding box center [967, 218] width 42 height 30
click at [780, 203] on input "5 Stars" at bounding box center [779, 203] width 1 height 1
click at [967, 214] on label "5 Stars" at bounding box center [967, 218] width 42 height 30
click at [780, 203] on input "5 Stars" at bounding box center [779, 203] width 1 height 1
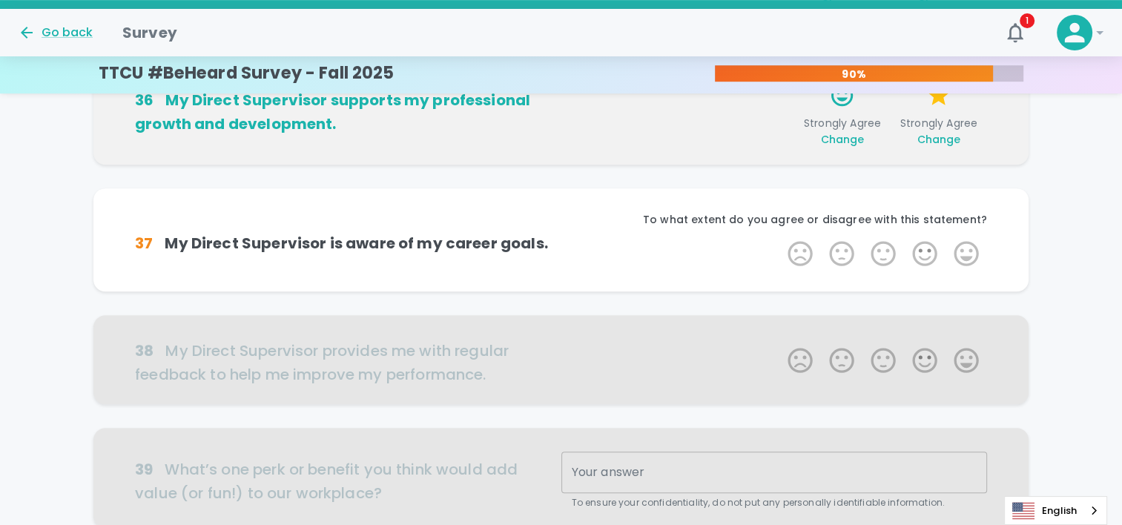
scroll to position [783, 0]
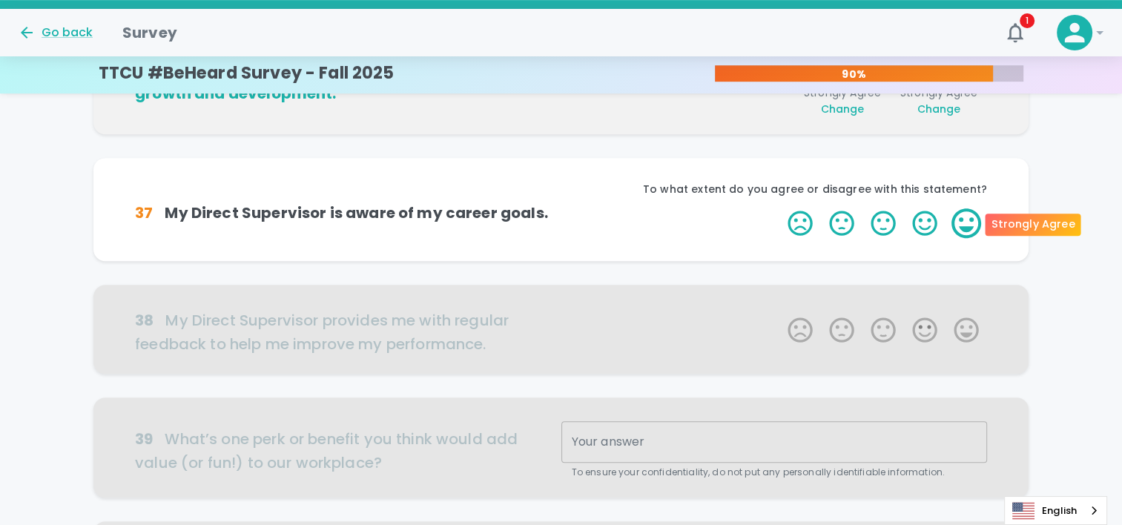
click at [975, 223] on label "5 Stars" at bounding box center [967, 223] width 42 height 30
click at [780, 208] on input "5 Stars" at bounding box center [779, 208] width 1 height 1
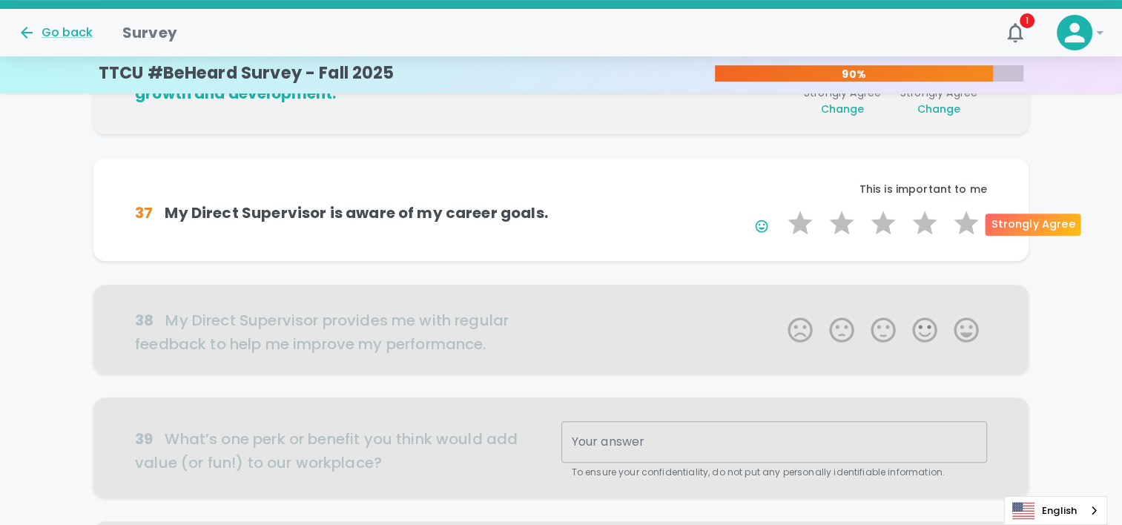
click at [975, 223] on label "5 Stars" at bounding box center [967, 223] width 42 height 30
click at [780, 208] on input "5 Stars" at bounding box center [779, 208] width 1 height 1
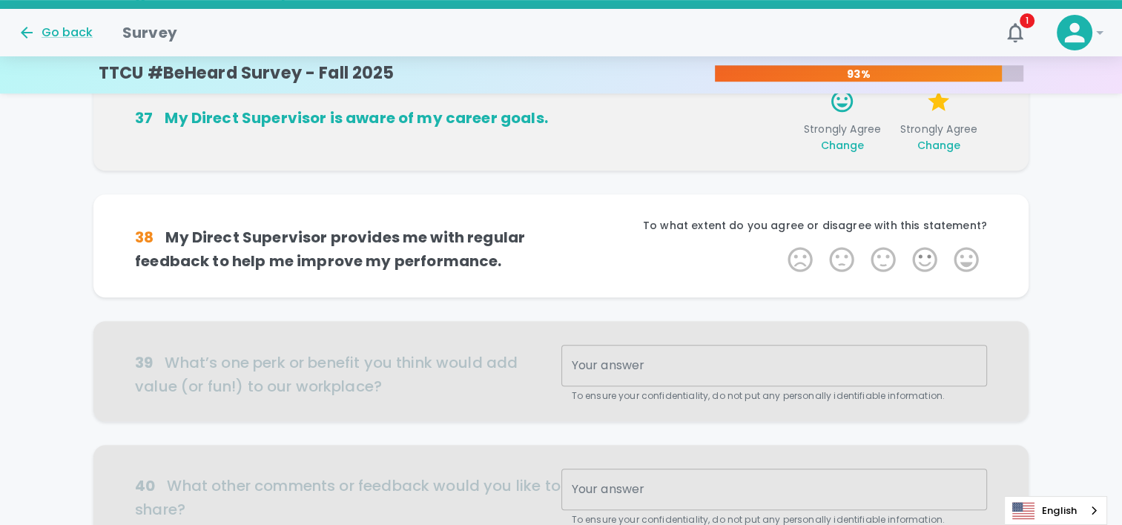
scroll to position [914, 0]
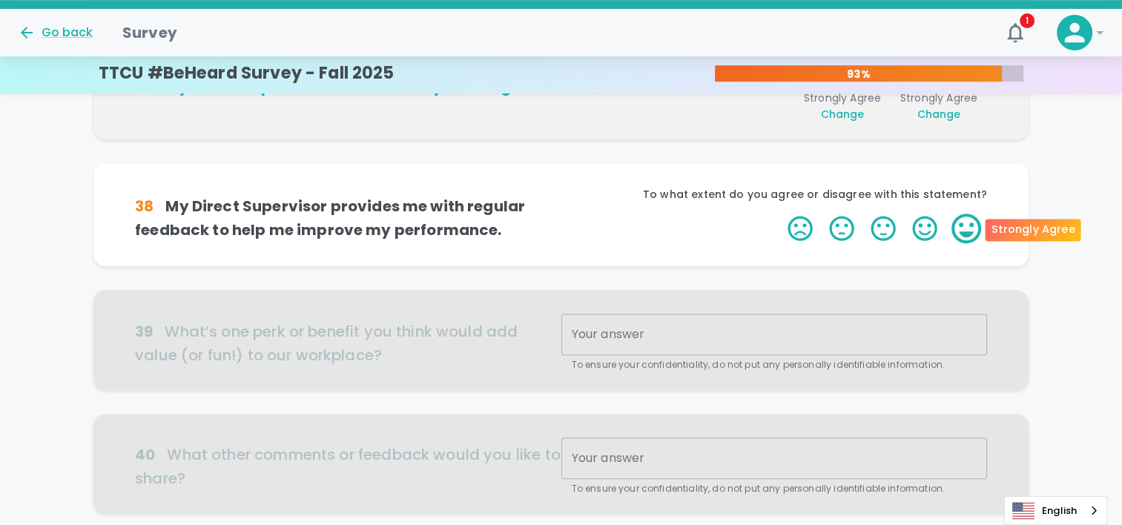
click at [973, 227] on label "5 Stars" at bounding box center [967, 229] width 42 height 30
click at [780, 214] on input "5 Stars" at bounding box center [779, 213] width 1 height 1
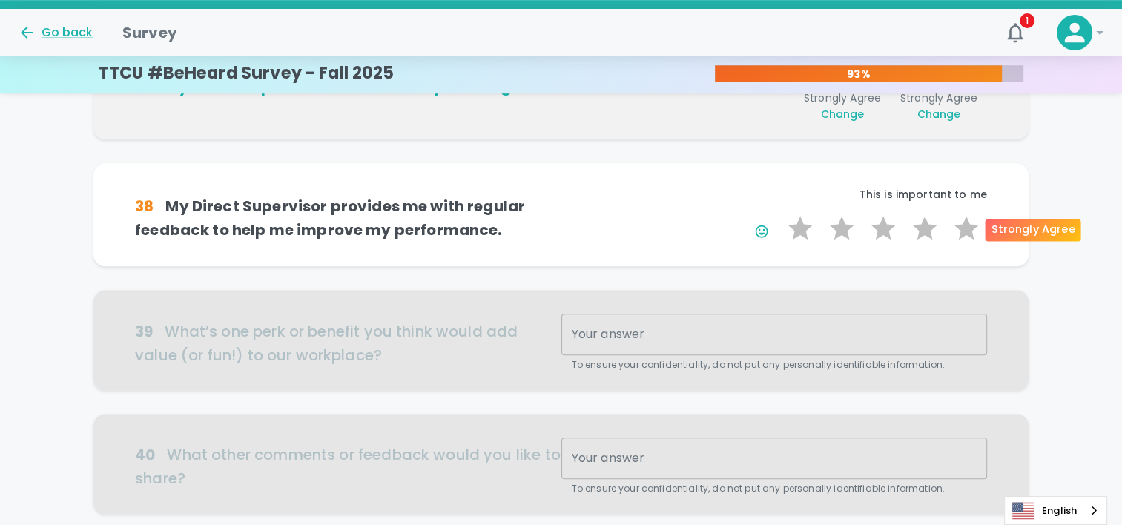
click at [973, 227] on label "5 Stars" at bounding box center [967, 229] width 42 height 30
click at [780, 214] on input "5 Stars" at bounding box center [779, 213] width 1 height 1
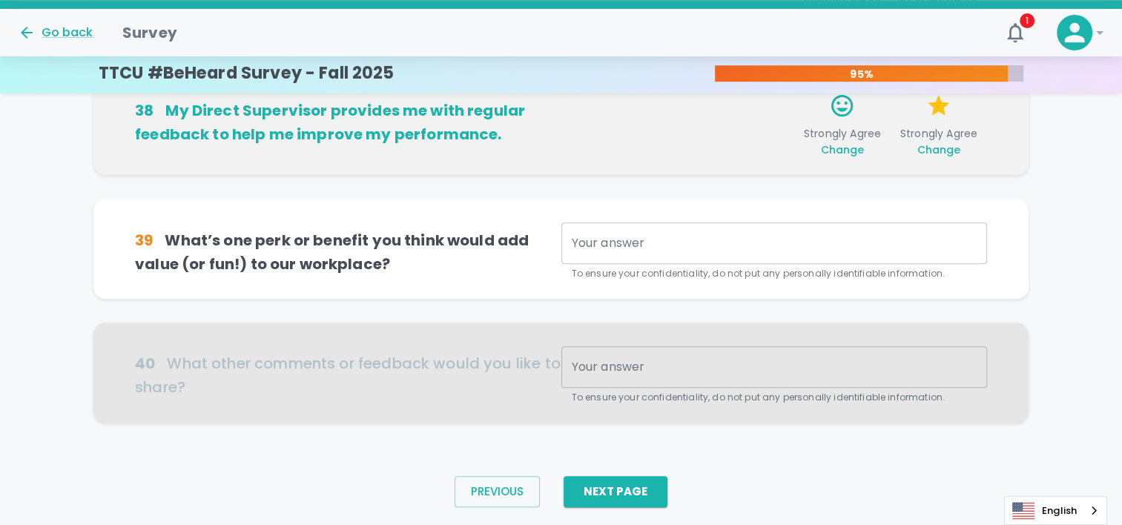
scroll to position [1045, 0]
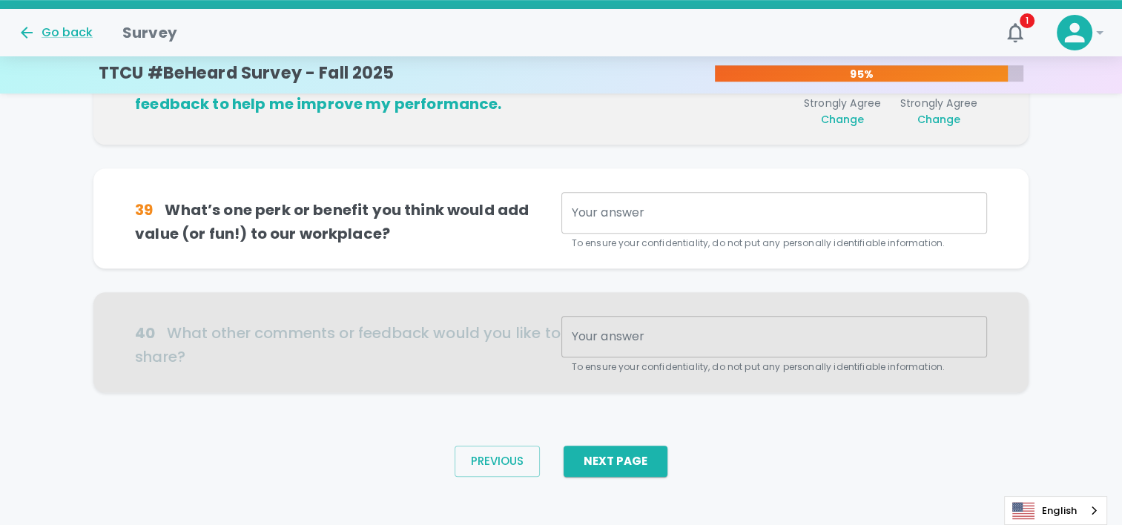
click at [671, 231] on div "x Your answer" at bounding box center [775, 213] width 426 height 42
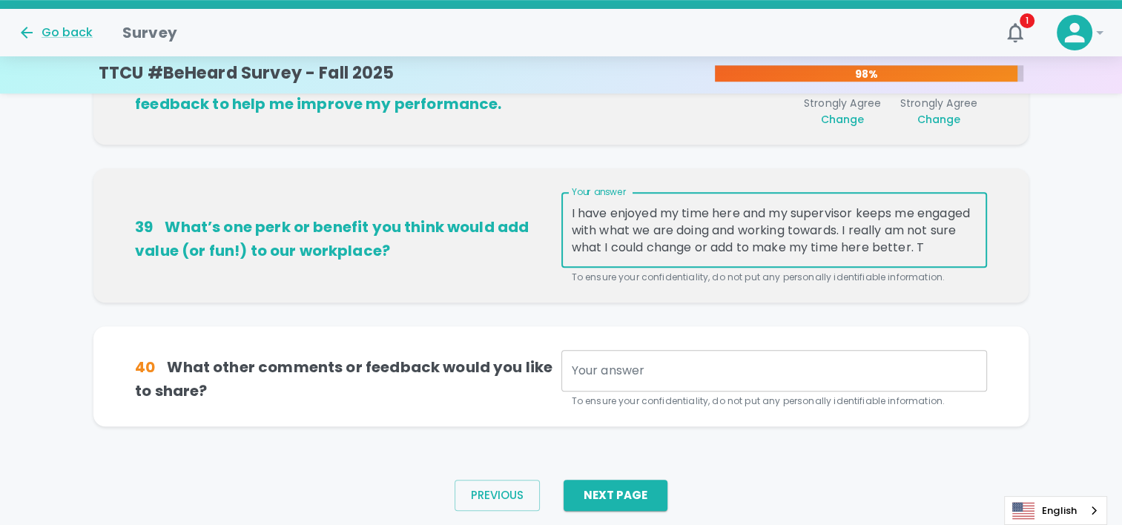
scroll to position [16, 0]
type textarea "I have enjoyed my time here and my supervisor keeps me engaged with what we are…"
click at [699, 371] on textarea "Your answer" at bounding box center [774, 371] width 405 height 17
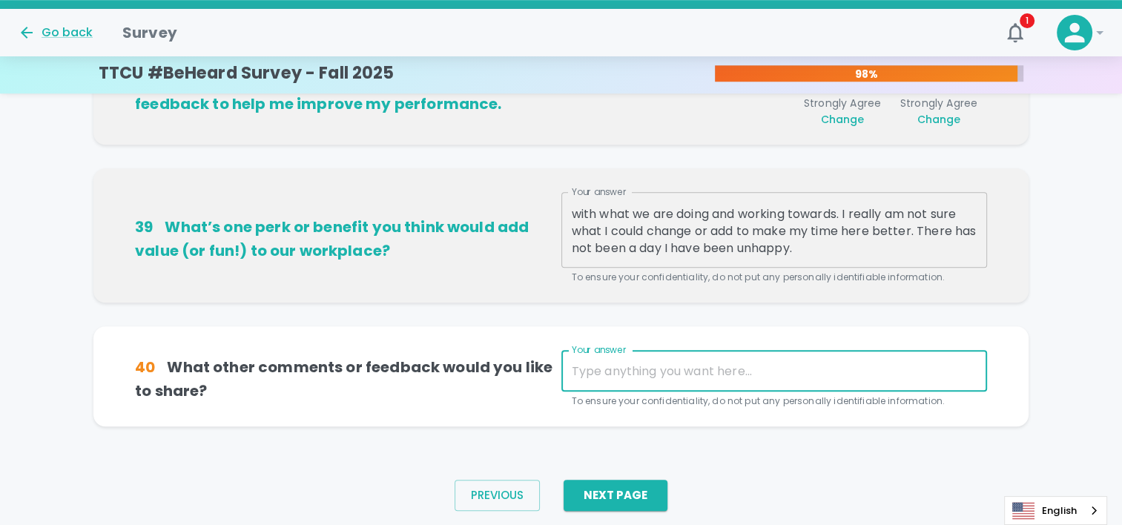
type textarea "I"
type textarea "M"
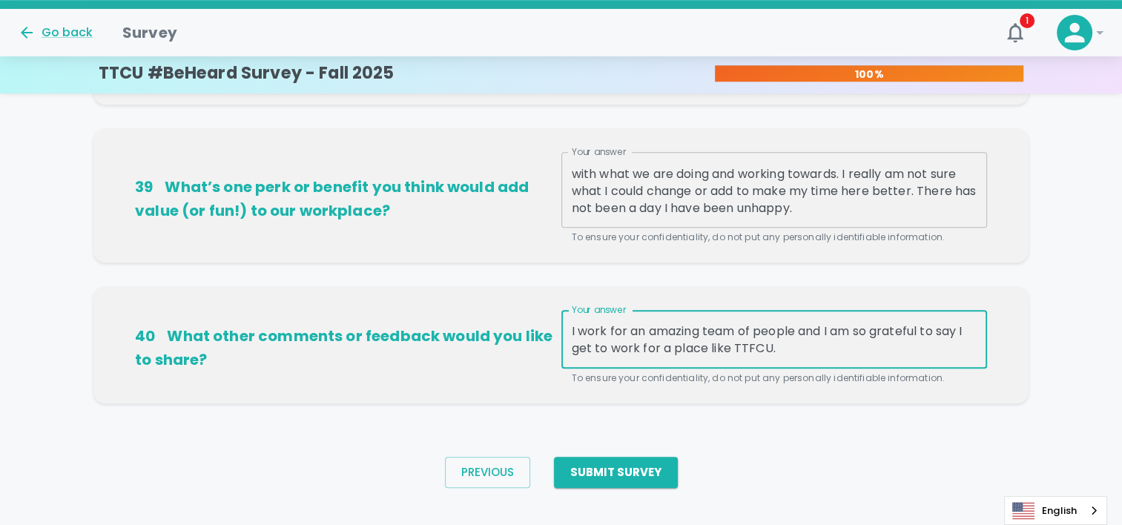
scroll to position [1106, 0]
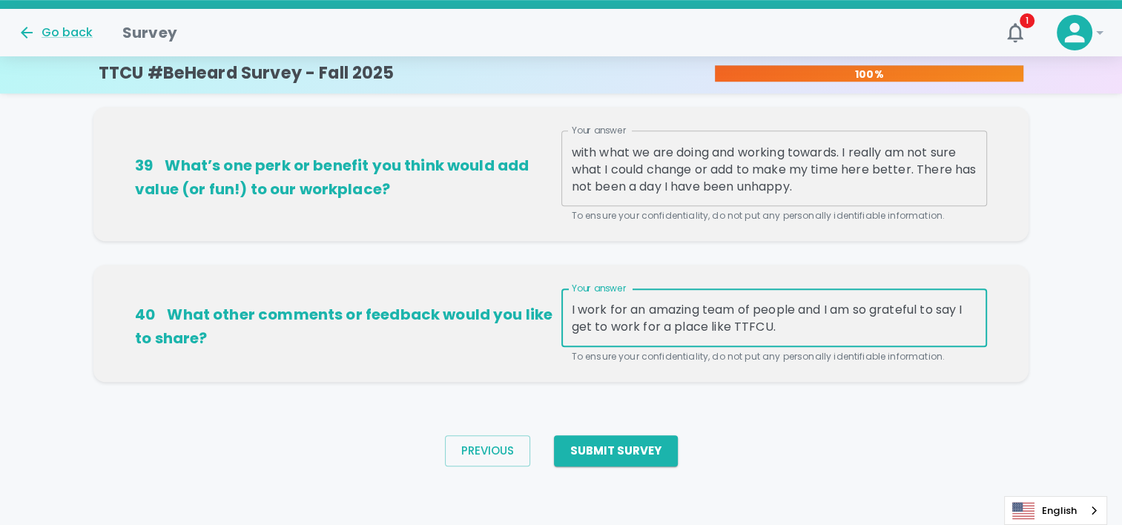
click at [760, 441] on div "Previous Submit Survey" at bounding box center [561, 451] width 1122 height 91
type textarea "I work for an amazing team of people, and I am so grateful to say I get to work…"
click at [629, 451] on button "Submit Survey" at bounding box center [616, 450] width 124 height 31
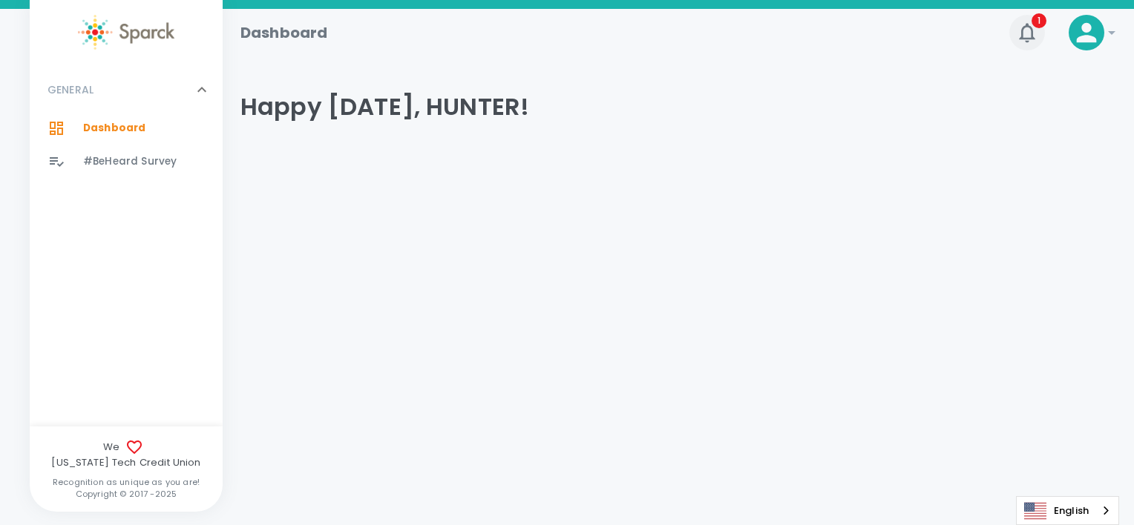
click at [1023, 30] on icon "button" at bounding box center [1027, 33] width 24 height 24
